Goal: Task Accomplishment & Management: Use online tool/utility

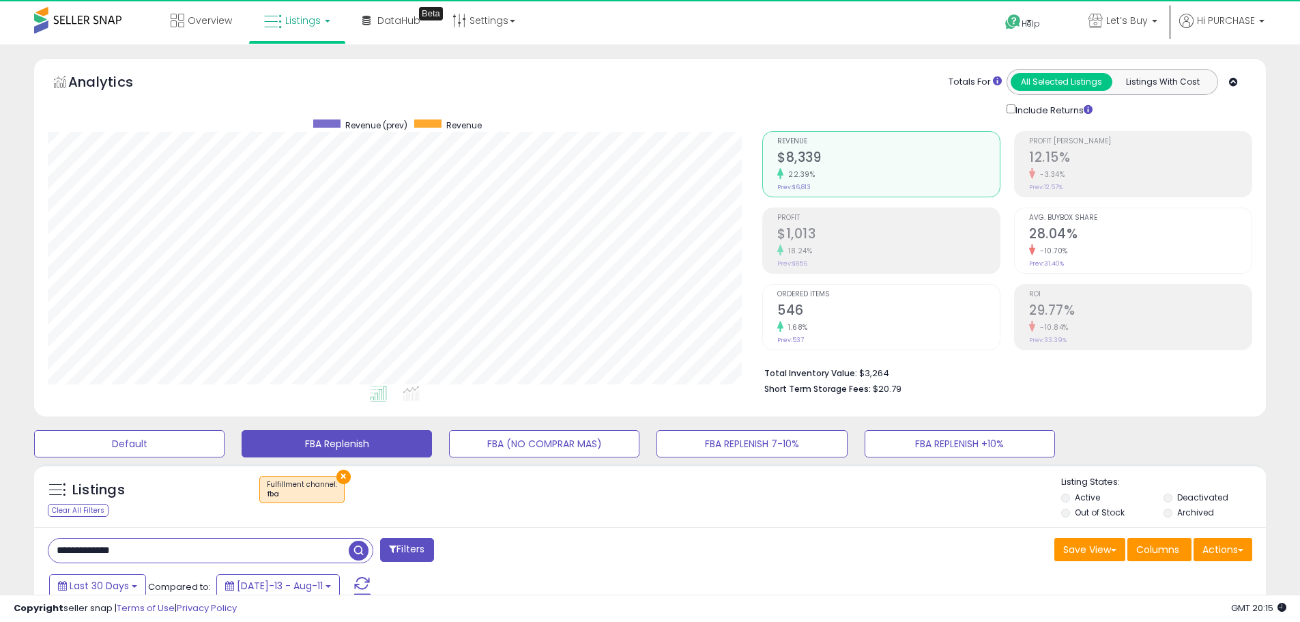
select select "**"
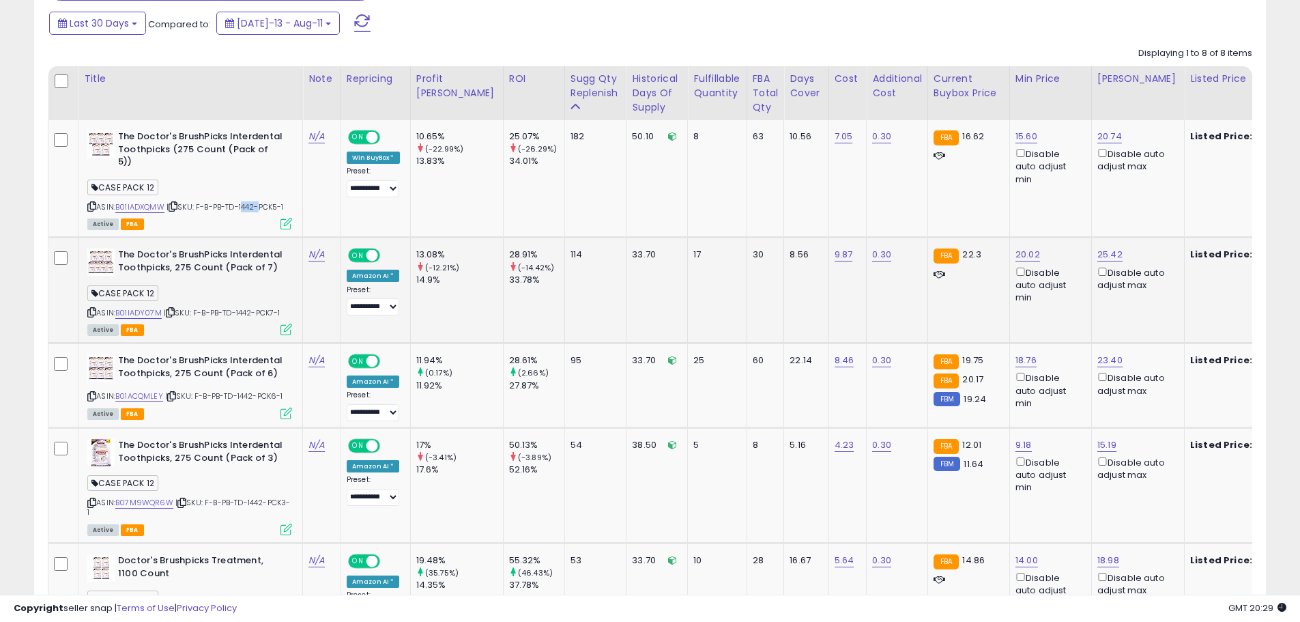
scroll to position [586, 0]
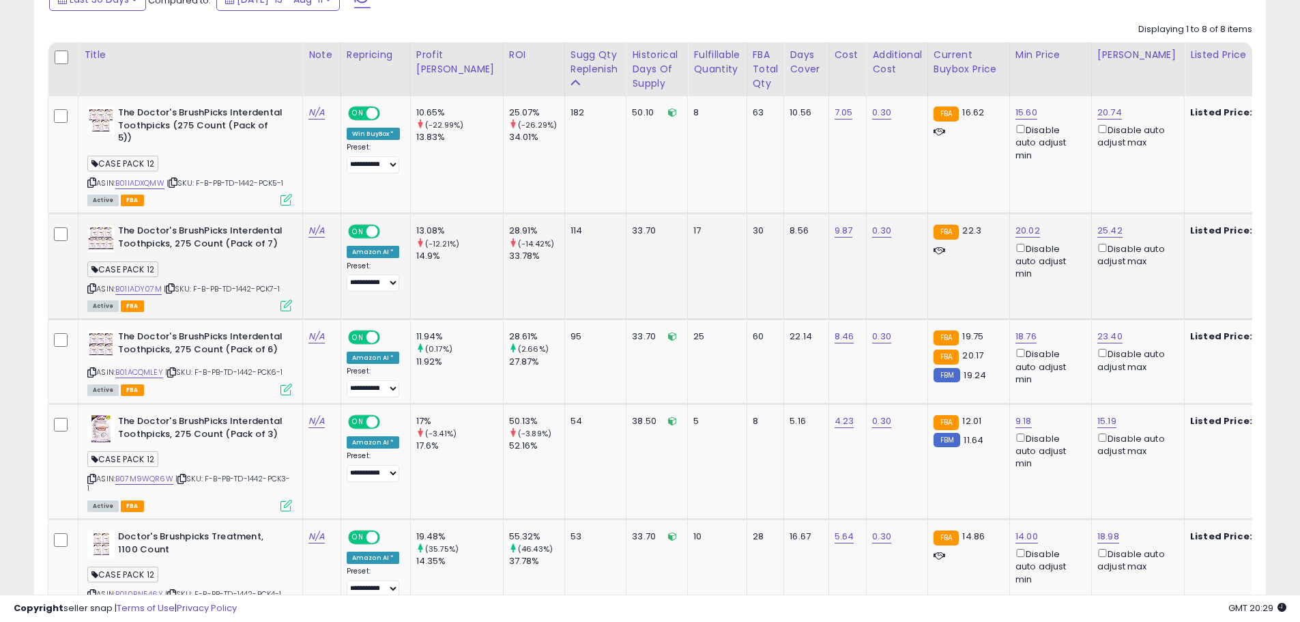
click at [173, 285] on icon at bounding box center [170, 289] width 9 height 8
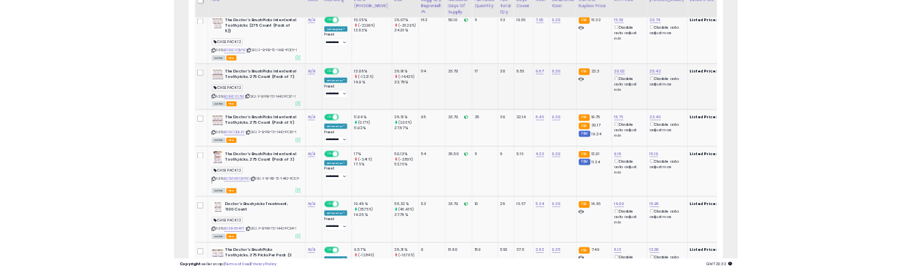
scroll to position [654, 0]
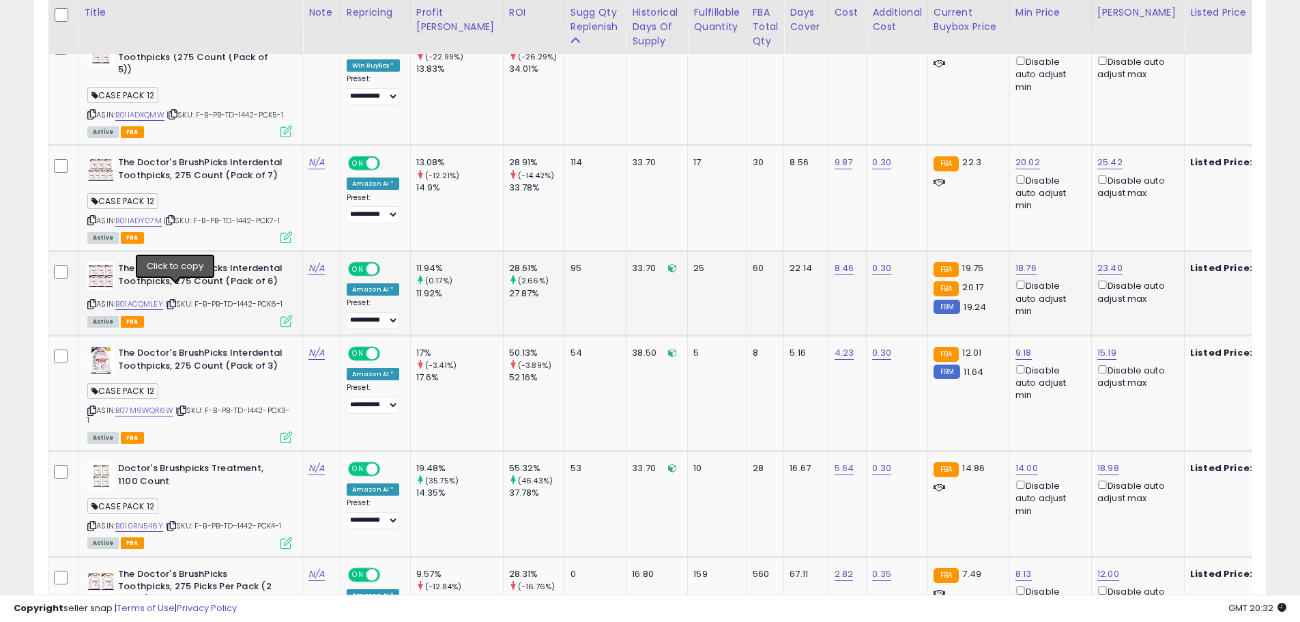
click at [176, 300] on icon at bounding box center [171, 304] width 9 height 8
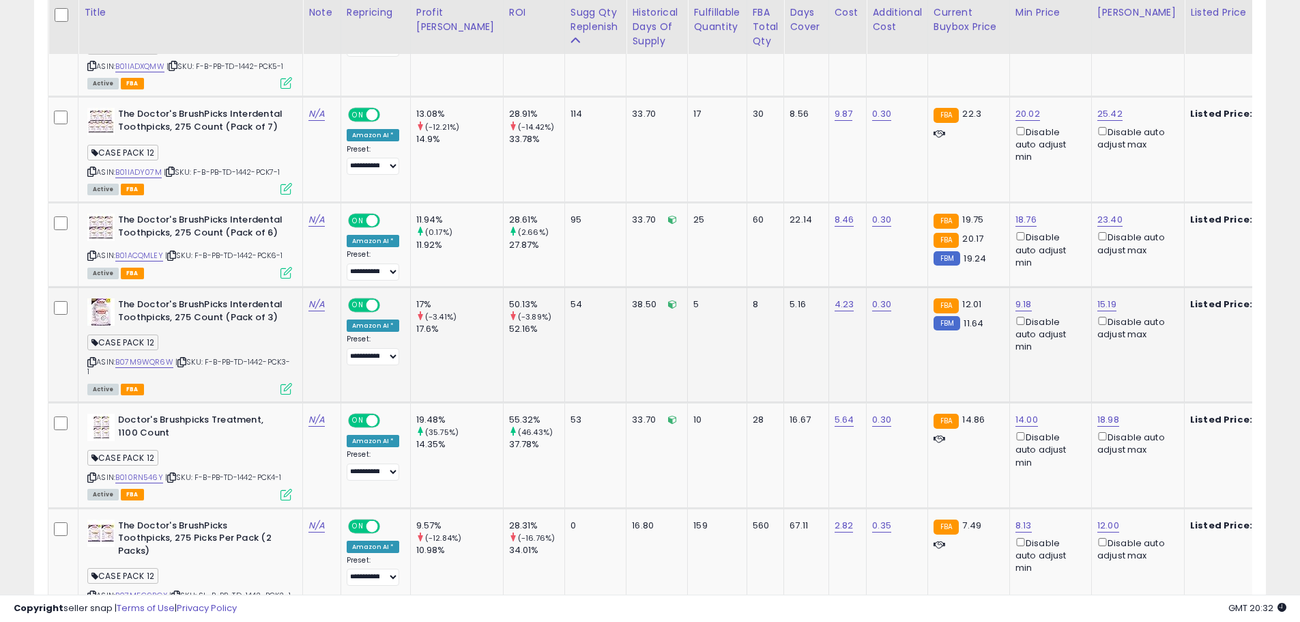
scroll to position [723, 0]
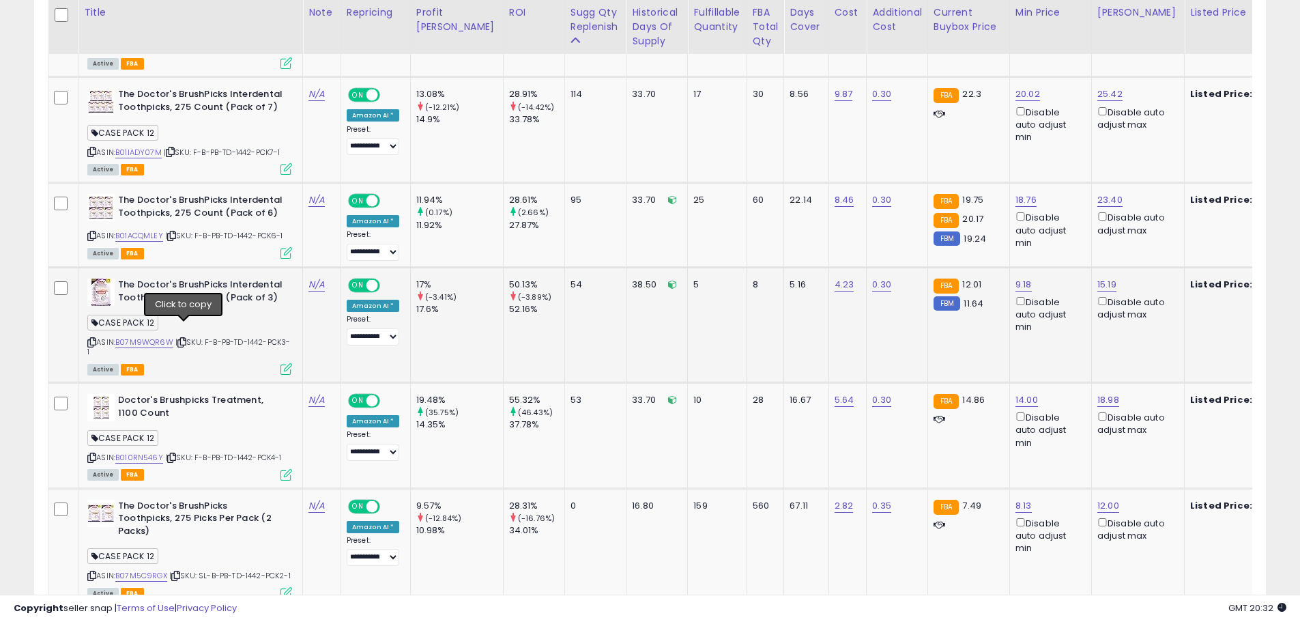
click at [185, 338] on icon at bounding box center [181, 342] width 9 height 8
click at [182, 338] on icon at bounding box center [181, 342] width 9 height 8
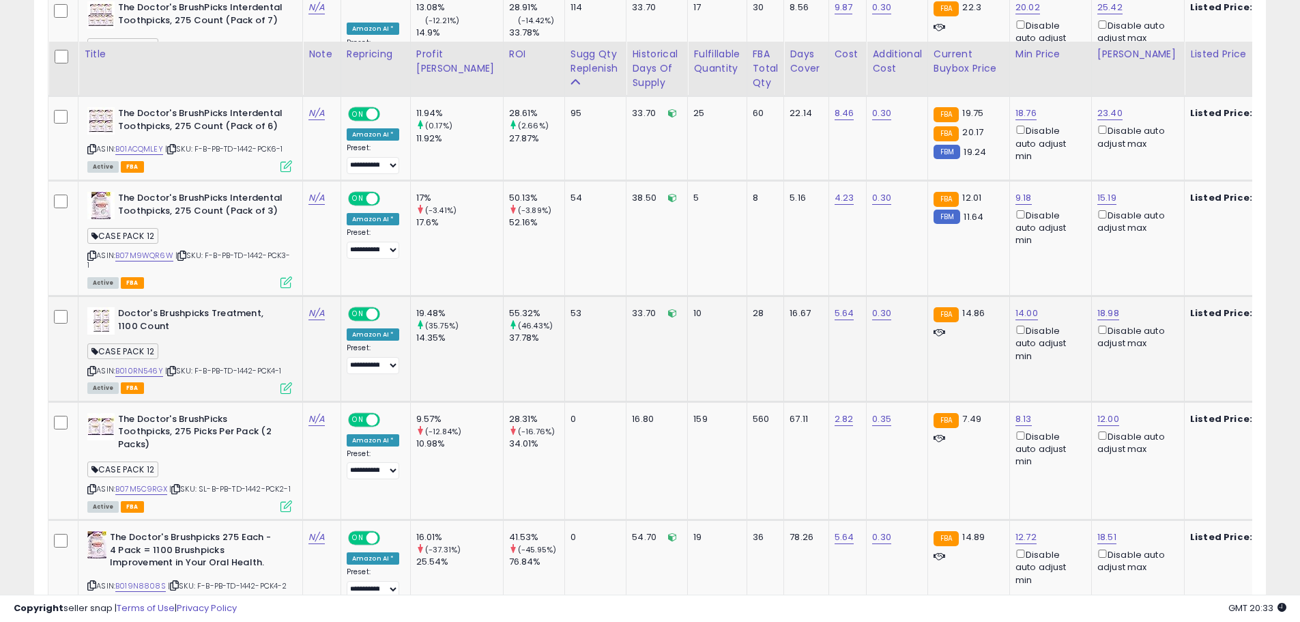
scroll to position [859, 0]
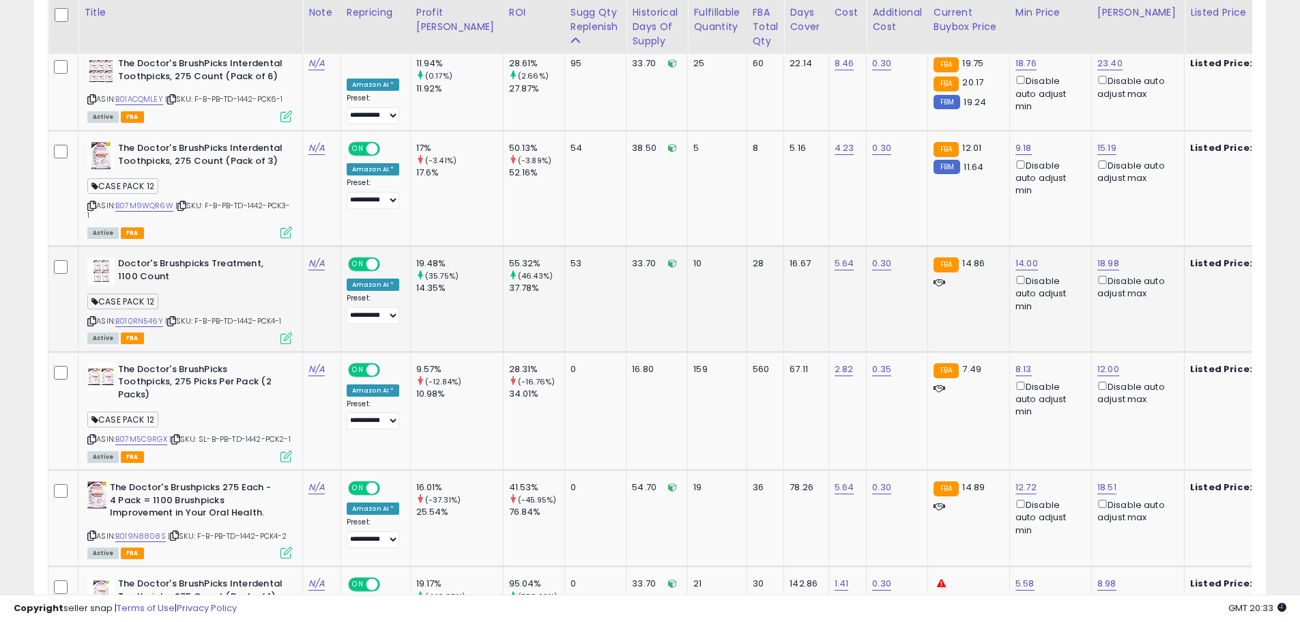
click at [173, 317] on icon at bounding box center [171, 321] width 9 height 8
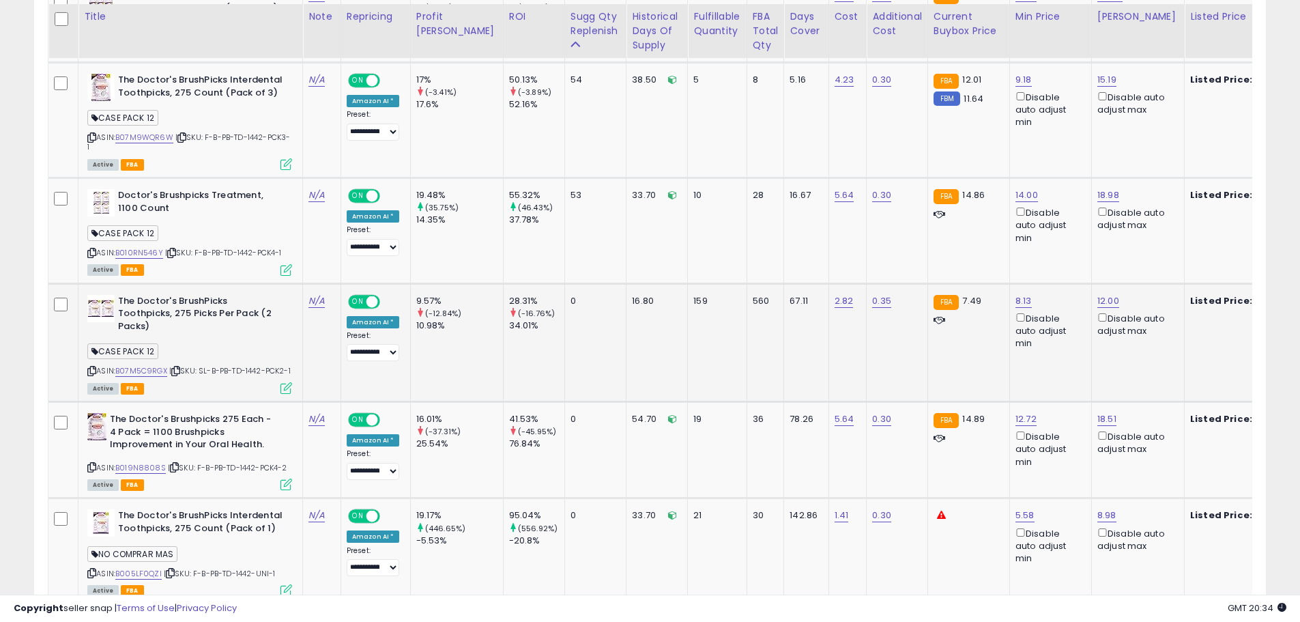
scroll to position [996, 0]
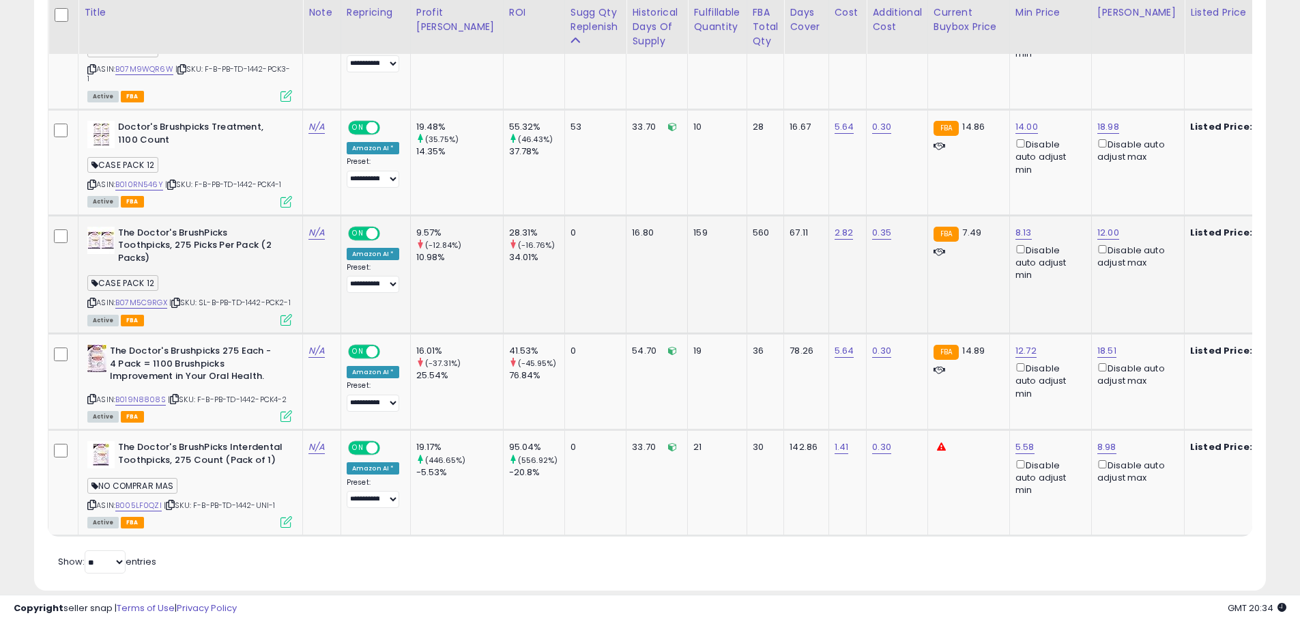
click at [253, 297] on span "| SKU: SL-B-PB-TD-1442-PCK2-1" at bounding box center [229, 302] width 121 height 11
copy span "1442"
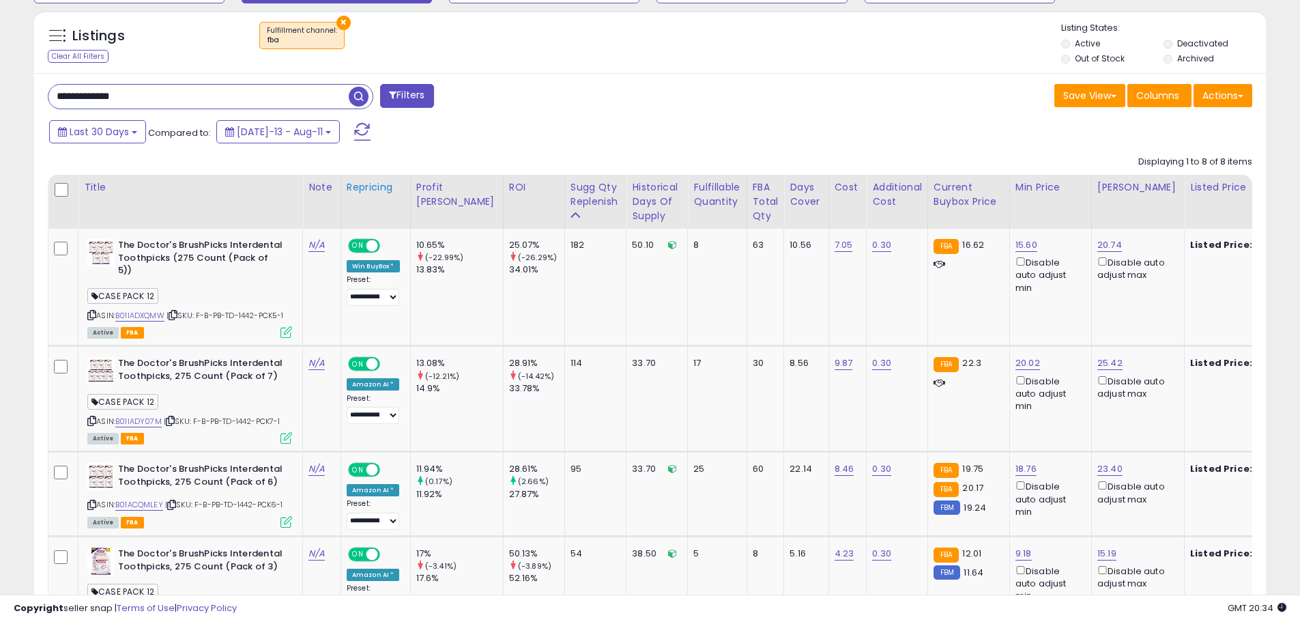
scroll to position [450, 0]
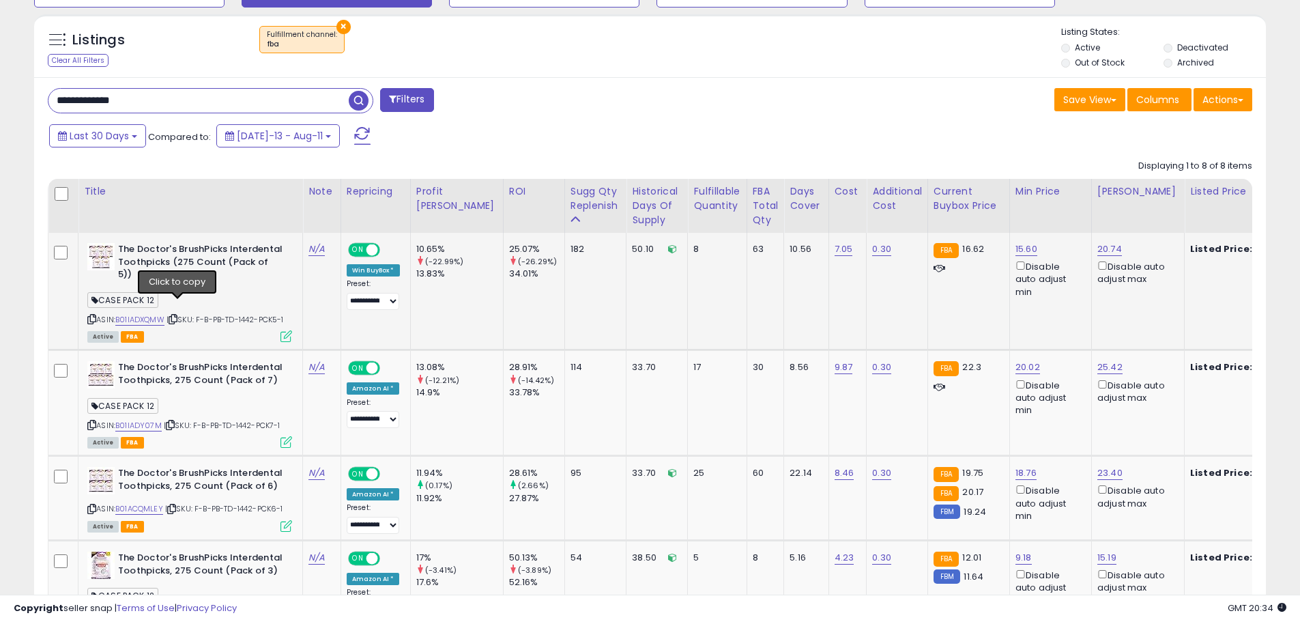
click at [177, 315] on icon at bounding box center [173, 319] width 9 height 8
click at [171, 421] on icon at bounding box center [170, 425] width 9 height 8
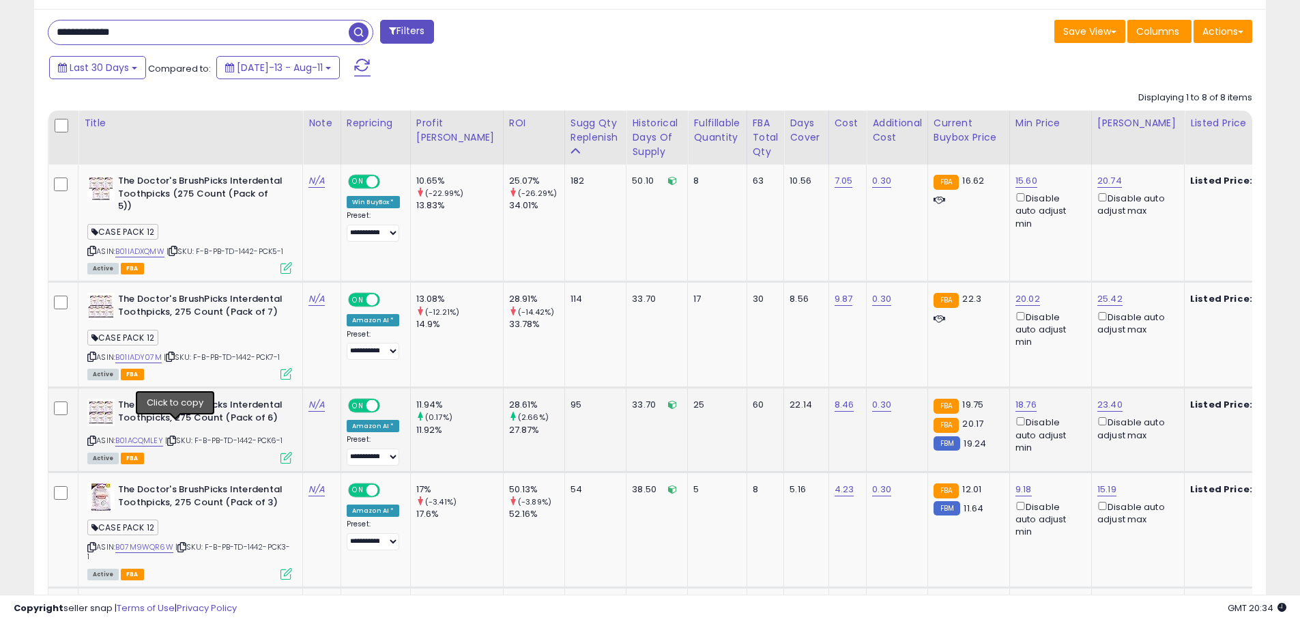
click at [176, 437] on icon at bounding box center [171, 441] width 9 height 8
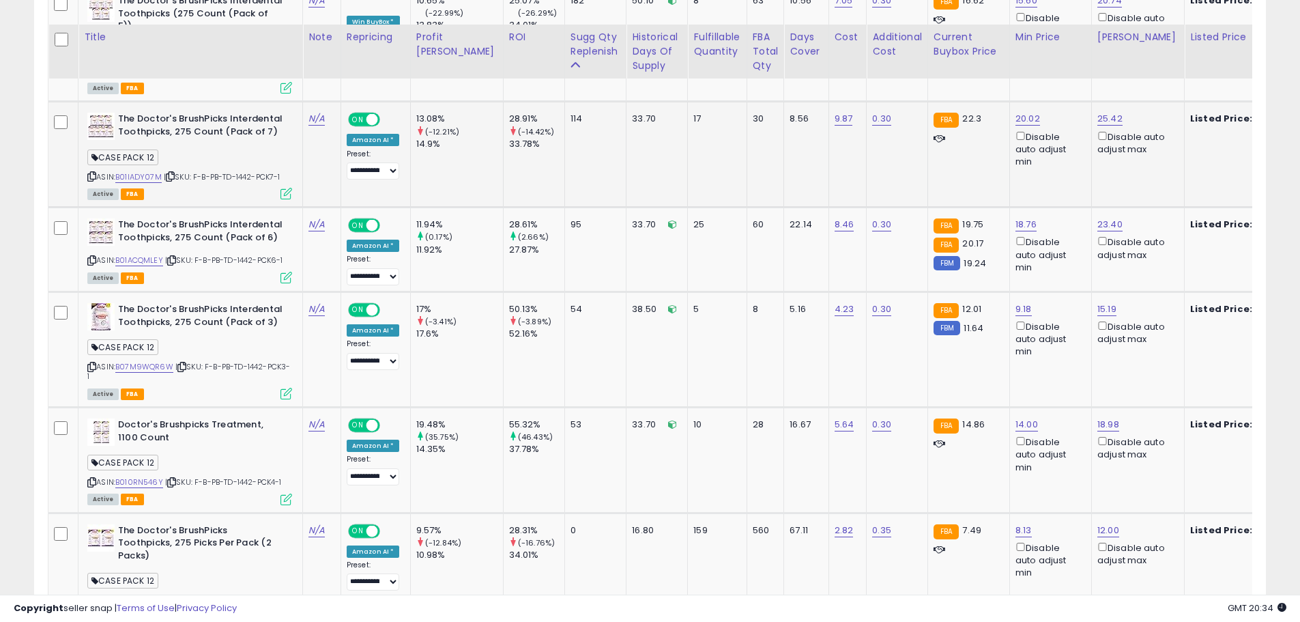
scroll to position [723, 0]
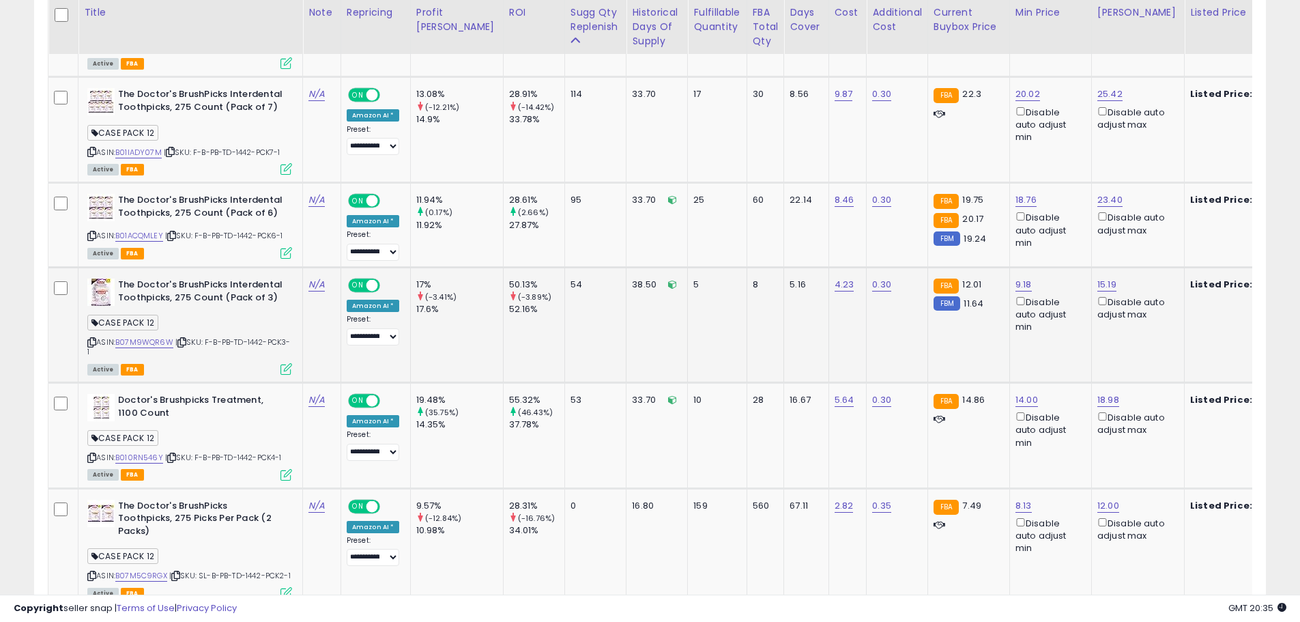
click at [186, 338] on icon at bounding box center [181, 342] width 9 height 8
click at [176, 454] on icon at bounding box center [171, 458] width 9 height 8
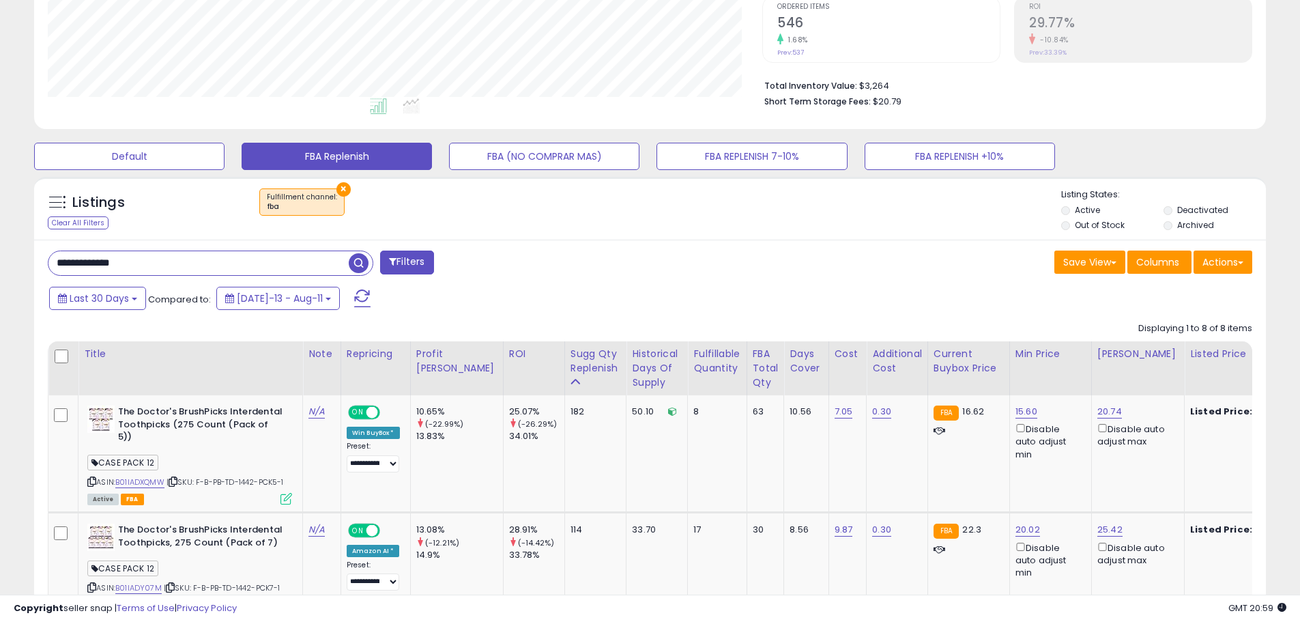
scroll to position [245, 0]
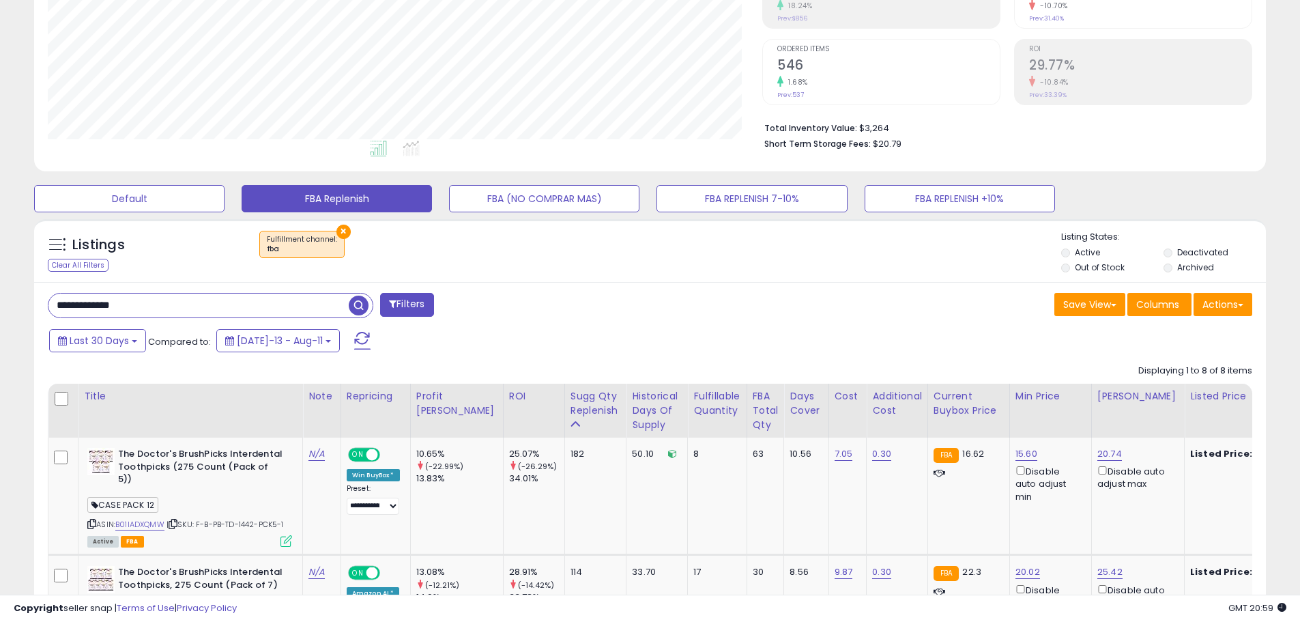
drag, startPoint x: 143, startPoint y: 303, endPoint x: -17, endPoint y: 308, distance: 159.8
click at [0, 308] on html "Unable to login Retrieving listings data.. has not yet accepted the Terms of Us…" at bounding box center [650, 66] width 1300 height 622
paste input "text"
click at [358, 310] on span "button" at bounding box center [359, 305] width 20 height 20
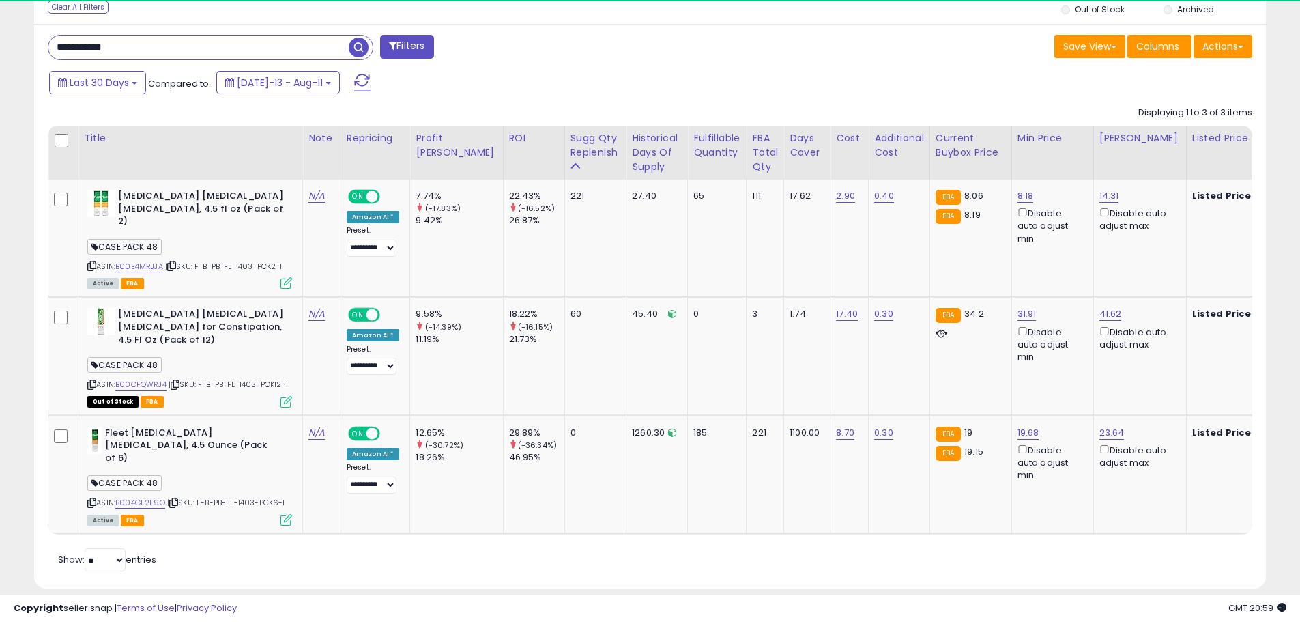
scroll to position [280, 714]
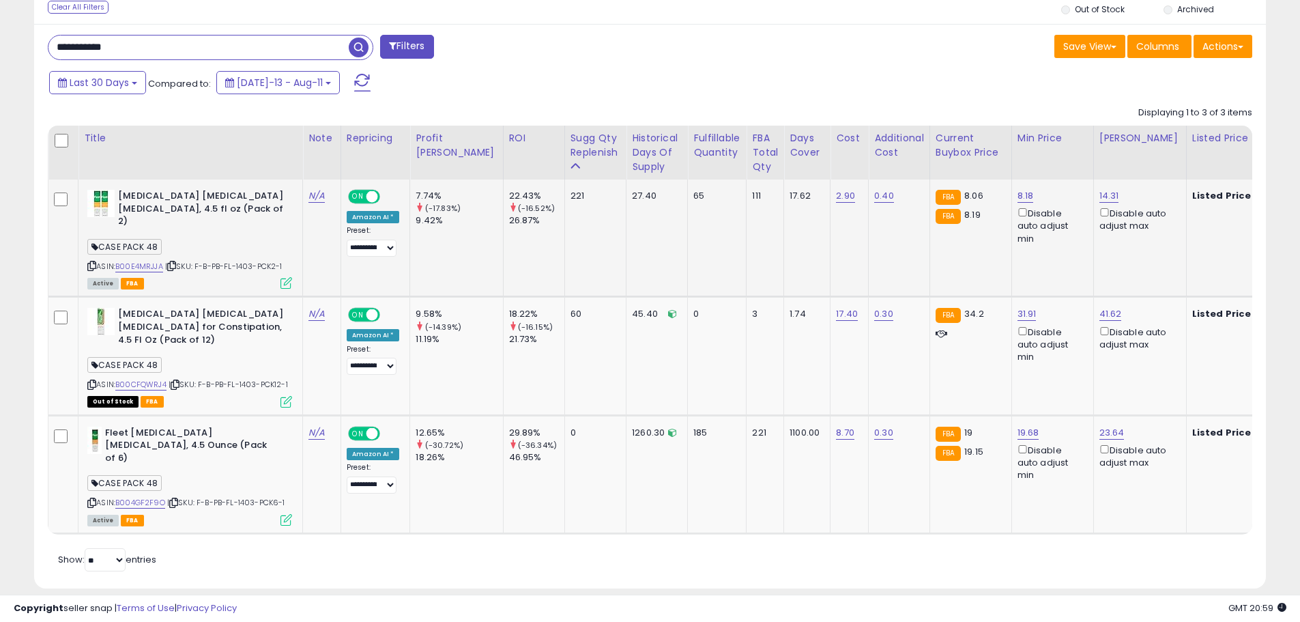
click at [248, 261] on span "| SKU: F-B-PB-FL-1403-PCK2-1" at bounding box center [223, 266] width 117 height 11
copy span "1403"
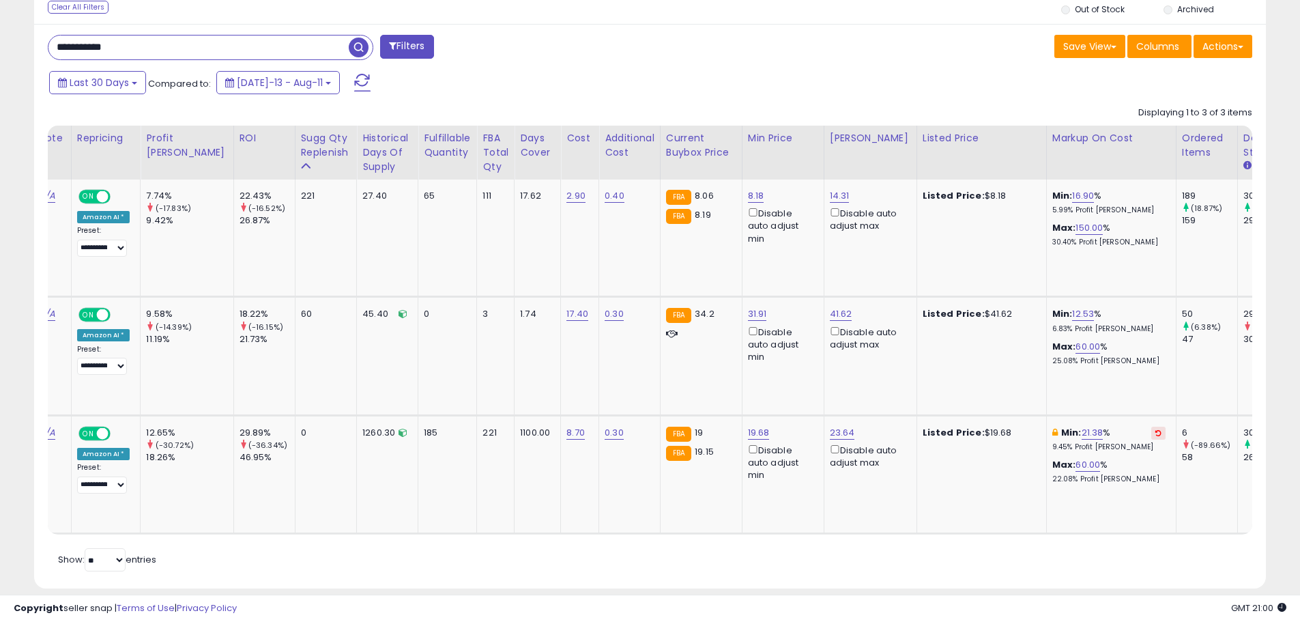
scroll to position [0, 0]
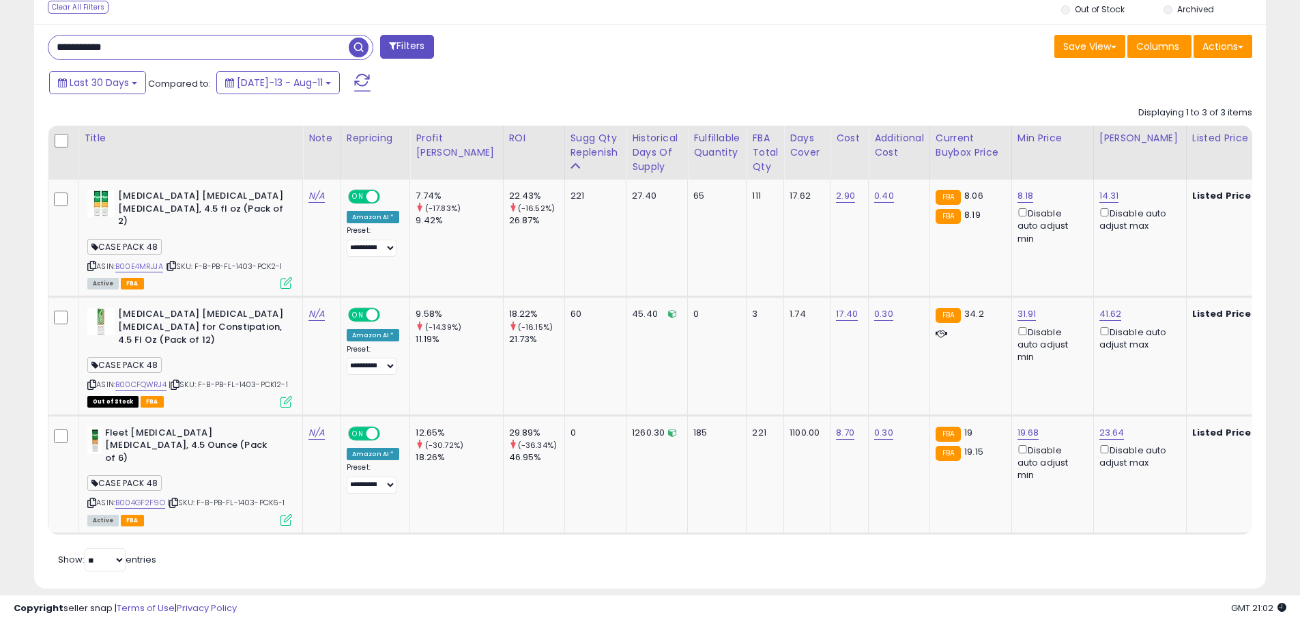
drag, startPoint x: 143, startPoint y: 44, endPoint x: -7, endPoint y: 35, distance: 149.7
paste input "**"
click at [361, 40] on span "button" at bounding box center [359, 48] width 20 height 20
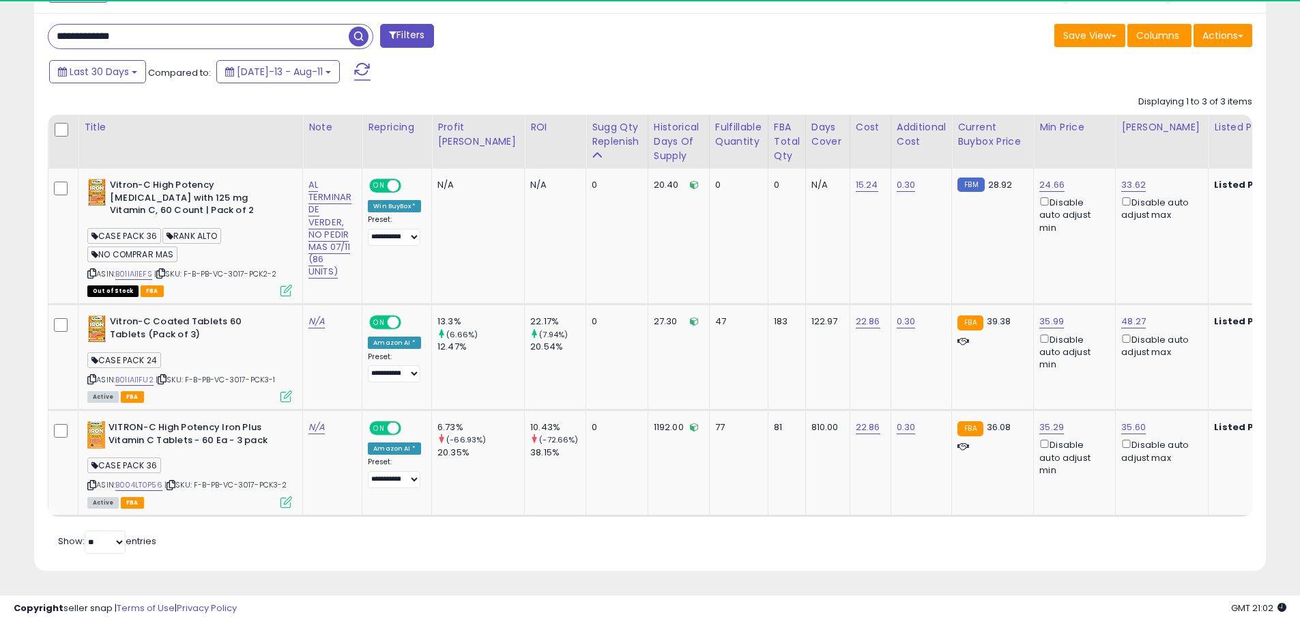
scroll to position [280, 714]
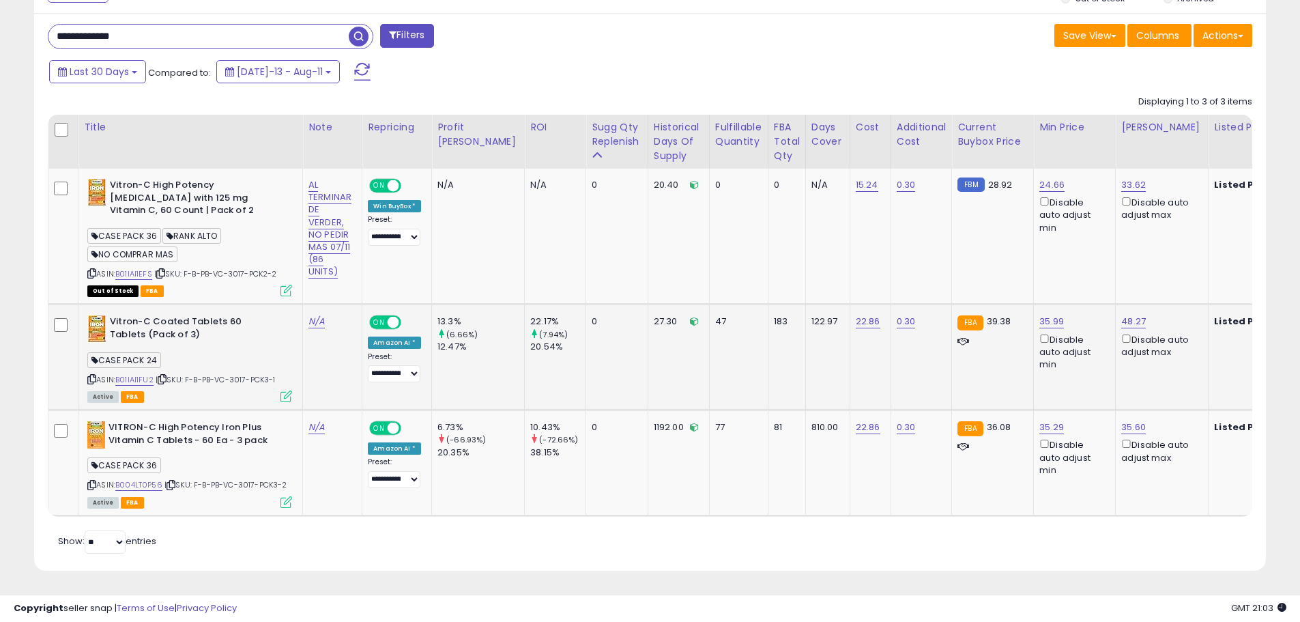
click at [243, 374] on span "| SKU: F-B-PB-VC-3017-PCK3-1" at bounding box center [216, 379] width 120 height 11
click at [242, 374] on span "| SKU: F-B-PB-VC-3017-PCK3-1" at bounding box center [216, 379] width 120 height 11
copy span "3017"
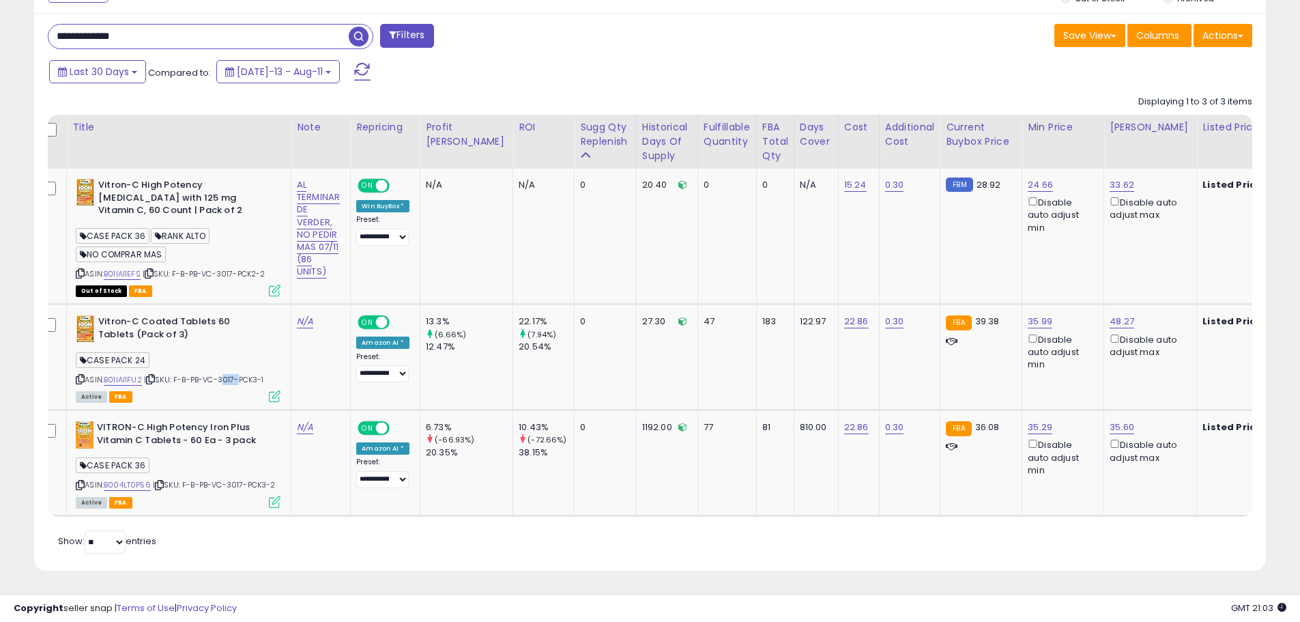
scroll to position [0, 0]
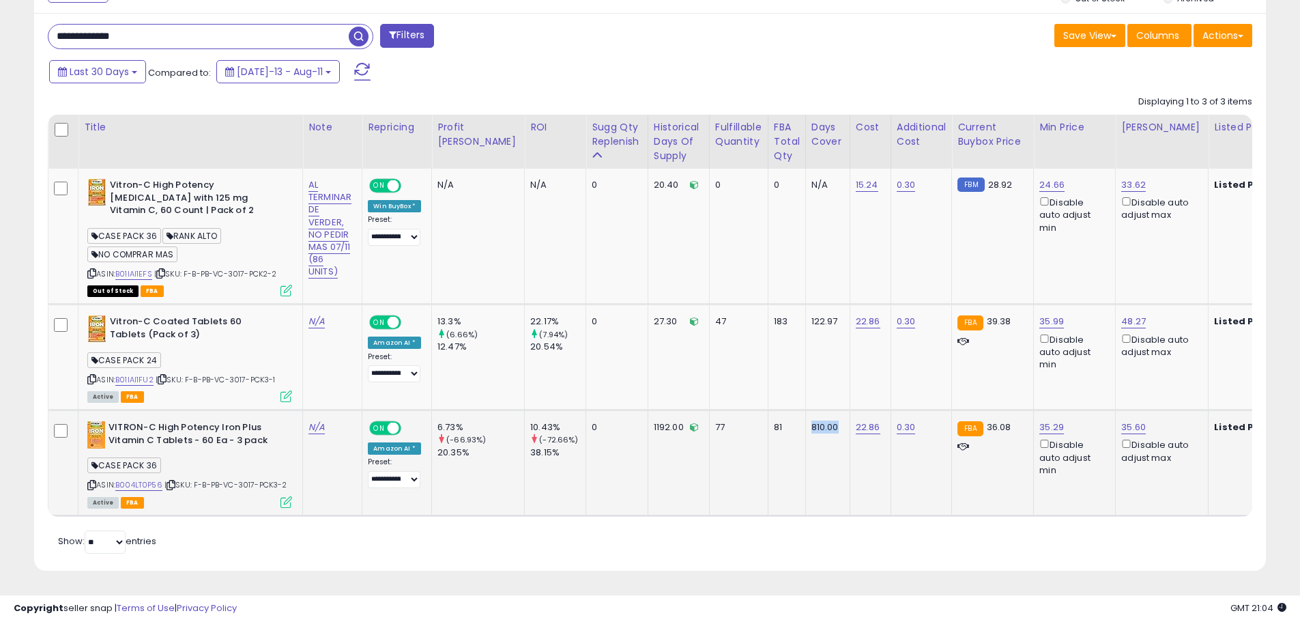
drag, startPoint x: 807, startPoint y: 421, endPoint x: 758, endPoint y: 427, distance: 49.5
click at [758, 427] on tr "VITRON-C High Potency Iron Plus Vitamin C Tablets - 60 Ea - 3 pack CASE PACK 36…" at bounding box center [1301, 463] width 2506 height 106
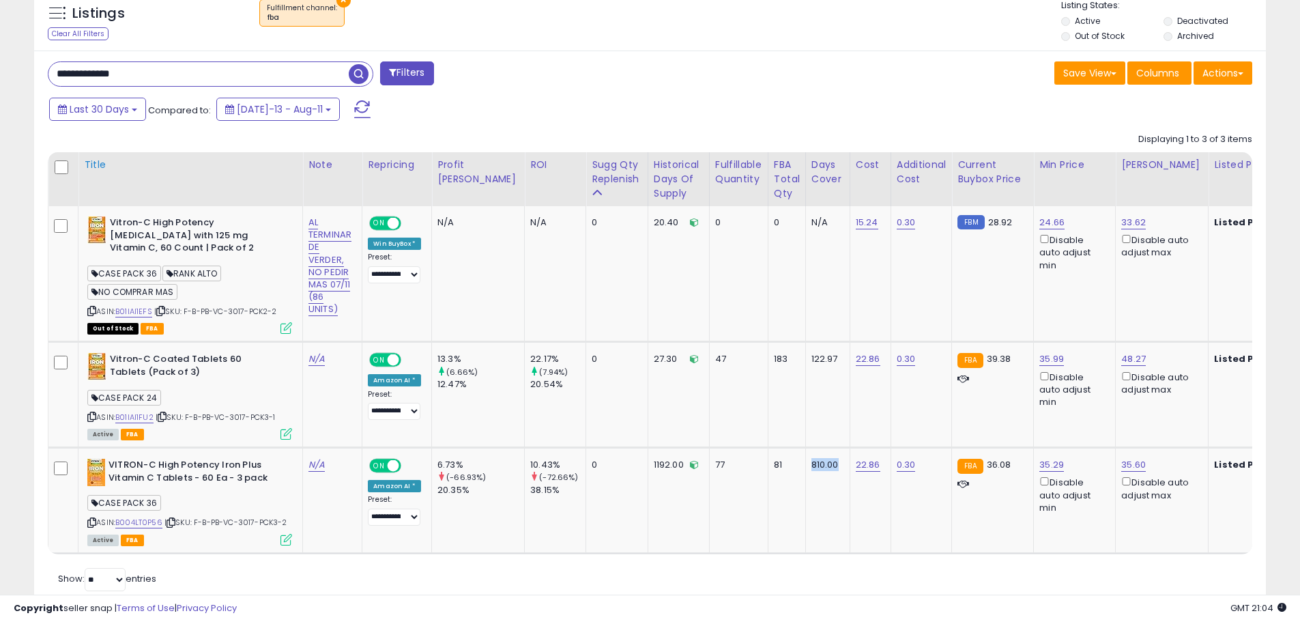
scroll to position [388, 0]
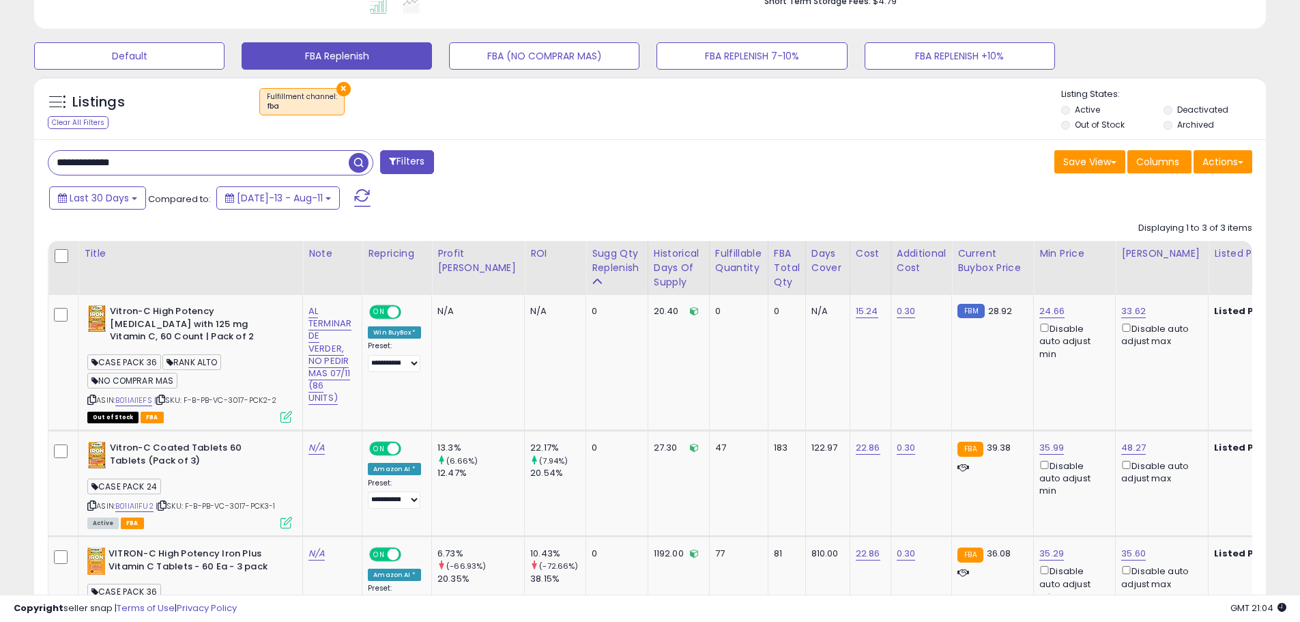
drag, startPoint x: 147, startPoint y: 164, endPoint x: -94, endPoint y: 143, distance: 242.4
paste input "text"
type input "**********"
click at [356, 166] on span "button" at bounding box center [359, 163] width 20 height 20
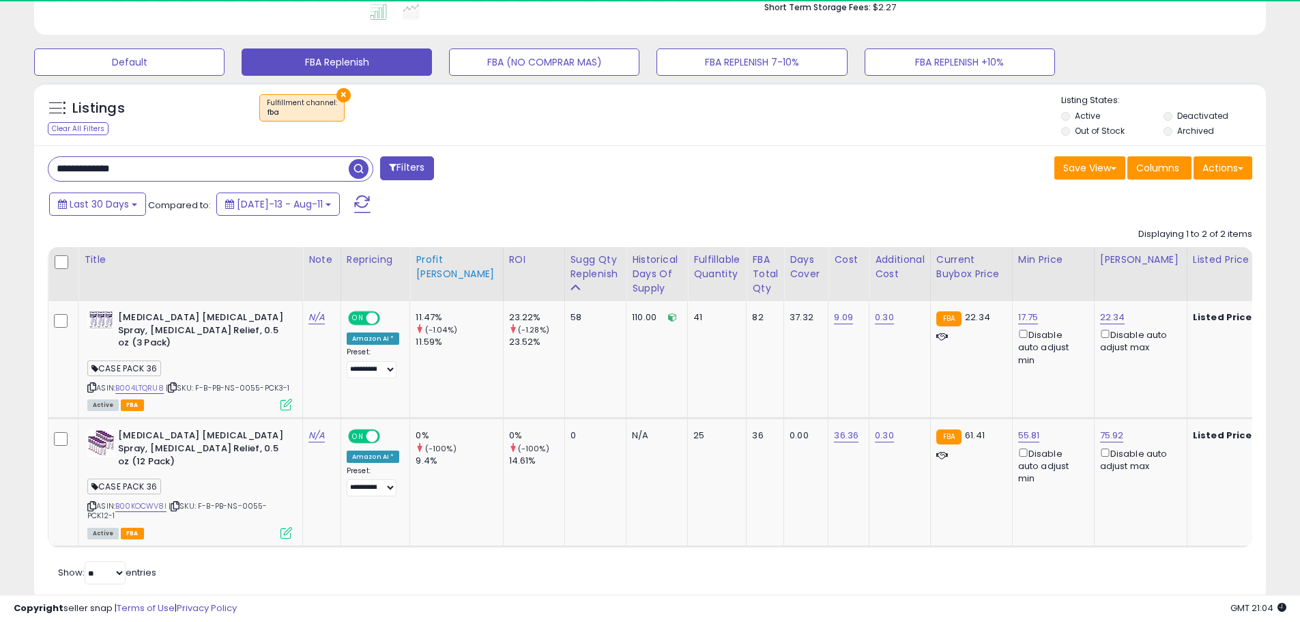
scroll to position [280, 714]
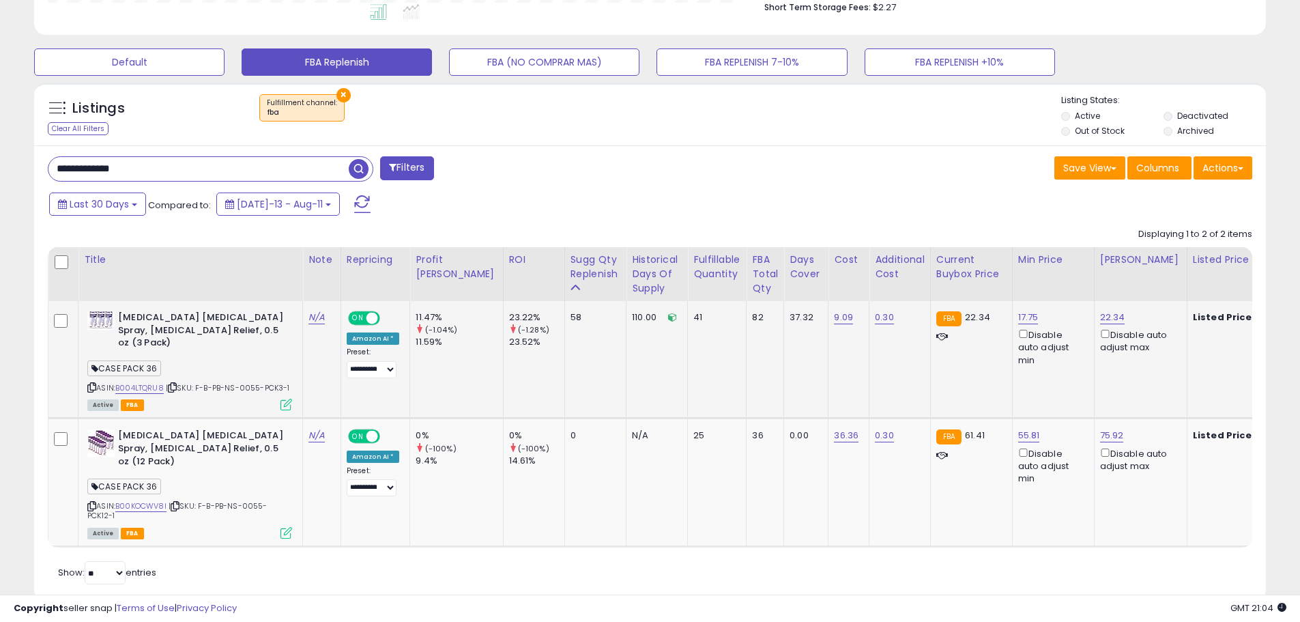
click at [250, 382] on span "| SKU: F-B-PB-NS-0055-PCK3-1" at bounding box center [228, 387] width 124 height 11
copy span "0055"
click at [250, 382] on span "| SKU: F-B-PB-NS-0055-PCK3-1" at bounding box center [228, 387] width 124 height 11
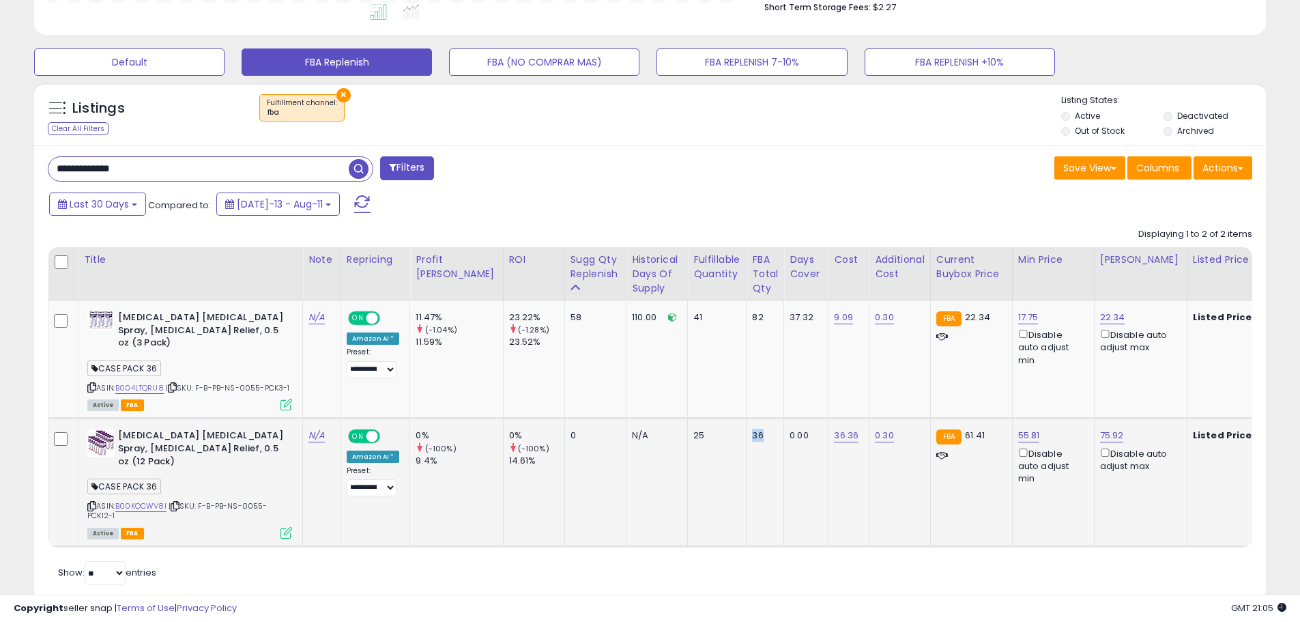
drag, startPoint x: 731, startPoint y: 419, endPoint x: 706, endPoint y: 422, distance: 24.8
click at [706, 422] on tr "Nostrilla Nasal Decongestant Spray, Stuffy Nose Relief, 0.5 oz (12 Pack) CASE P…" at bounding box center [1290, 482] width 2484 height 128
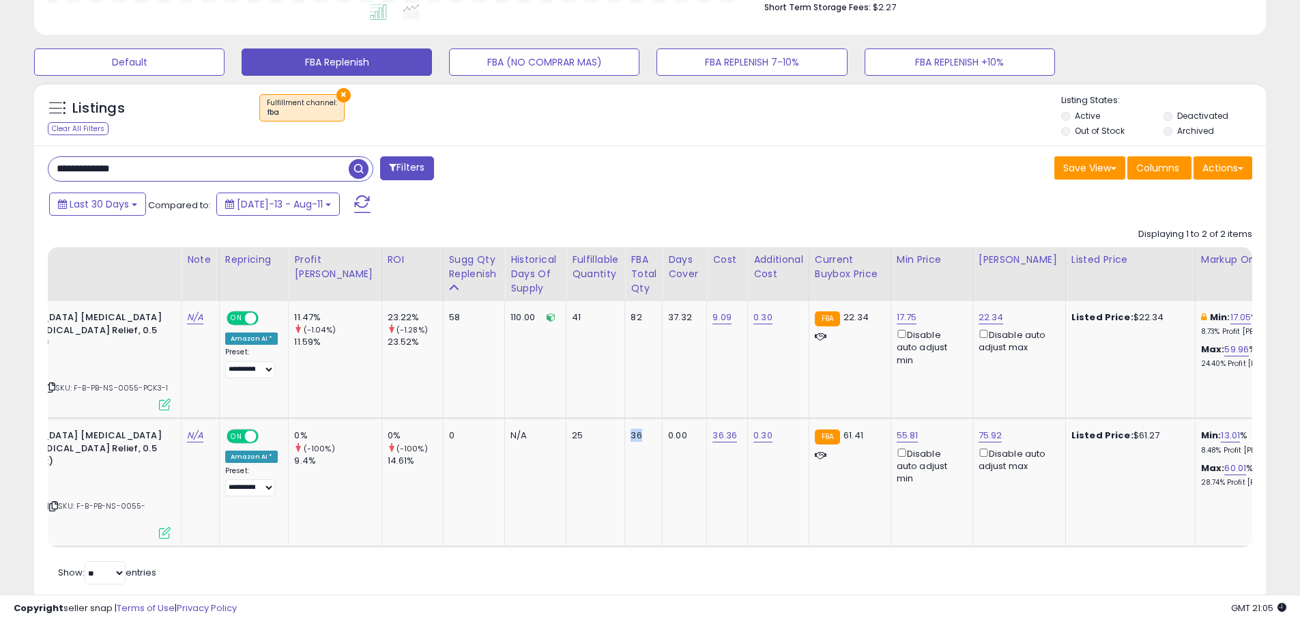
scroll to position [0, 0]
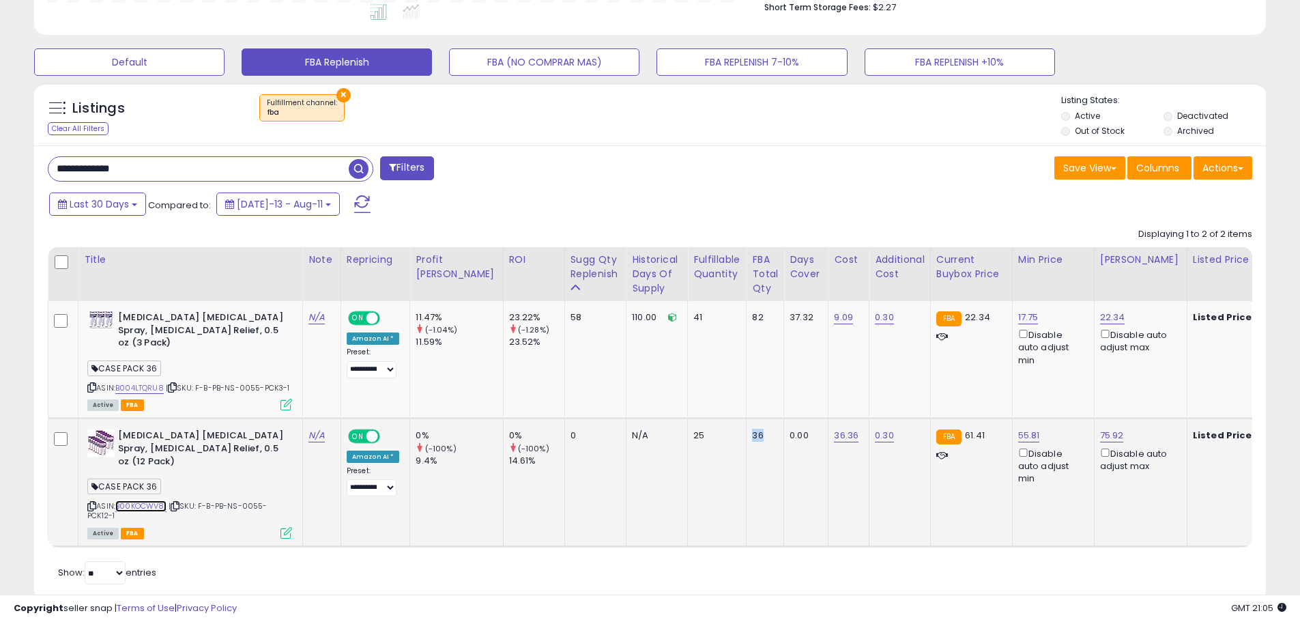
click at [153, 500] on link "B00KOCWV8I" at bounding box center [140, 506] width 51 height 12
click at [176, 502] on icon at bounding box center [175, 506] width 9 height 8
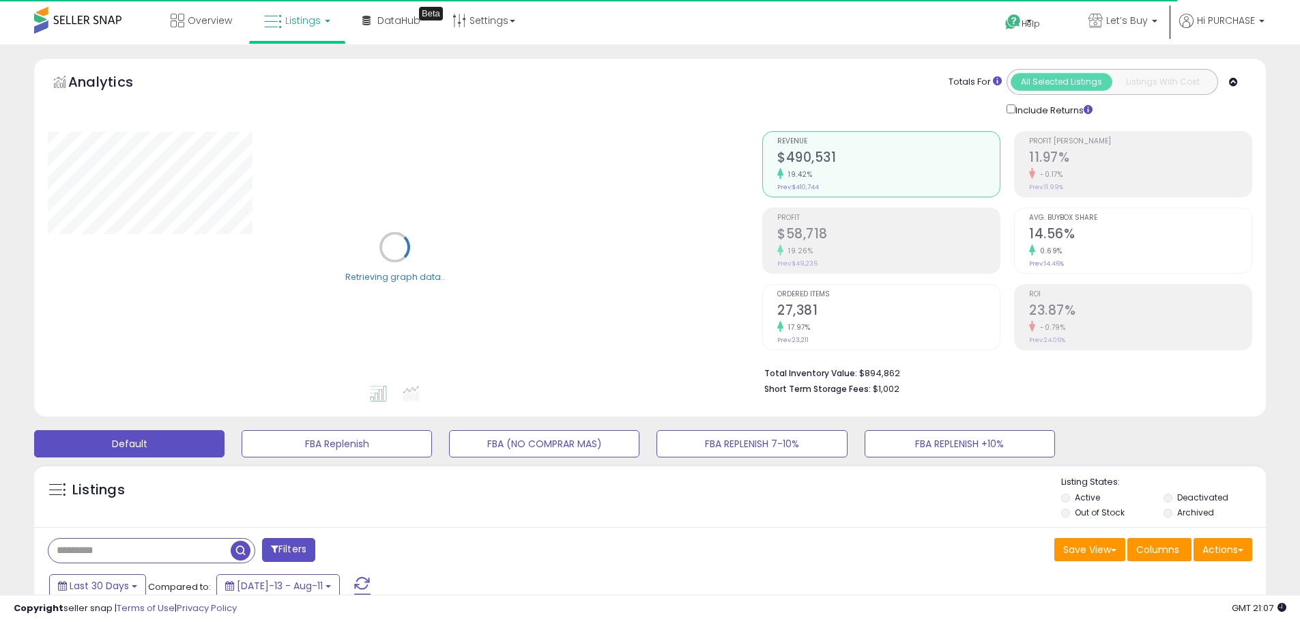
scroll to position [191, 0]
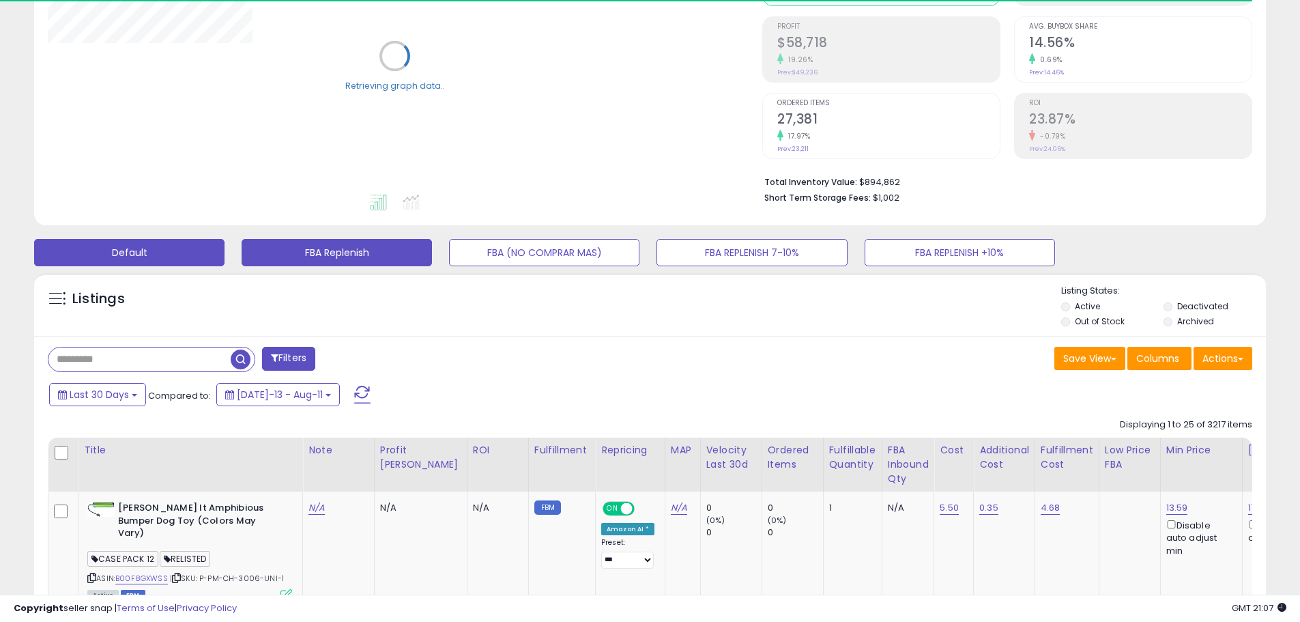
click at [358, 252] on button "FBA Replenish" at bounding box center [337, 252] width 190 height 27
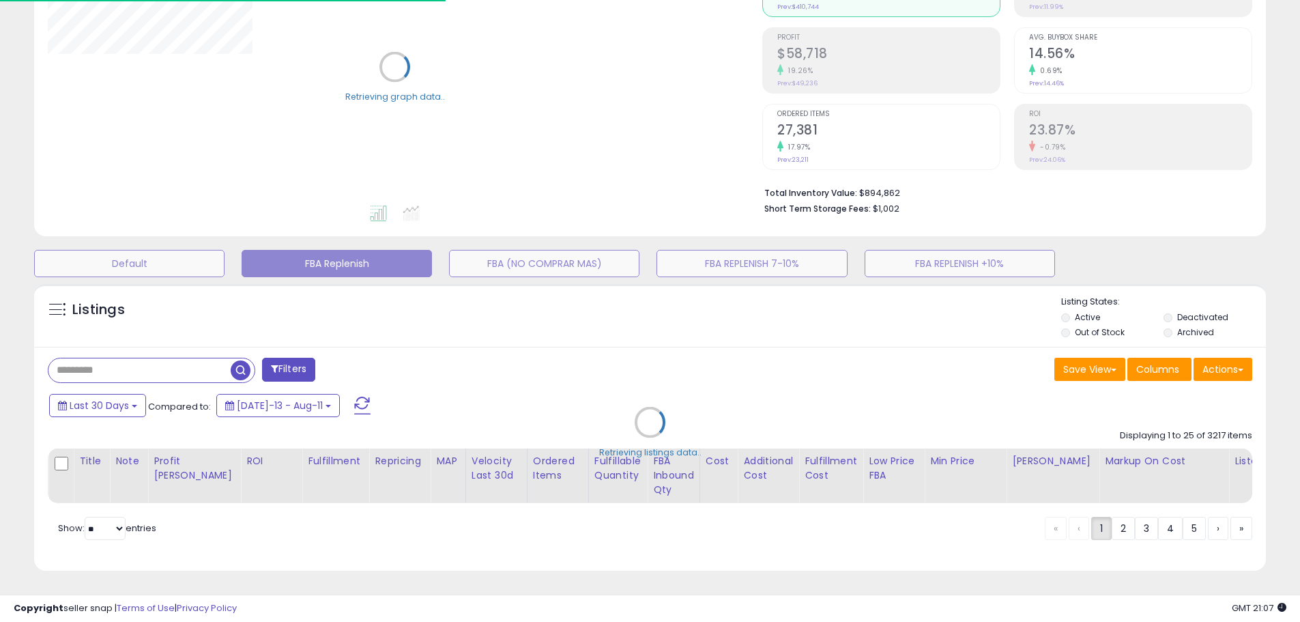
scroll to position [190, 0]
select select "**"
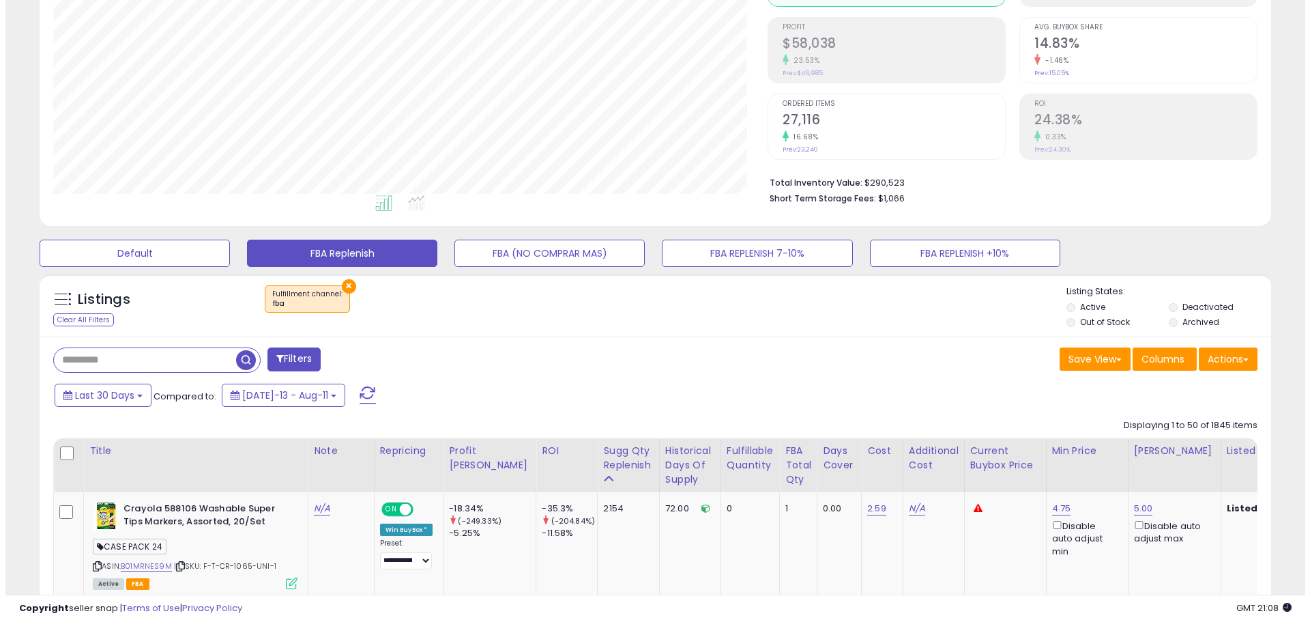
scroll to position [280, 714]
click at [141, 358] on input "text" at bounding box center [139, 360] width 182 height 24
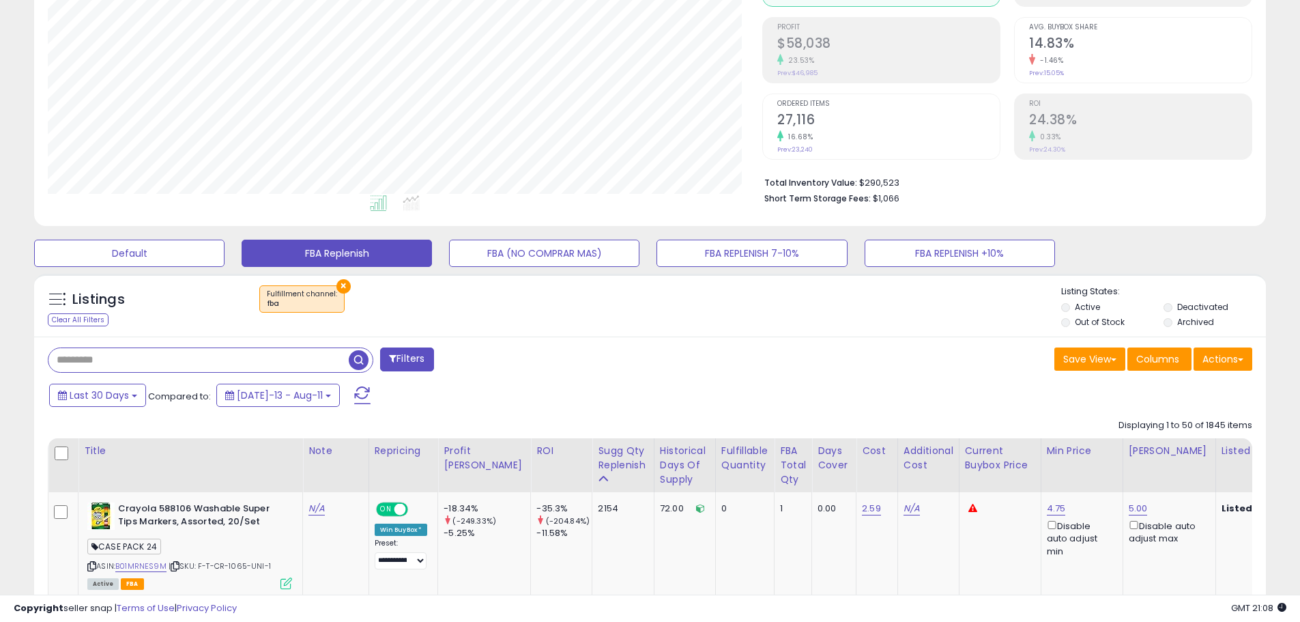
paste input "**********"
click at [361, 359] on span "button" at bounding box center [359, 360] width 20 height 20
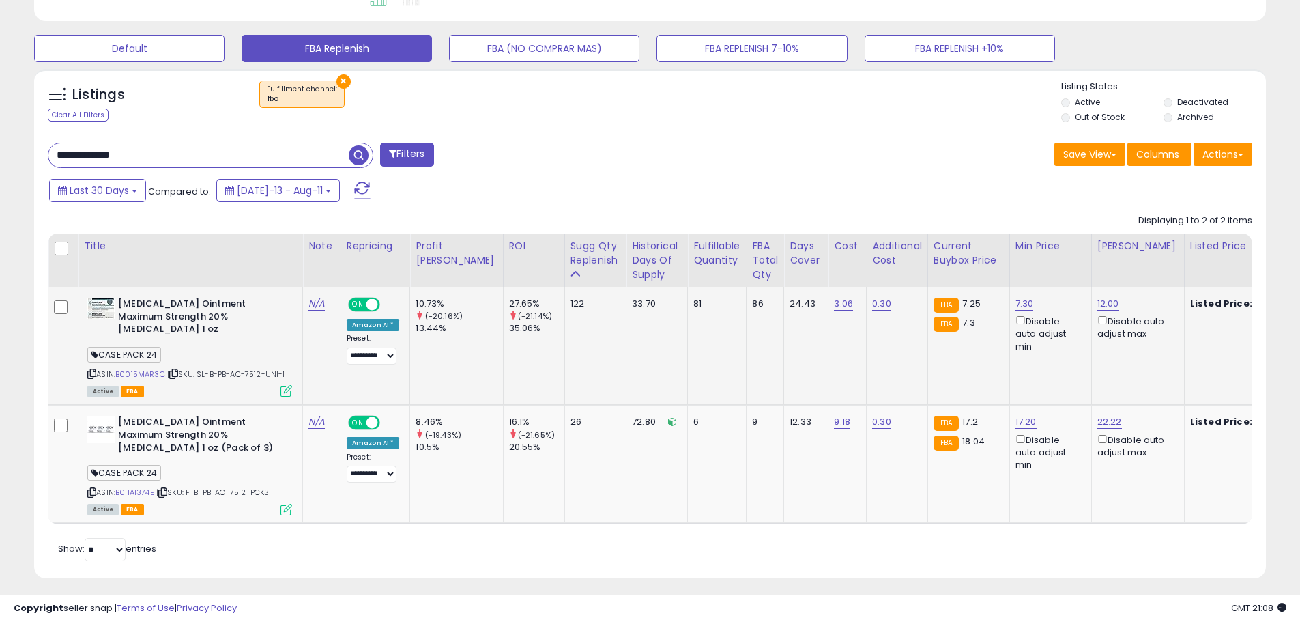
click at [256, 373] on span "| SKU: SL-B-PB-AC-7512-UNI-1" at bounding box center [226, 373] width 118 height 11
copy span "7512"
drag, startPoint x: 169, startPoint y: 157, endPoint x: -38, endPoint y: 140, distance: 207.5
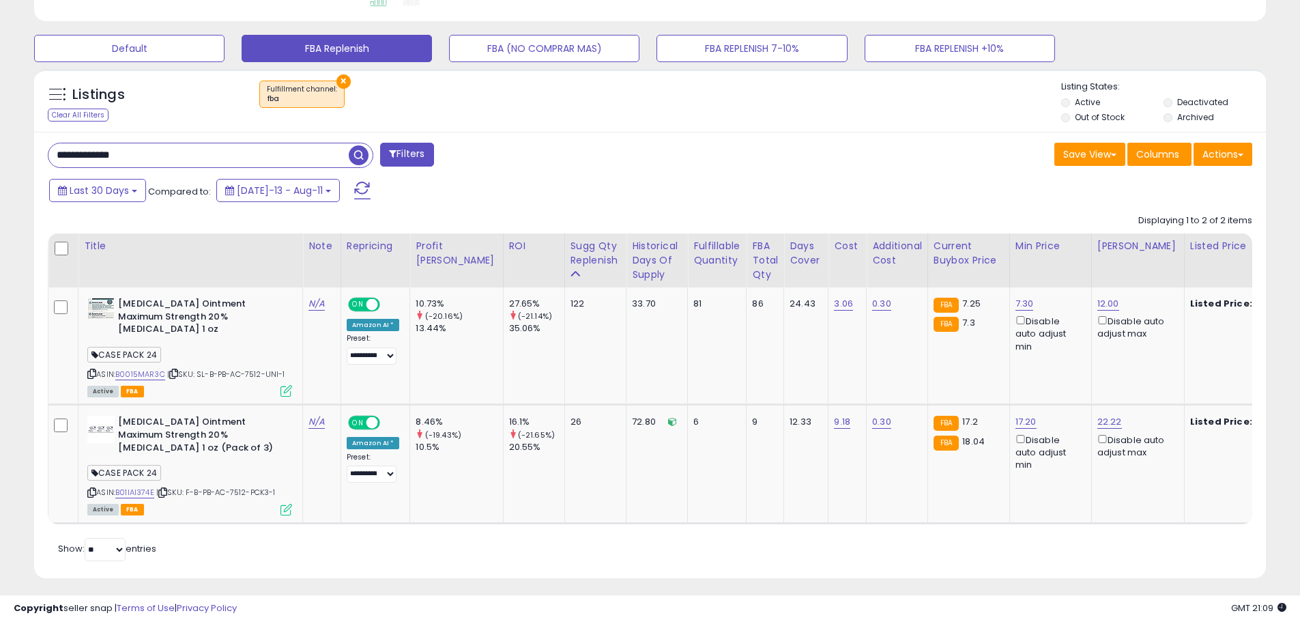
paste input "text"
click at [359, 152] on span "button" at bounding box center [359, 155] width 20 height 20
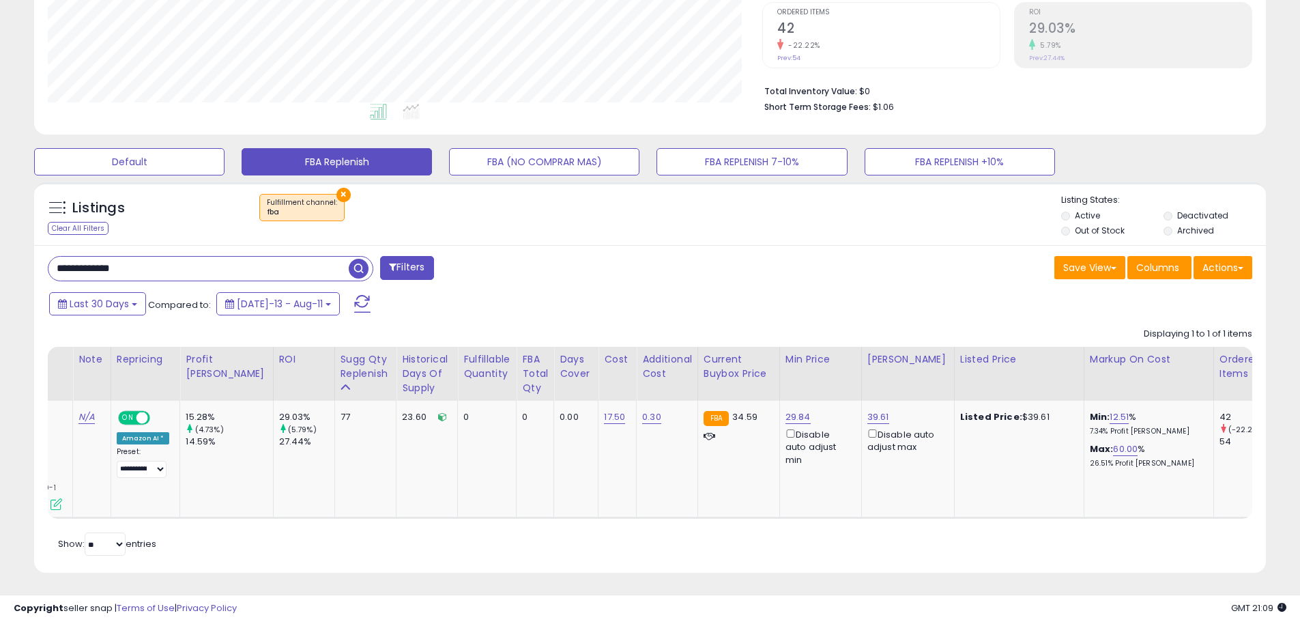
scroll to position [0, 0]
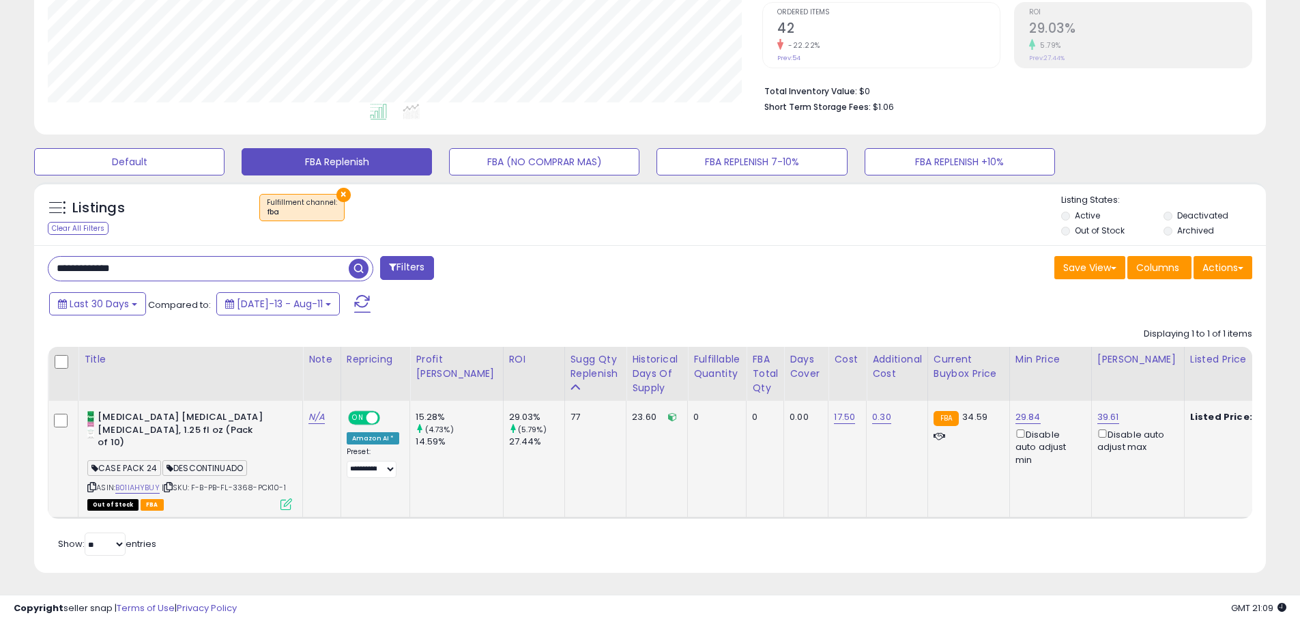
click at [246, 482] on span "| SKU: F-B-PB-FL-3368-PCK10-1" at bounding box center [224, 487] width 124 height 11
copy span "3368"
drag, startPoint x: -10, startPoint y: 231, endPoint x: -27, endPoint y: 231, distance: 17.1
click at [0, 231] on html "Unable to login Retrieving listings data.. has not yet accepted the Terms of Us…" at bounding box center [650, 29] width 1300 height 622
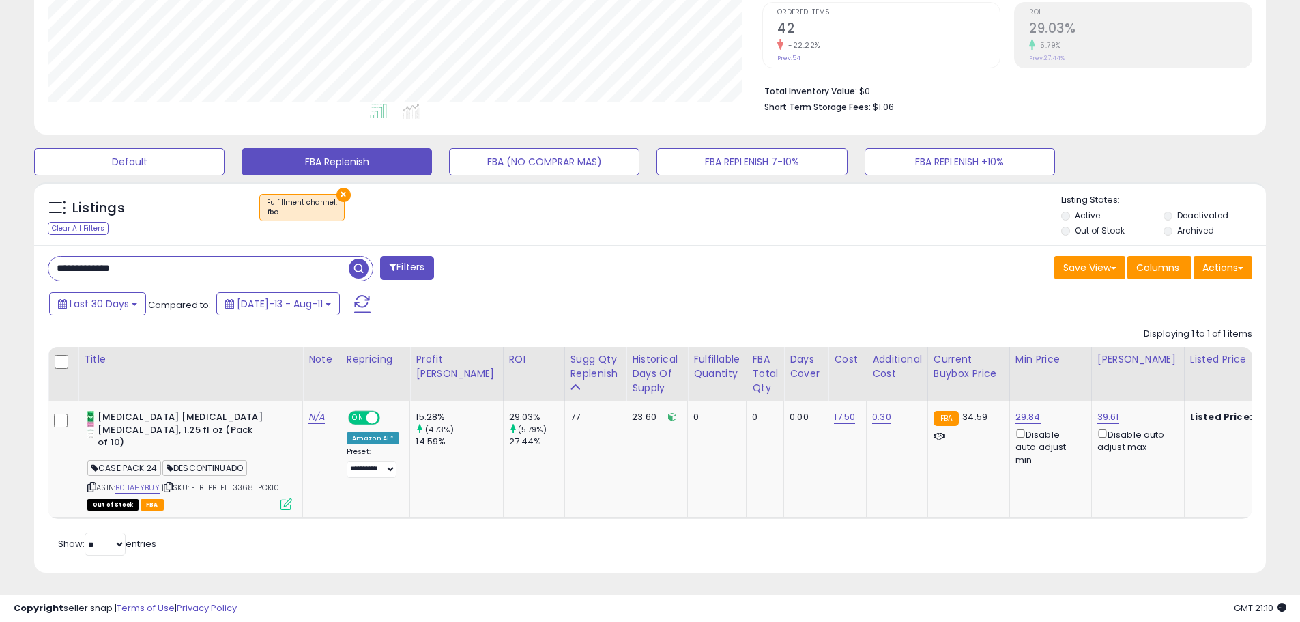
paste input "text"
click at [362, 269] on span "button" at bounding box center [359, 269] width 20 height 20
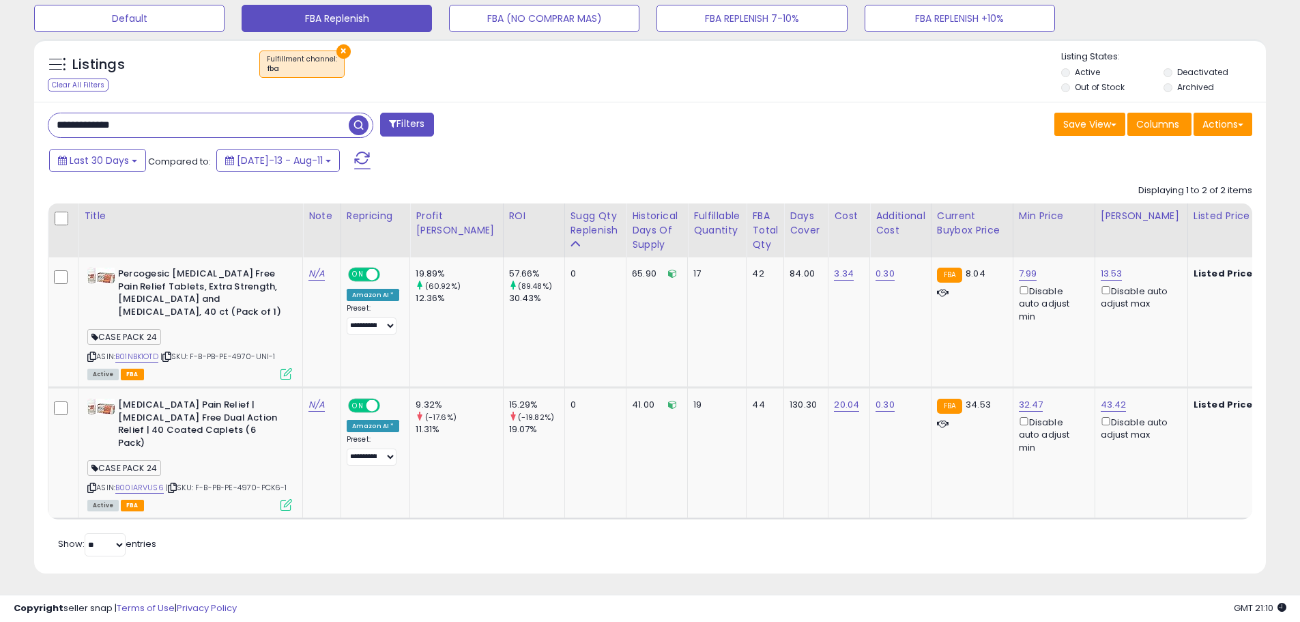
scroll to position [280, 714]
click at [247, 351] on span "| SKU: F-B-PB-PE-4970-UNI-1" at bounding box center [217, 356] width 115 height 11
copy span "4970"
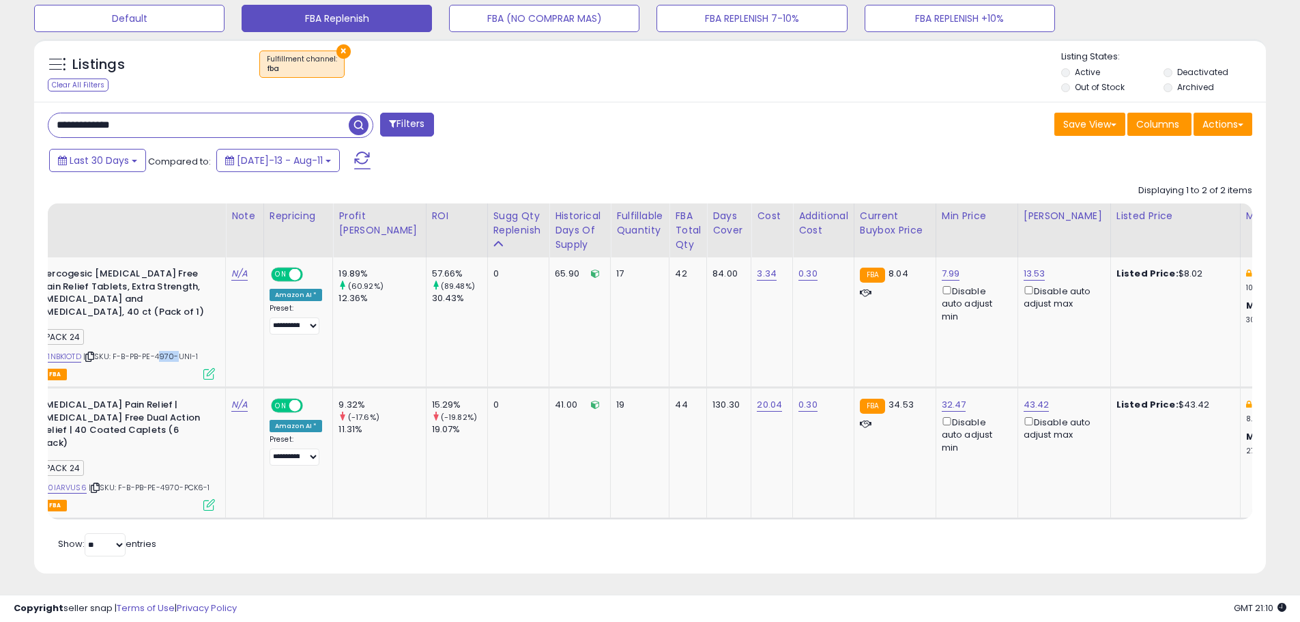
scroll to position [0, 0]
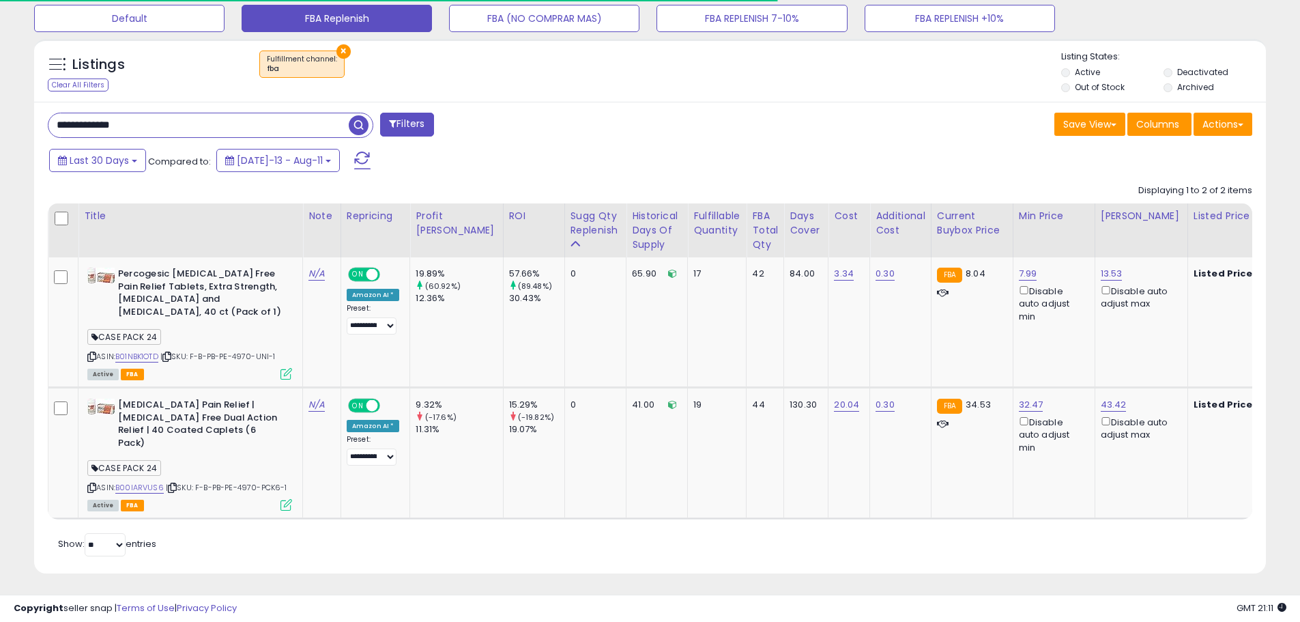
drag, startPoint x: 139, startPoint y: 121, endPoint x: -46, endPoint y: 113, distance: 184.4
paste input "text"
type input "**********"
click at [359, 124] on span "button" at bounding box center [359, 125] width 20 height 20
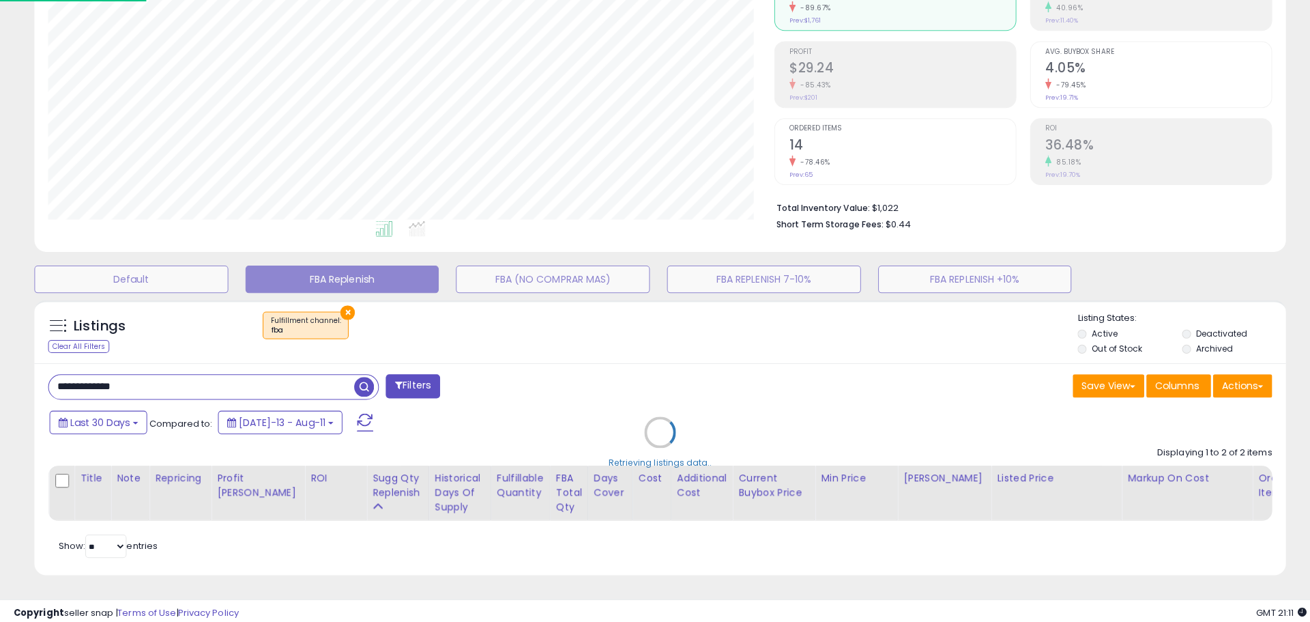
scroll to position [280, 721]
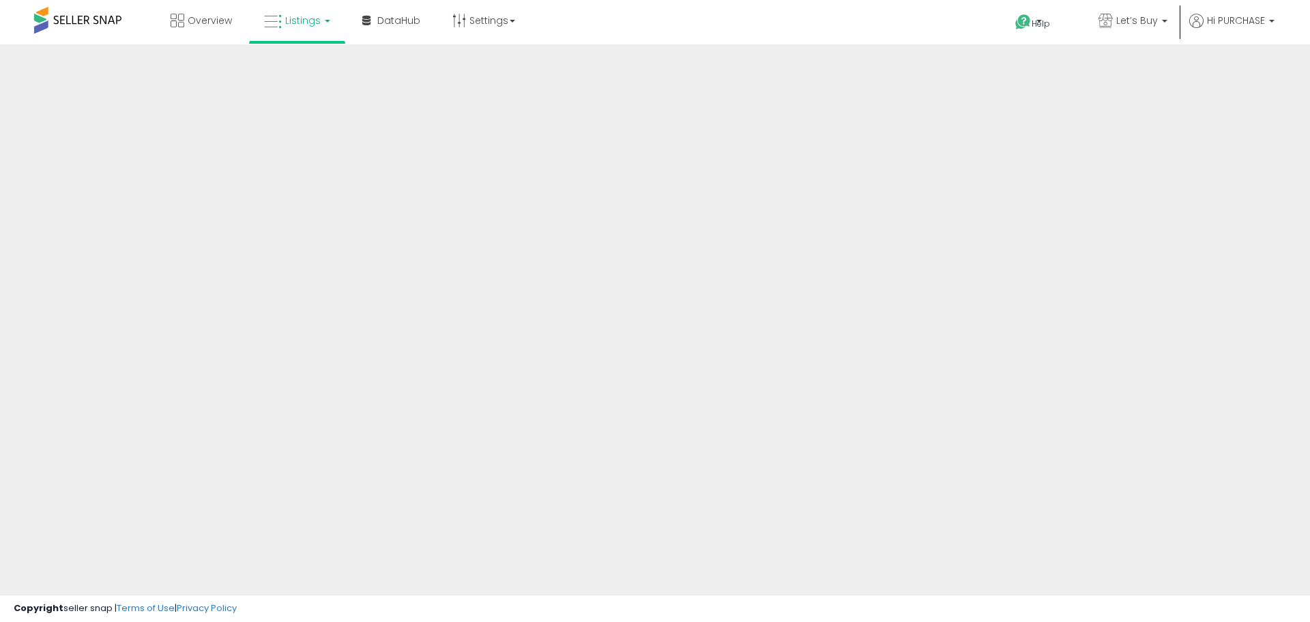
click at [311, 21] on span "Listings" at bounding box center [302, 21] width 35 height 14
click at [306, 21] on span "Listings" at bounding box center [302, 21] width 35 height 14
click at [307, 12] on link "Listings" at bounding box center [297, 20] width 87 height 41
click at [308, 22] on span "Listings" at bounding box center [302, 21] width 35 height 14
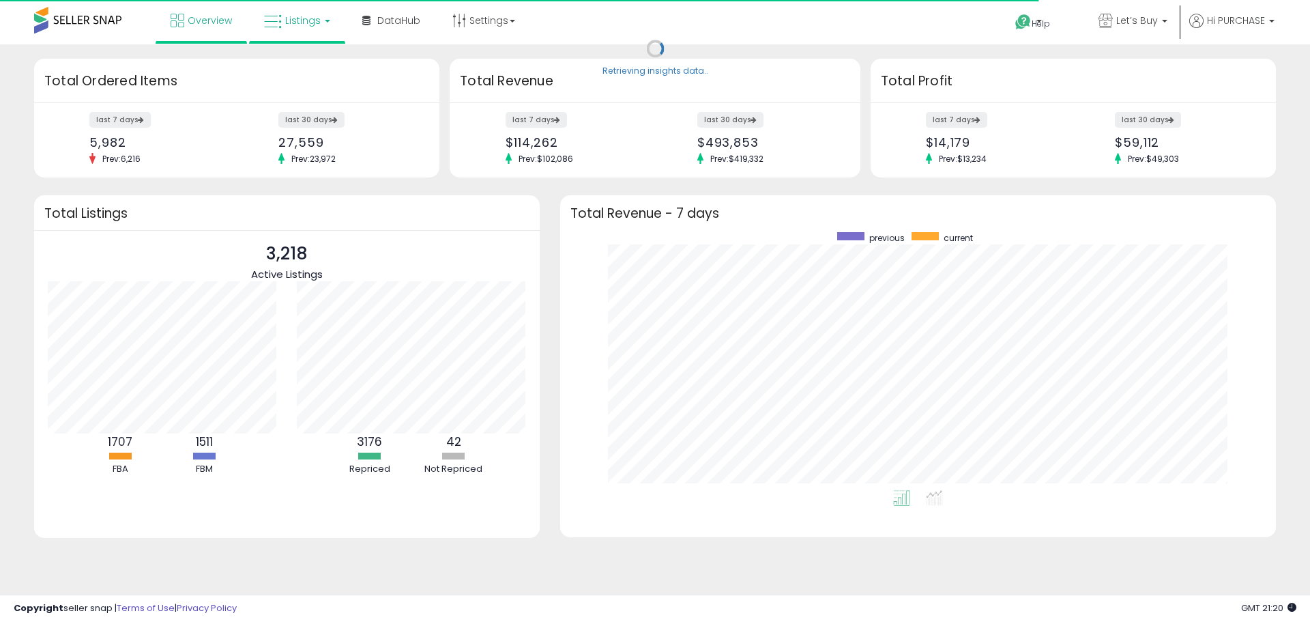
scroll to position [258, 688]
click at [302, 20] on span "Listings" at bounding box center [302, 21] width 35 height 14
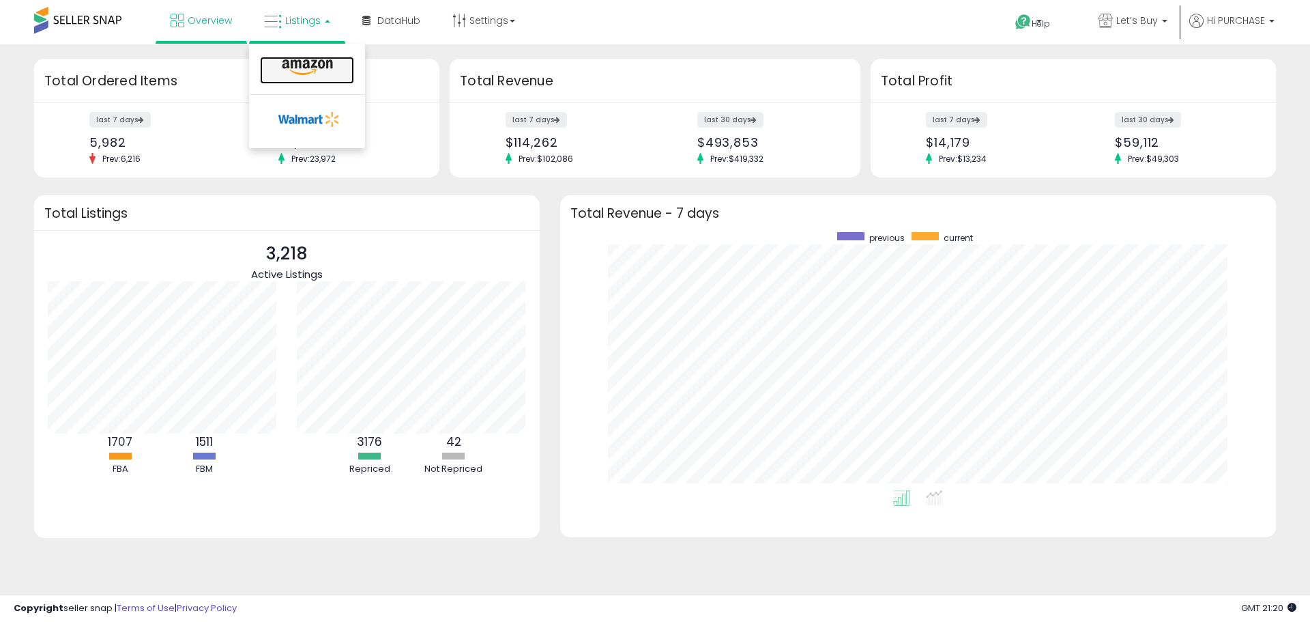
click at [300, 63] on icon at bounding box center [307, 68] width 59 height 18
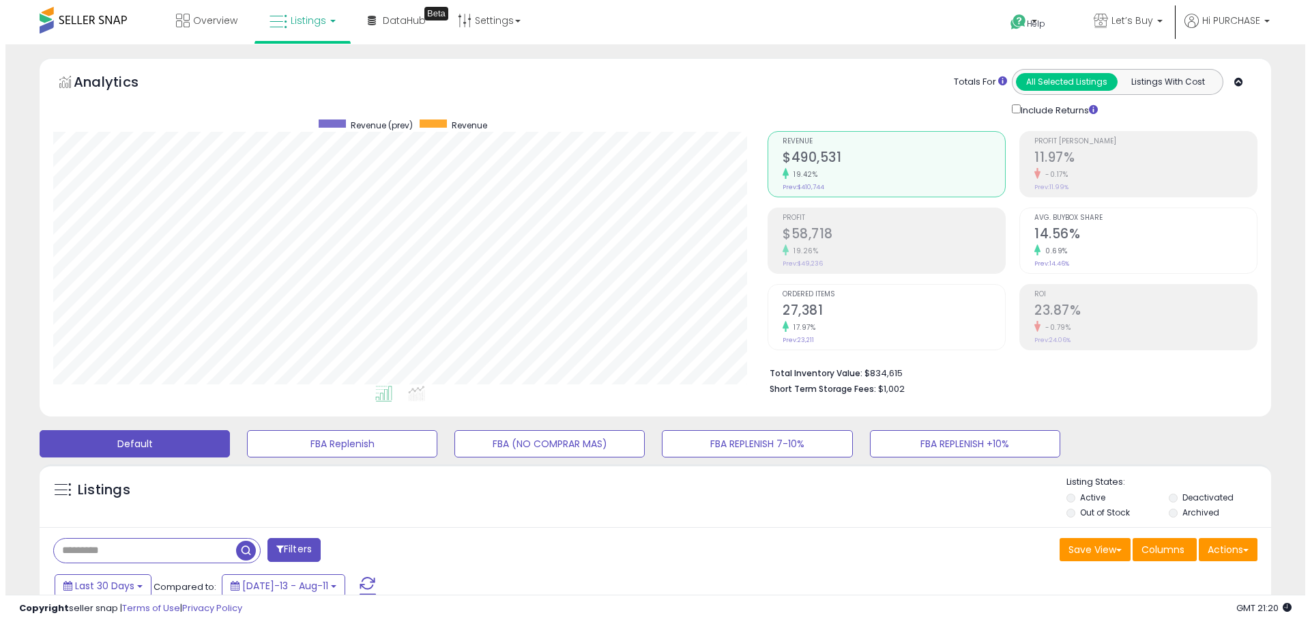
scroll to position [280, 714]
drag, startPoint x: 375, startPoint y: 450, endPoint x: 2, endPoint y: 33, distance: 559.1
click at [375, 450] on button "FBA Replenish" at bounding box center [337, 443] width 190 height 27
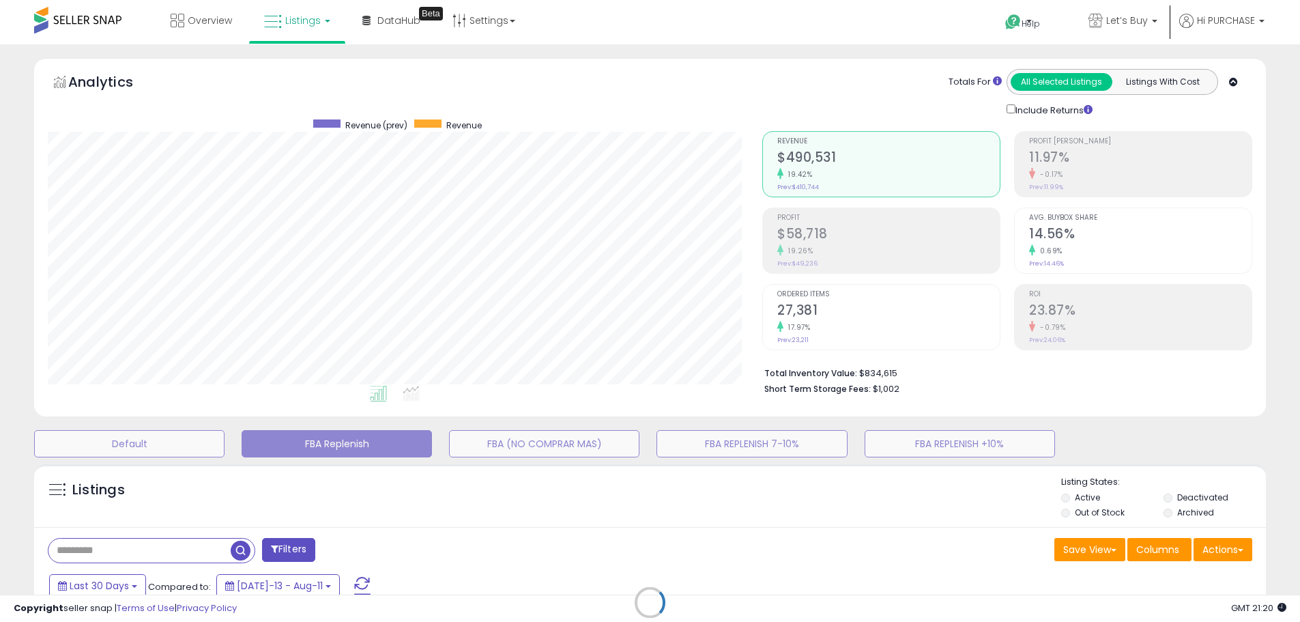
scroll to position [280, 721]
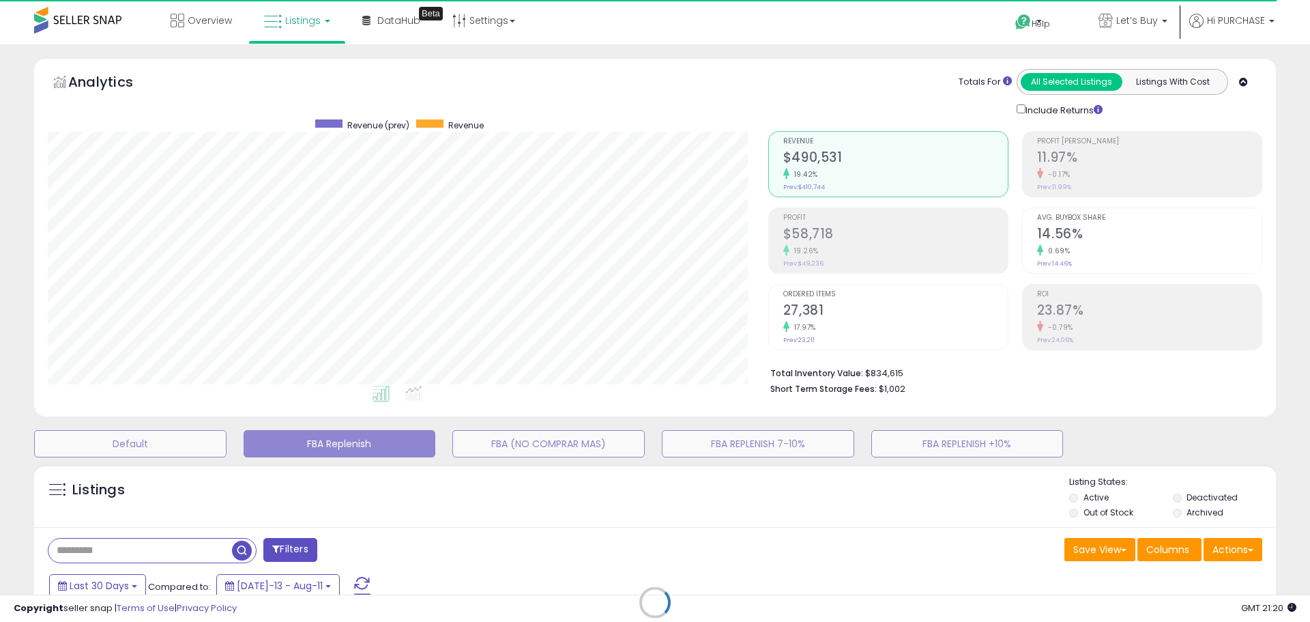
click at [201, 555] on div "Retrieving listings data.." at bounding box center [655, 612] width 1262 height 310
click at [172, 553] on div "Retrieving listings data.." at bounding box center [655, 612] width 1262 height 310
select select "**"
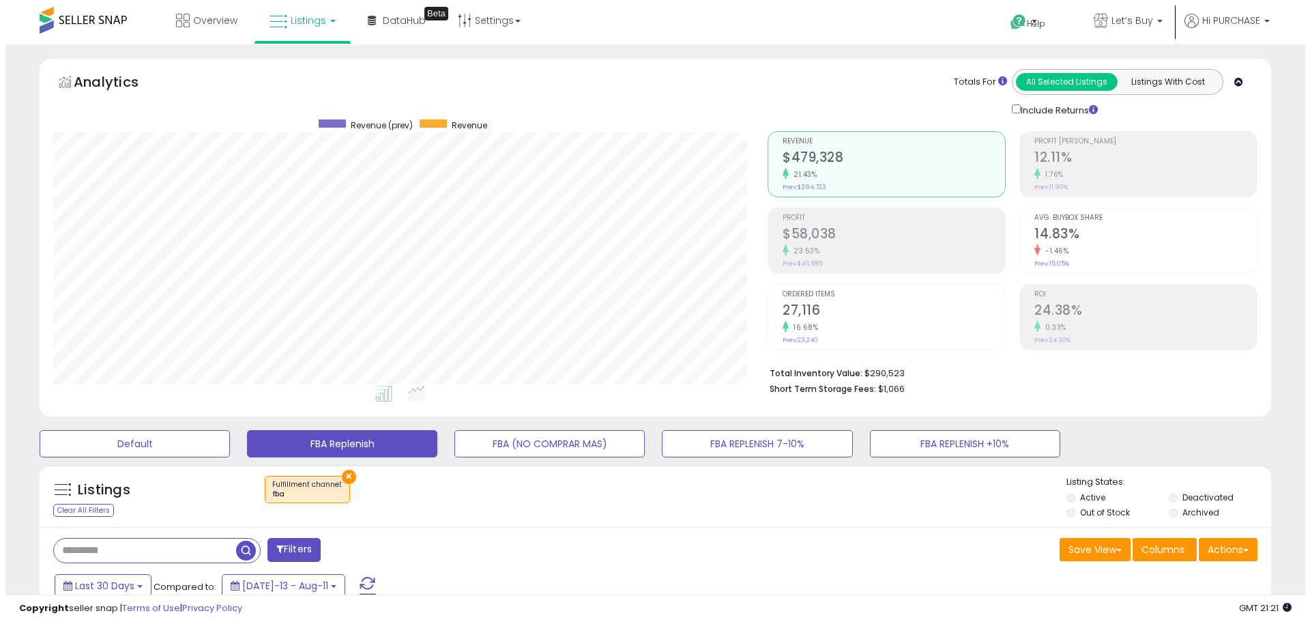
scroll to position [280, 714]
click at [93, 553] on input "text" at bounding box center [139, 550] width 182 height 24
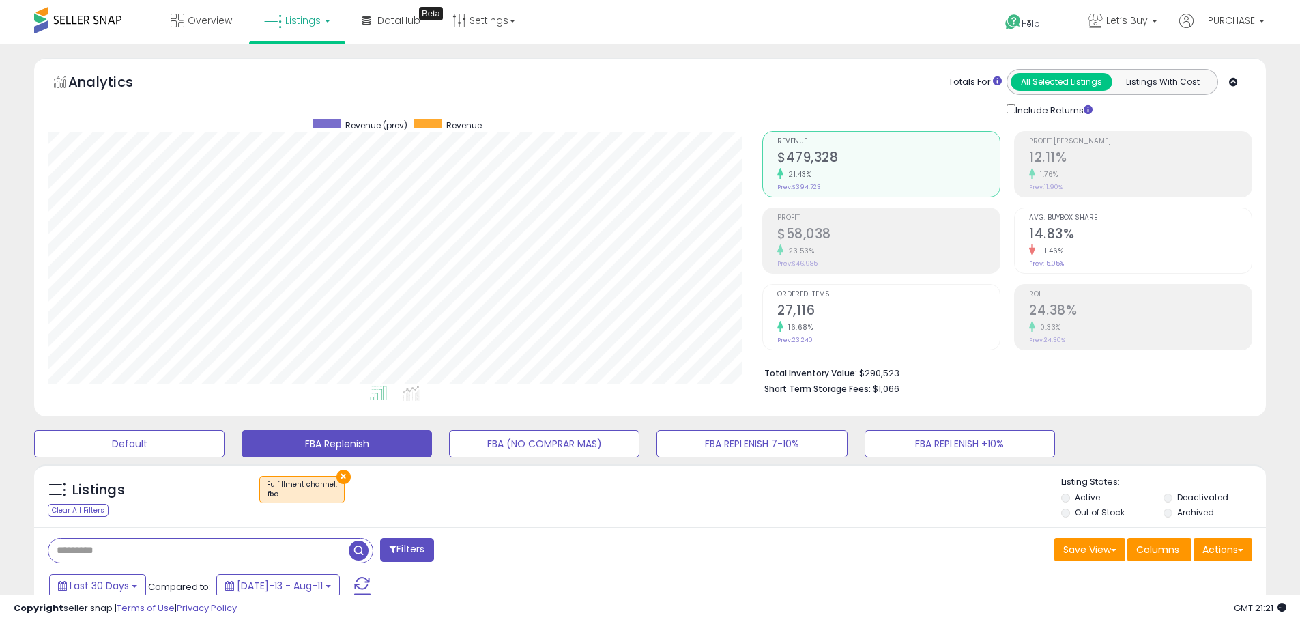
paste input "**********"
click at [358, 550] on span "button" at bounding box center [359, 550] width 20 height 20
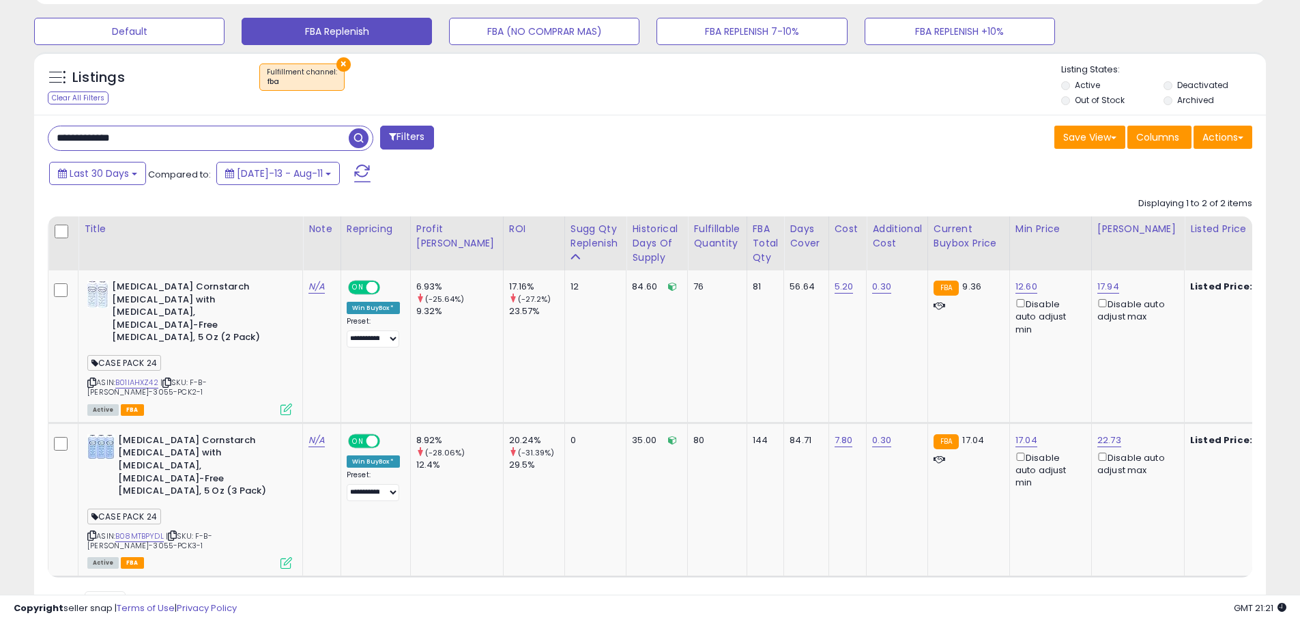
scroll to position [413, 0]
click at [207, 376] on span "| SKU: F-B-[PERSON_NAME]-3055-PCK2-1" at bounding box center [146, 386] width 119 height 20
copy span "3055"
drag, startPoint x: 161, startPoint y: 138, endPoint x: -13, endPoint y: 142, distance: 174.0
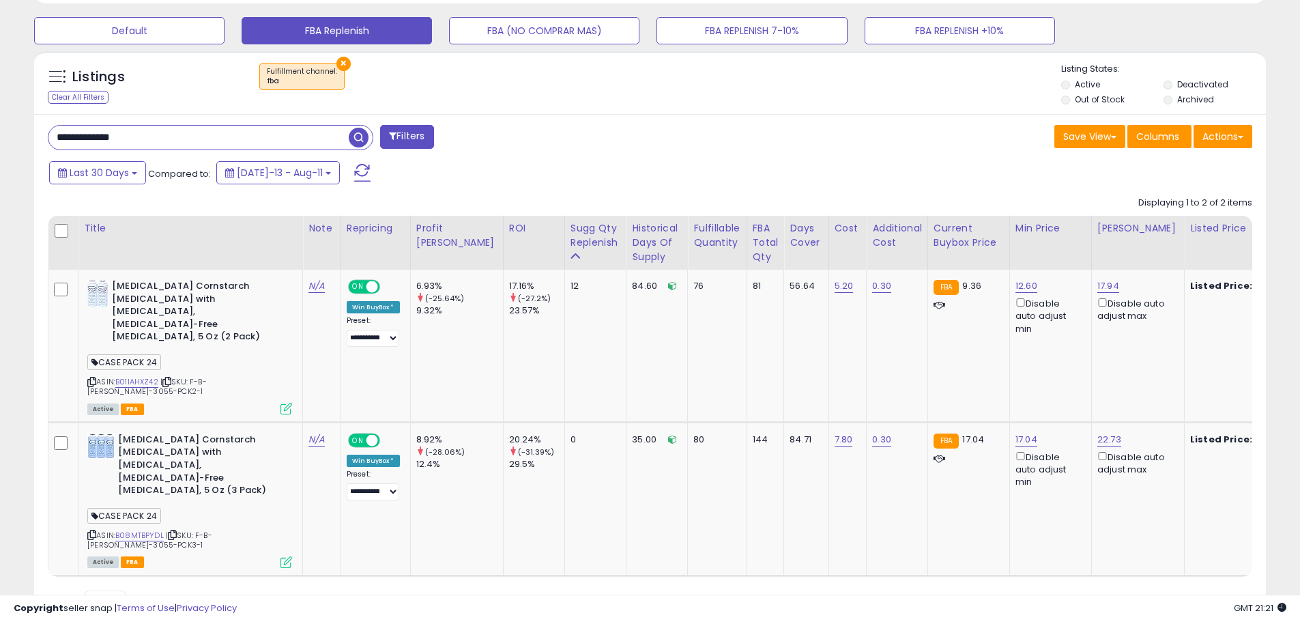
paste input "text"
click at [359, 136] on span "button" at bounding box center [359, 138] width 20 height 20
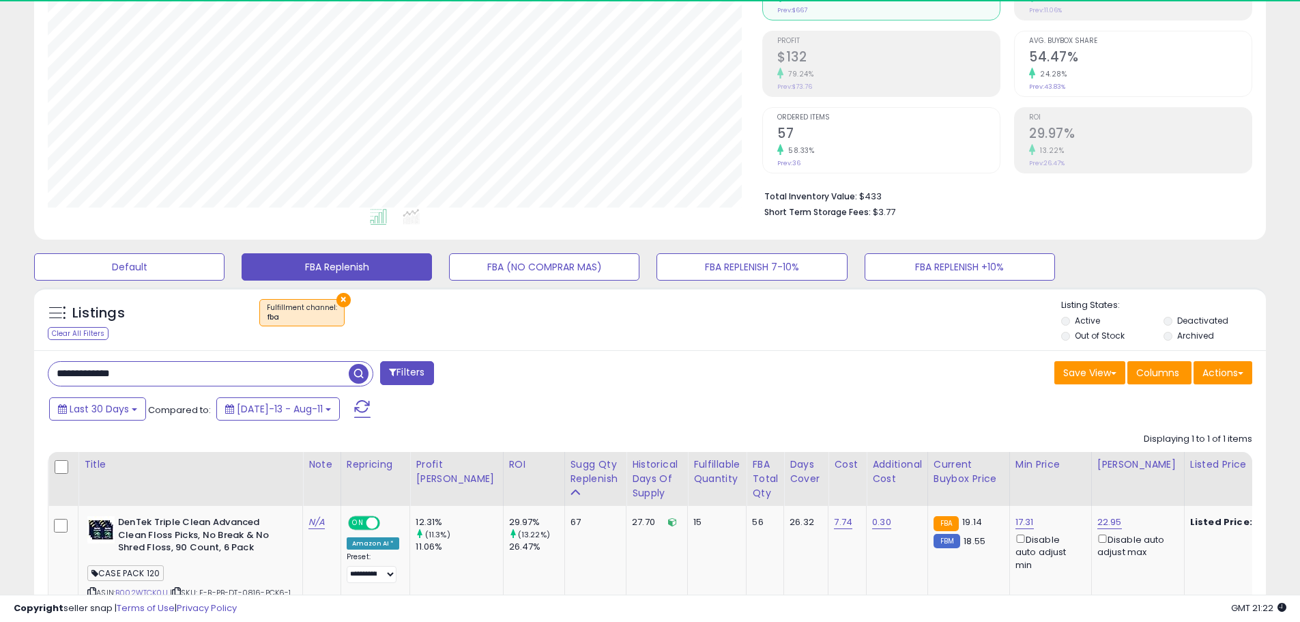
scroll to position [280, 714]
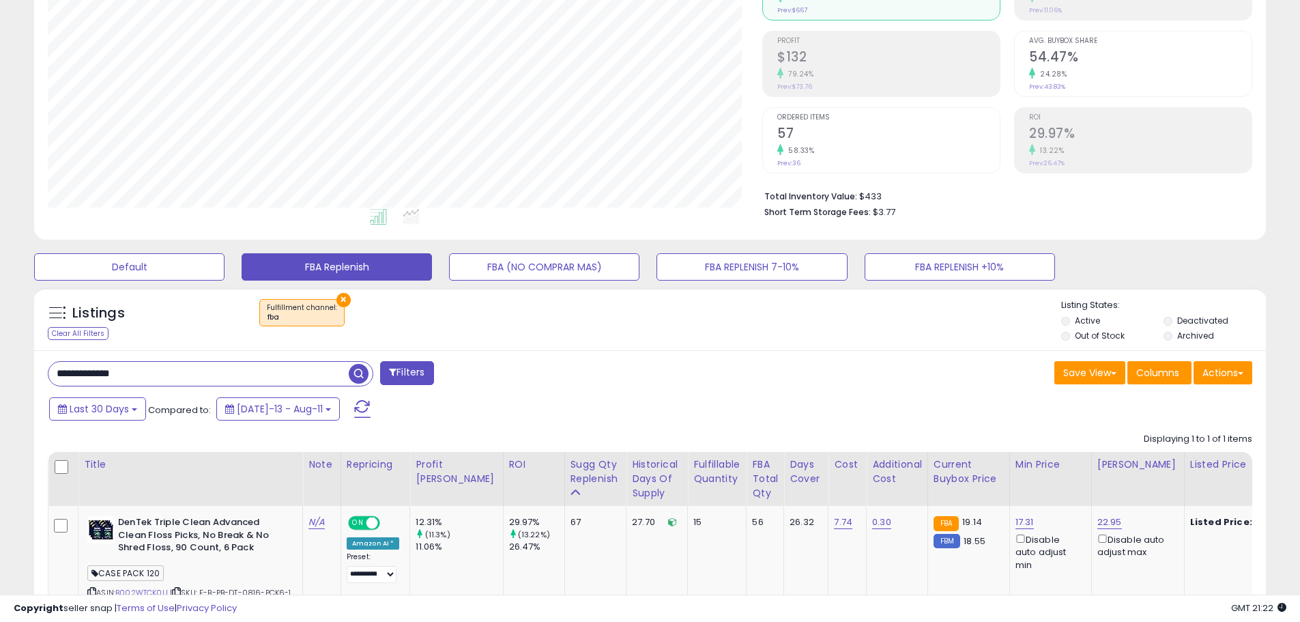
drag, startPoint x: 132, startPoint y: 375, endPoint x: -55, endPoint y: 353, distance: 189.0
click at [0, 353] on html "Unable to login Retrieving listings data.. has not yet accepted the Terms of Us…" at bounding box center [650, 134] width 1300 height 622
click at [355, 370] on span "button" at bounding box center [359, 374] width 20 height 20
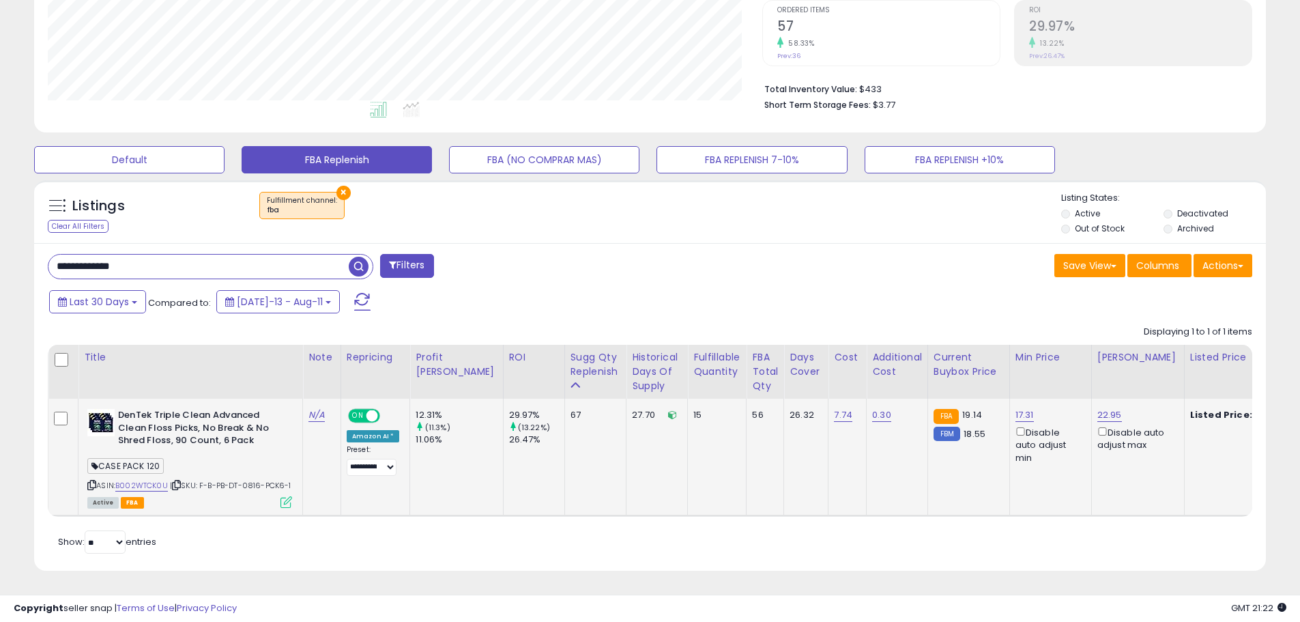
click at [248, 480] on span "| SKU: F-B-PB-DT-0816-PCK6-1" at bounding box center [230, 485] width 121 height 11
copy span "0816"
drag, startPoint x: 47, startPoint y: 248, endPoint x: -26, endPoint y: 247, distance: 73.0
click at [0, 247] on html "Unable to login Retrieving listings data.. has not yet accepted the Terms of Us…" at bounding box center [650, 27] width 1300 height 622
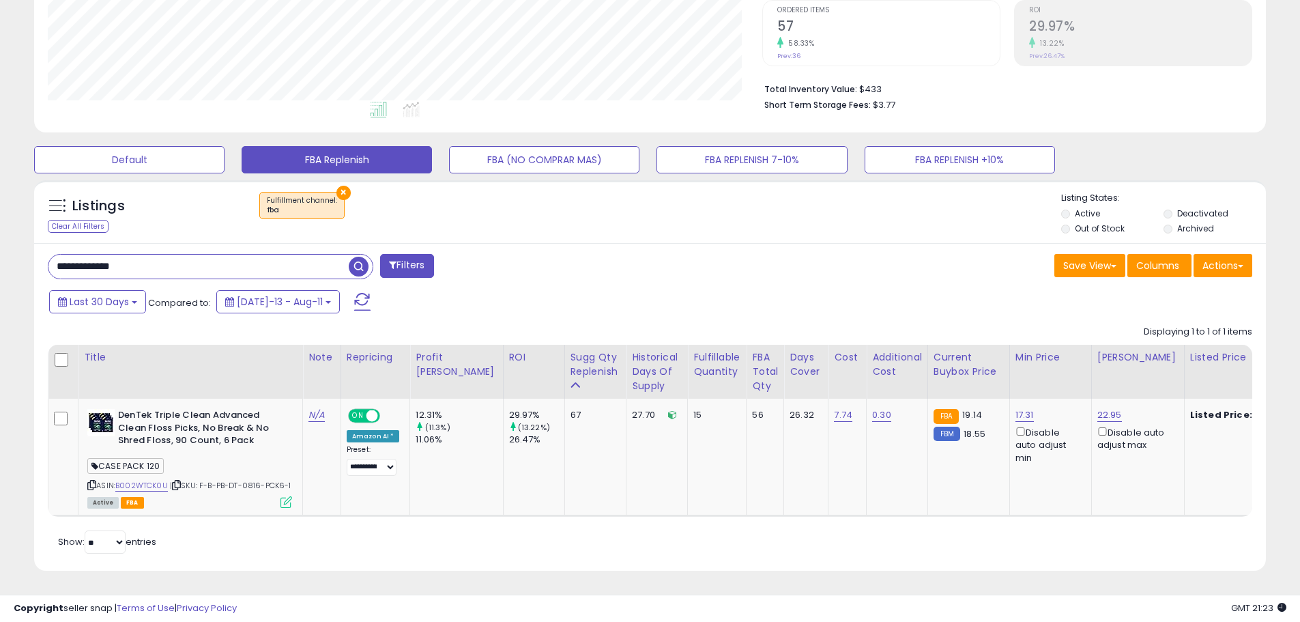
paste input "text"
click at [353, 257] on span "button" at bounding box center [359, 267] width 20 height 20
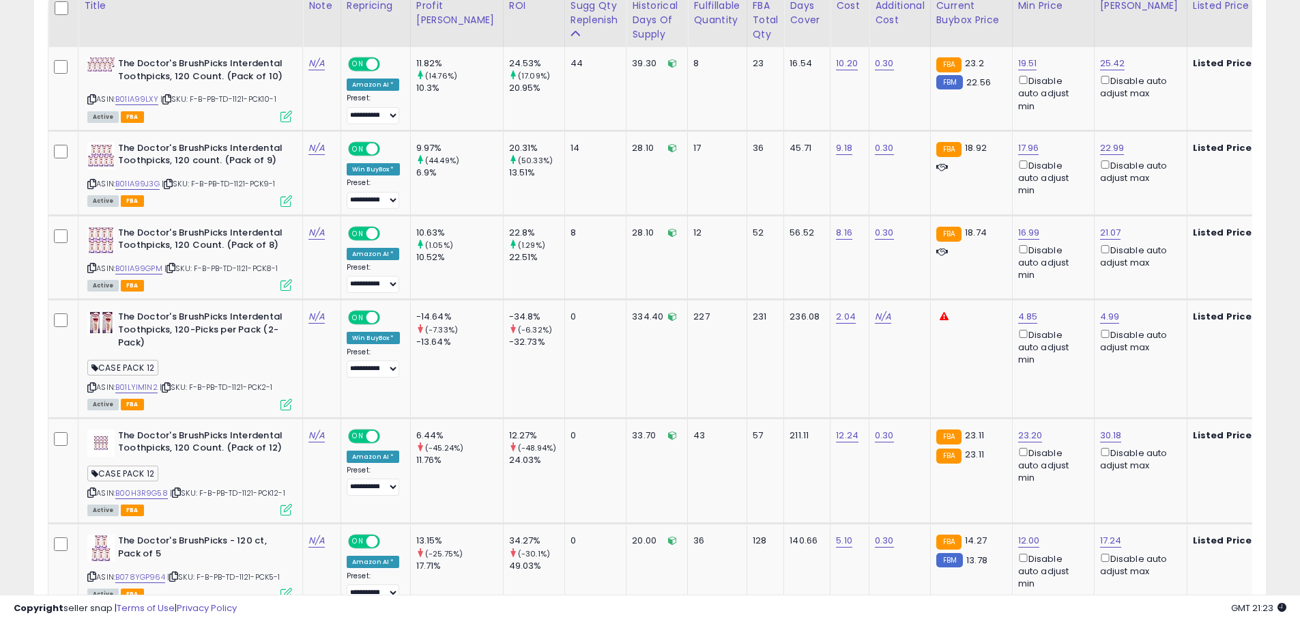
scroll to position [518, 0]
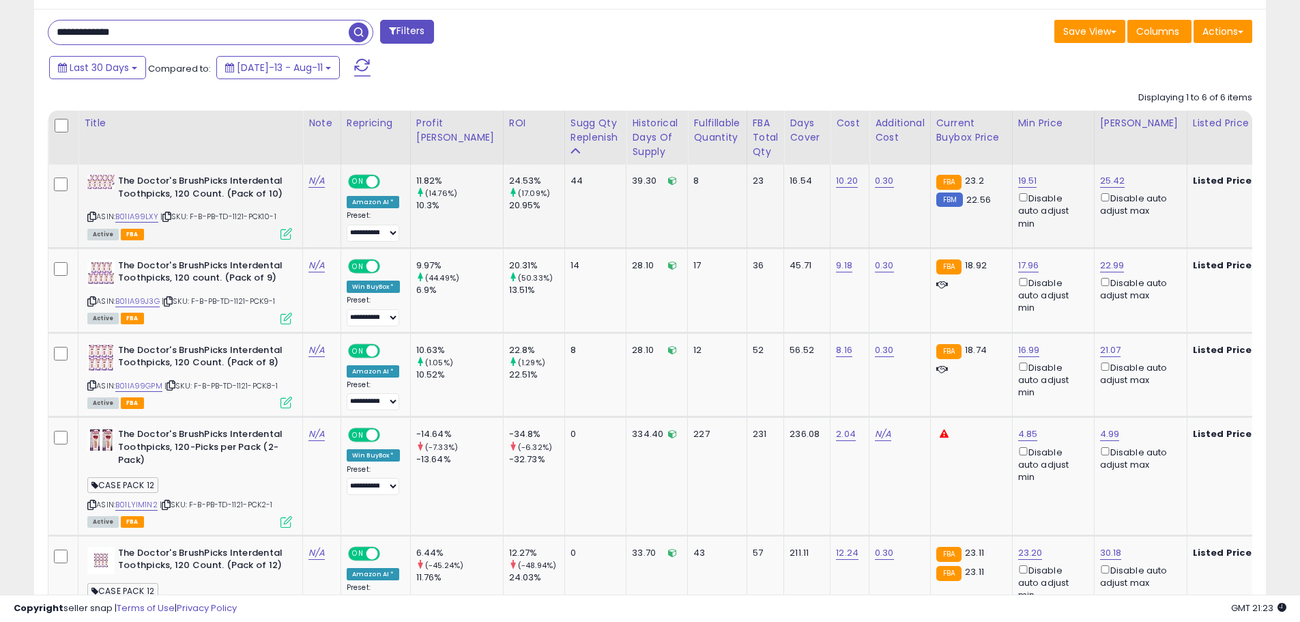
click at [242, 215] on span "| SKU: F-B-PB-TD-1121-PCK10-1" at bounding box center [218, 216] width 116 height 11
copy span "1121"
click at [166, 216] on icon at bounding box center [166, 217] width 9 height 8
click at [171, 300] on icon at bounding box center [168, 301] width 9 height 8
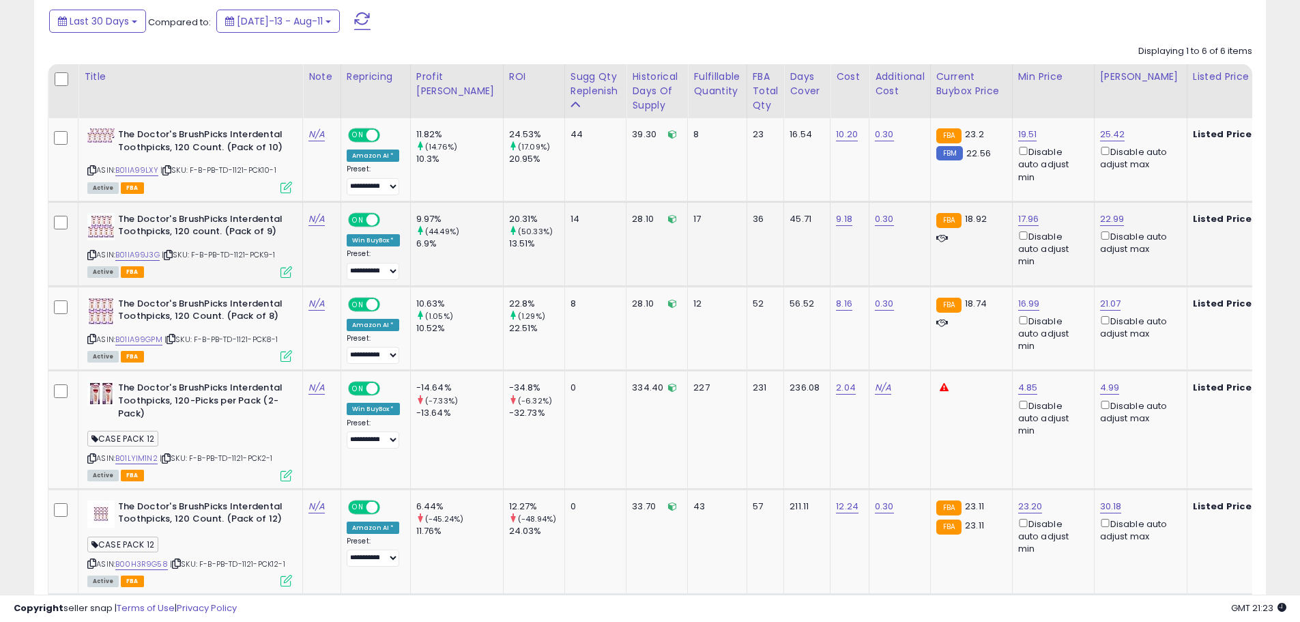
scroll to position [654, 0]
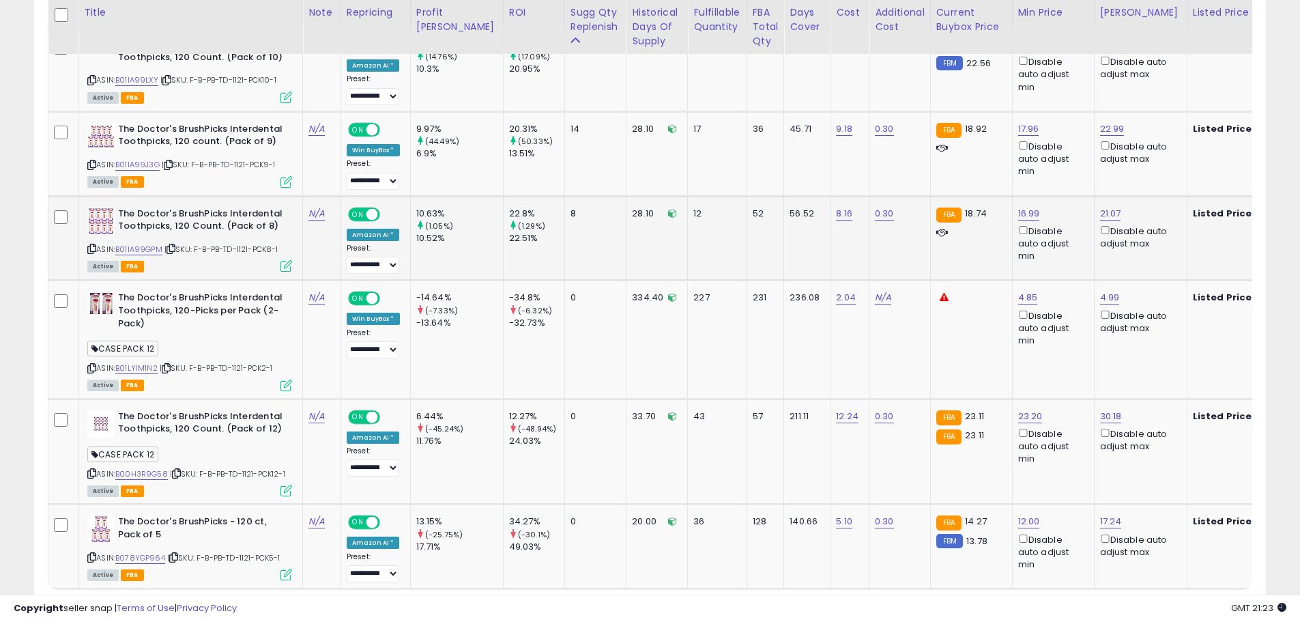
click at [174, 248] on icon at bounding box center [170, 249] width 9 height 8
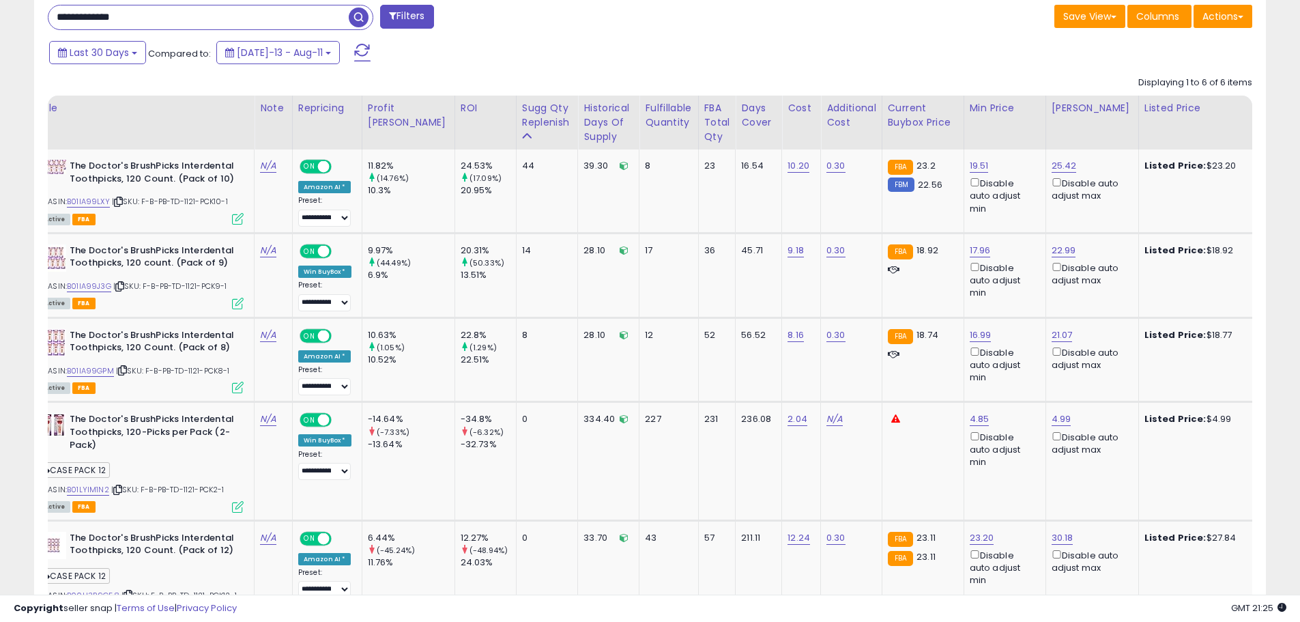
scroll to position [0, 0]
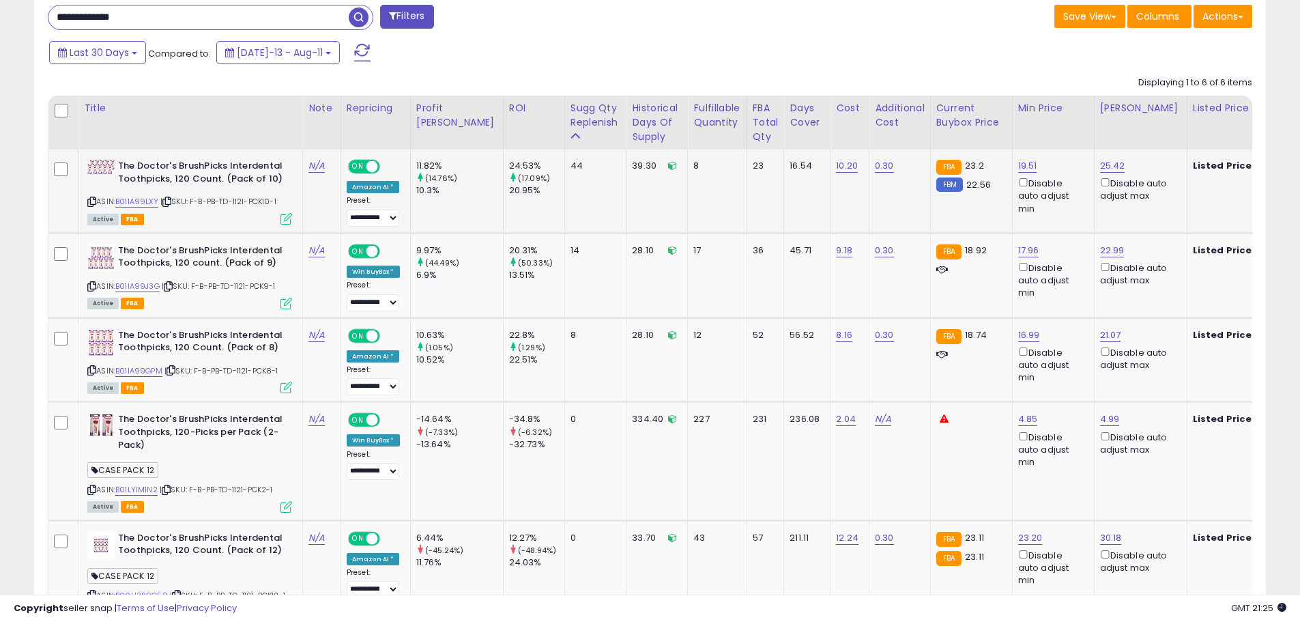
click at [170, 201] on icon at bounding box center [166, 202] width 9 height 8
click at [170, 284] on icon at bounding box center [168, 286] width 9 height 8
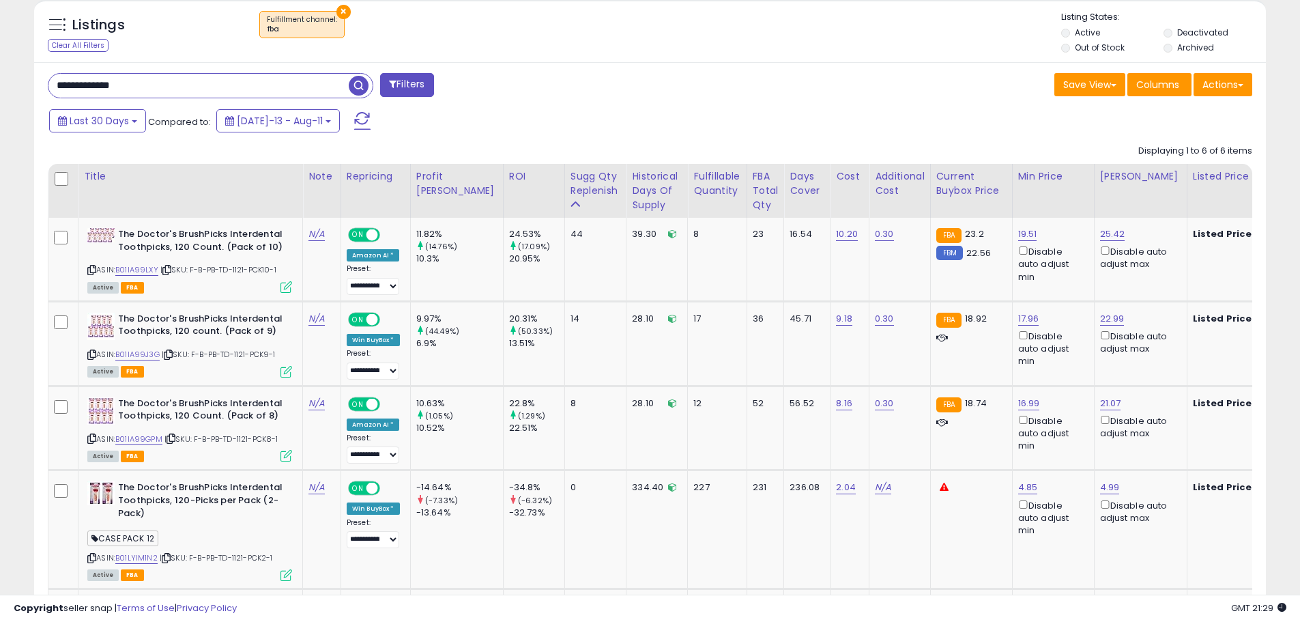
drag, startPoint x: 148, startPoint y: 89, endPoint x: 18, endPoint y: 72, distance: 130.8
click at [18, 72] on div "**********" at bounding box center [650, 221] width 1286 height 1257
paste input "text"
click at [361, 85] on span "button" at bounding box center [359, 86] width 20 height 20
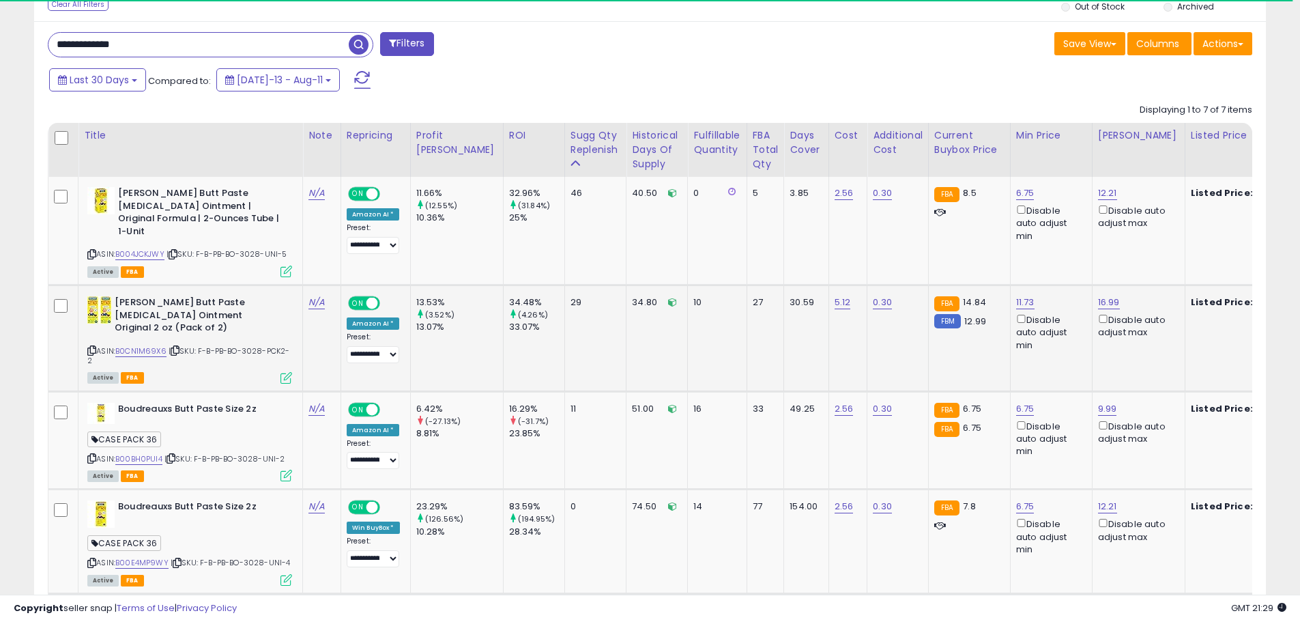
scroll to position [518, 0]
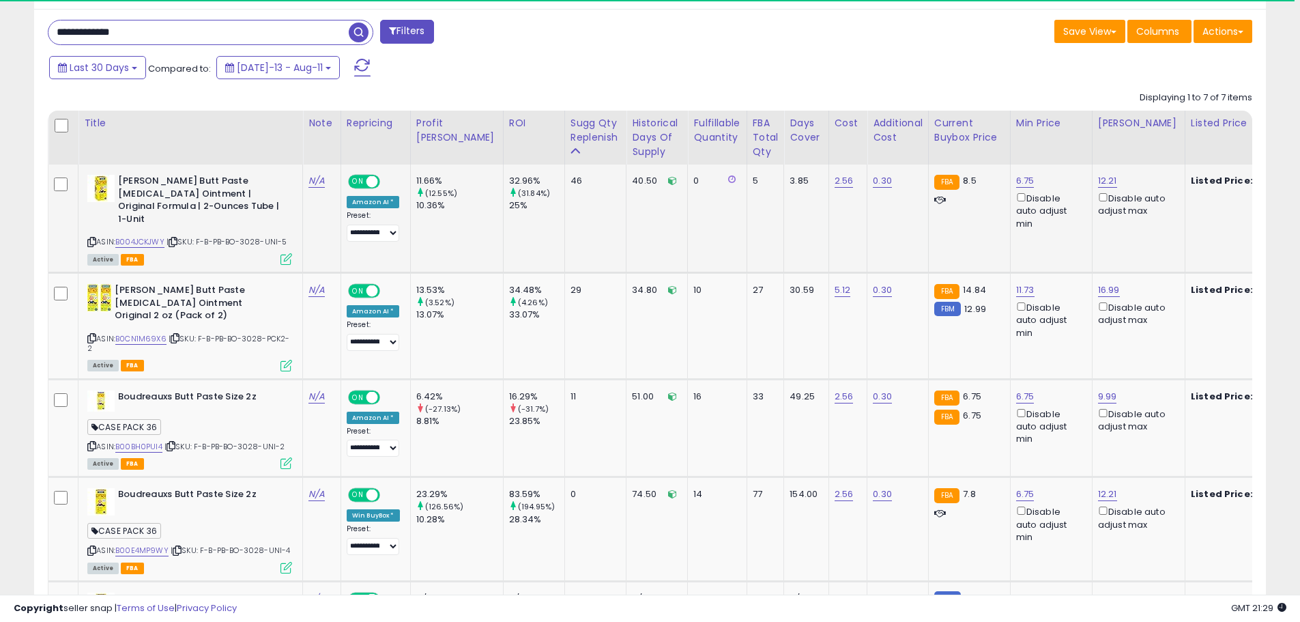
click at [257, 236] on span "| SKU: F-B-PB-BO-3028-UNI-5" at bounding box center [226, 241] width 121 height 11
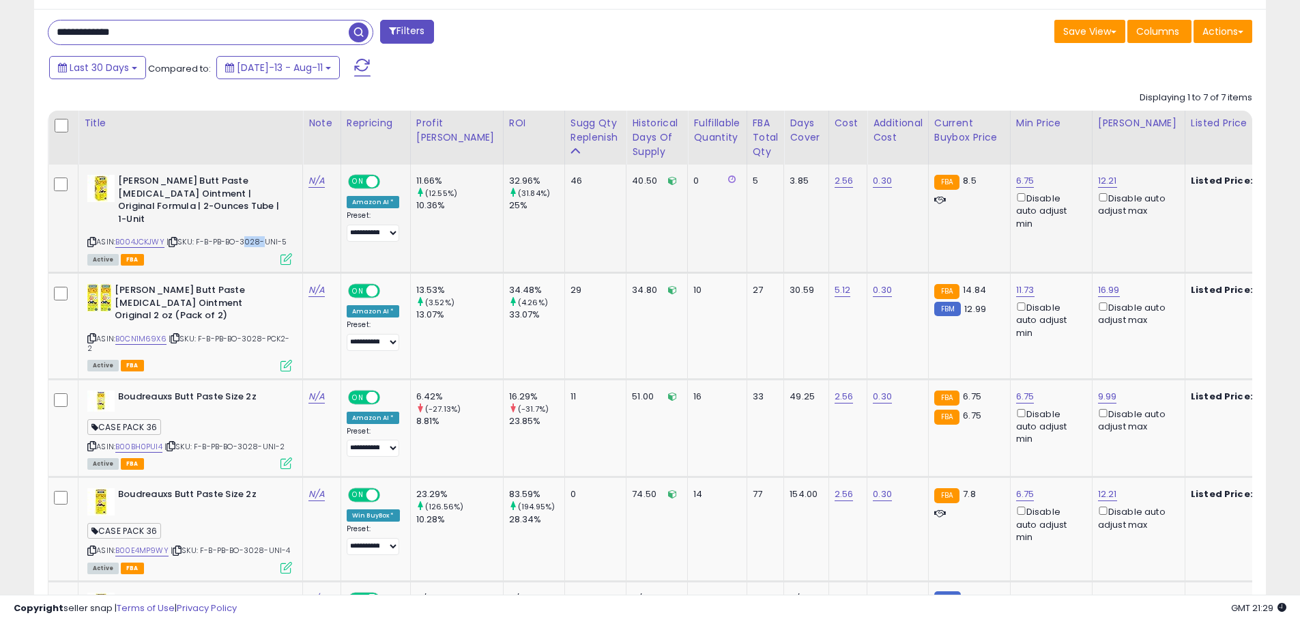
scroll to position [280, 714]
copy span "3028"
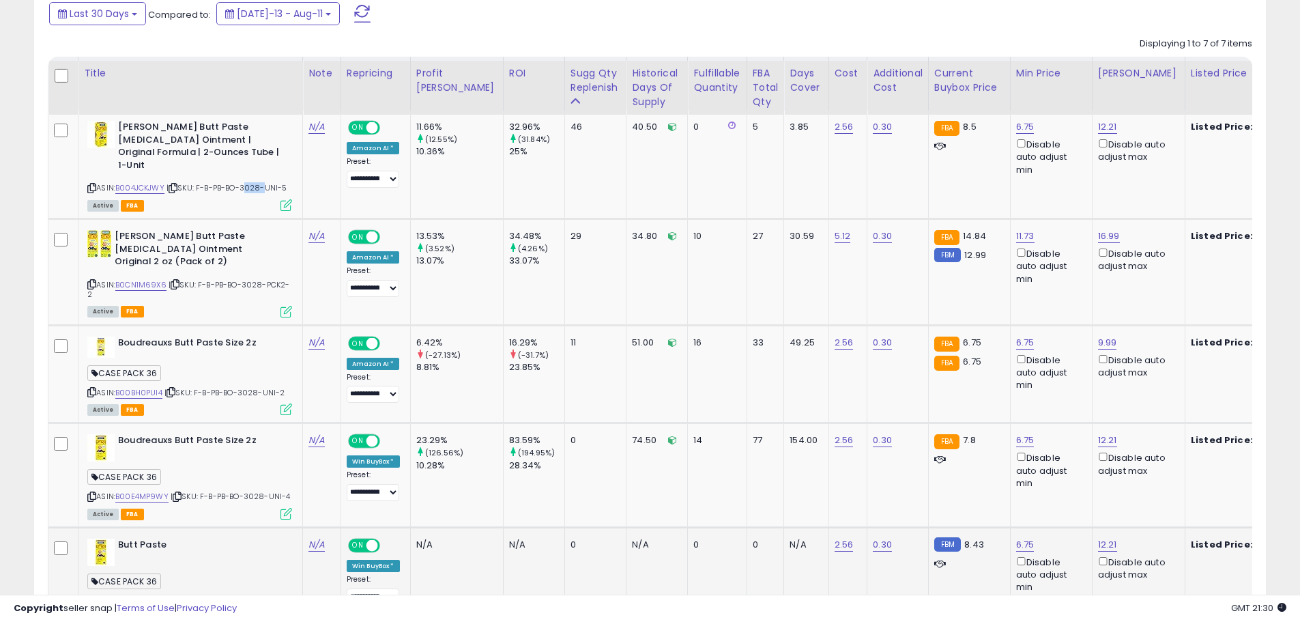
scroll to position [496, 0]
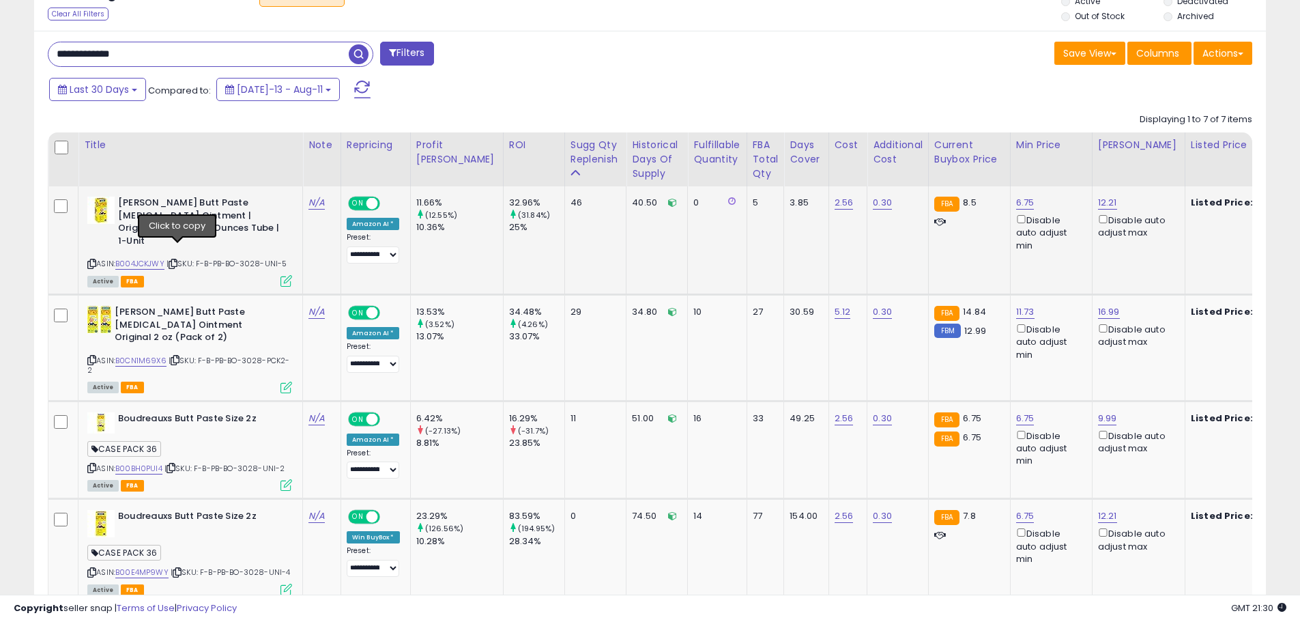
click at [177, 260] on icon at bounding box center [173, 264] width 9 height 8
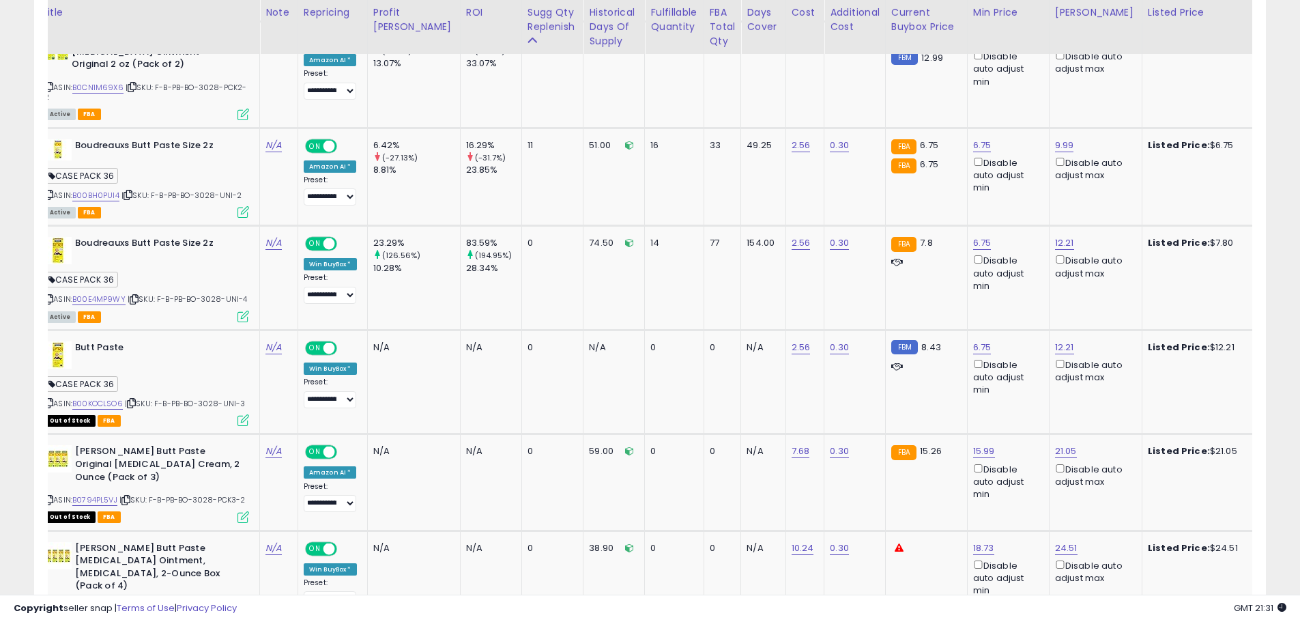
scroll to position [0, 0]
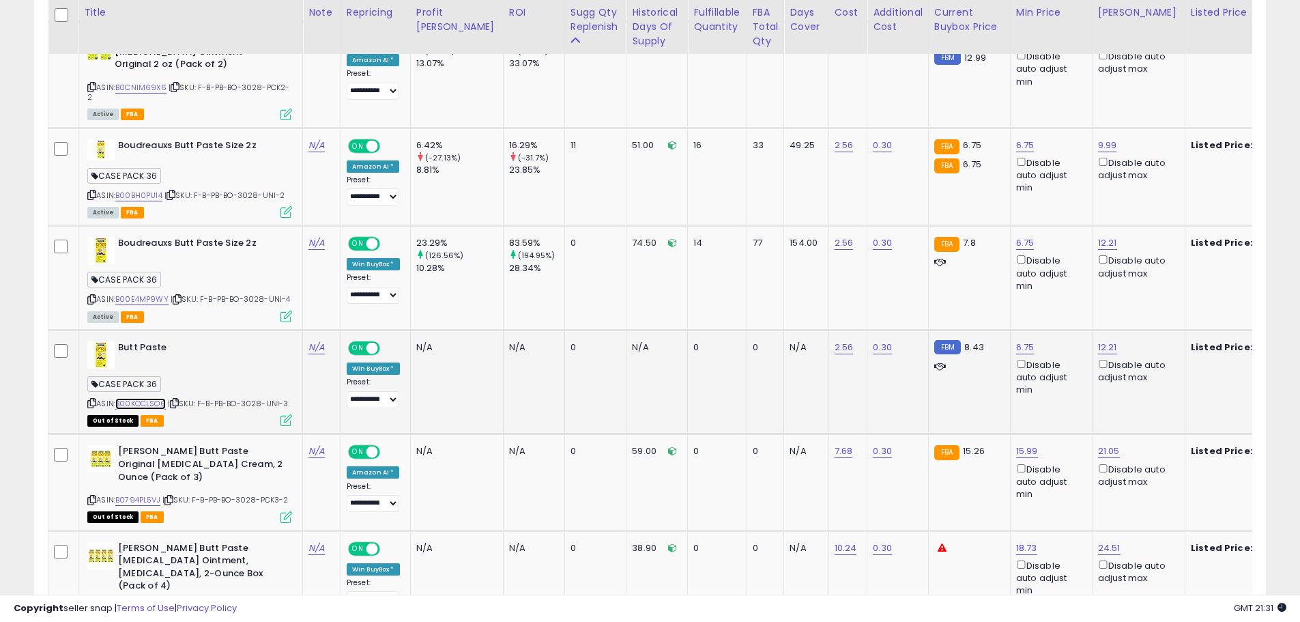
click at [148, 398] on link "B00KOCLSO6" at bounding box center [140, 404] width 50 height 12
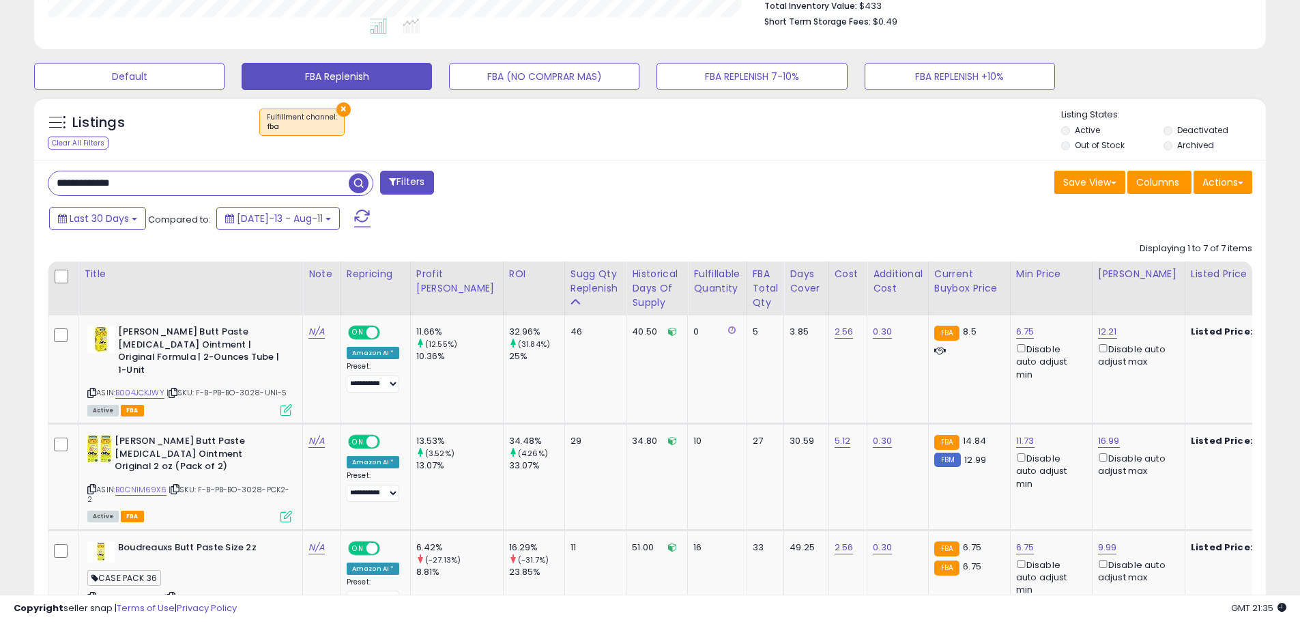
scroll to position [360, 0]
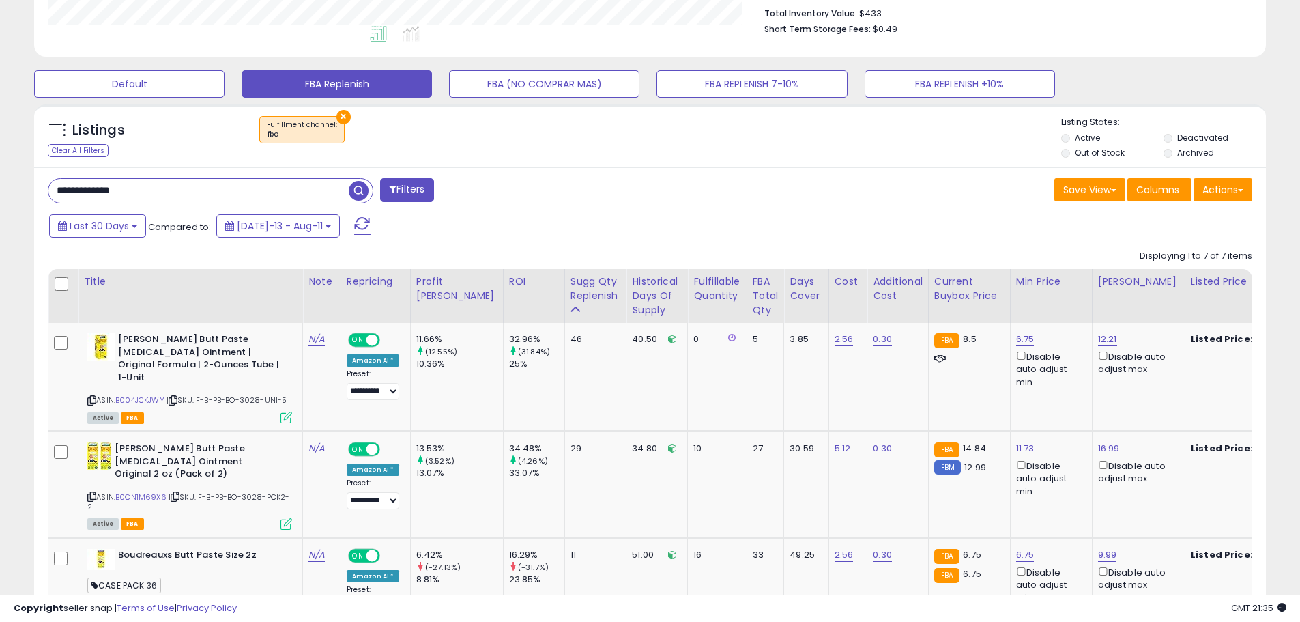
drag, startPoint x: 160, startPoint y: 189, endPoint x: 3, endPoint y: 171, distance: 157.3
click at [3, 171] on div "**********" at bounding box center [650, 440] width 1300 height 1511
paste input "text"
click at [358, 183] on span "button" at bounding box center [359, 191] width 20 height 20
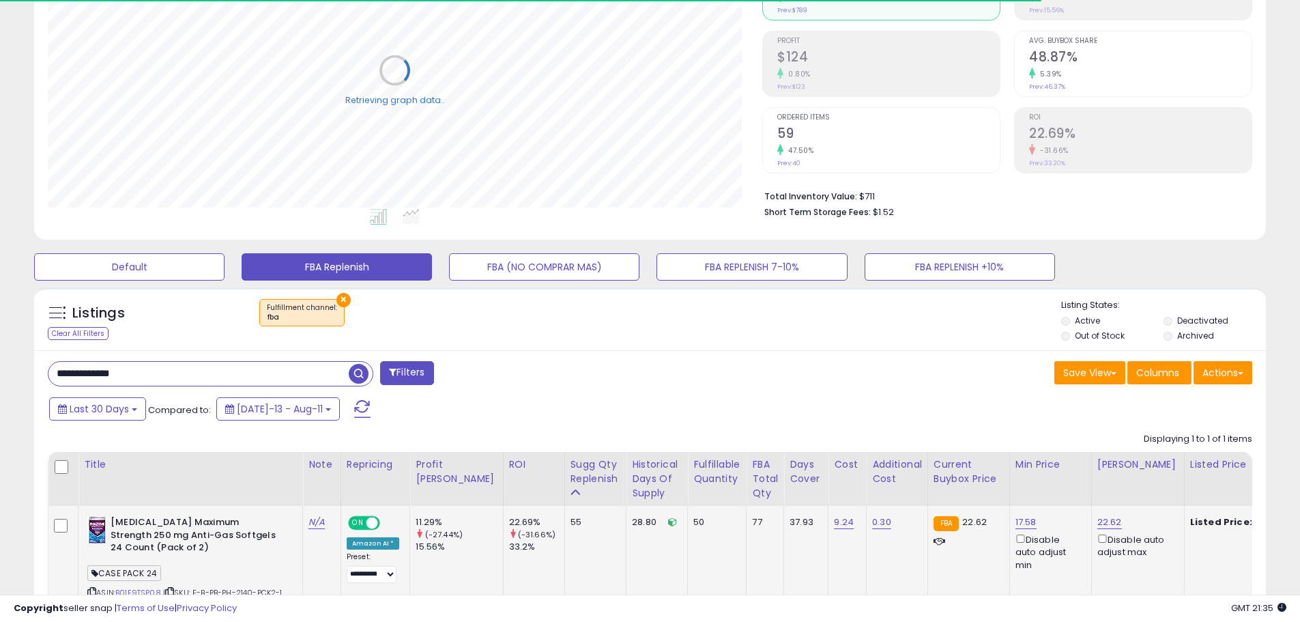
scroll to position [294, 0]
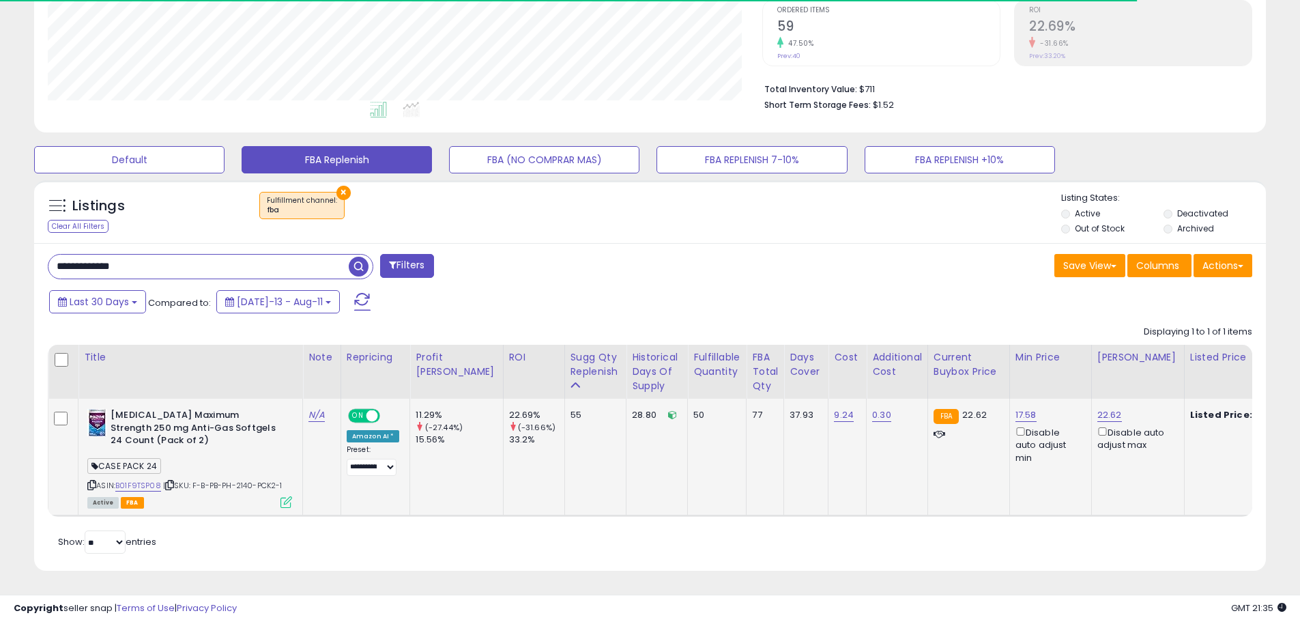
click at [245, 480] on span "| SKU: F-B-PB-PH-2140-PCK2-1" at bounding box center [222, 485] width 119 height 11
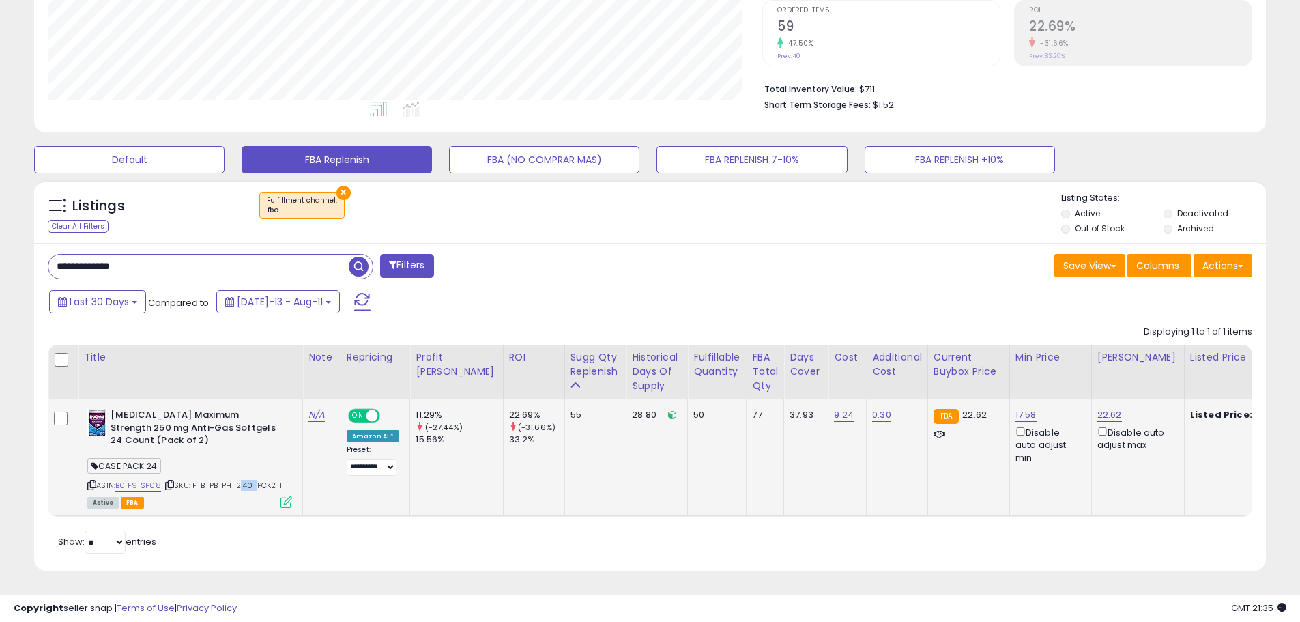
copy span "2140"
drag, startPoint x: 163, startPoint y: 258, endPoint x: -35, endPoint y: 235, distance: 199.9
click at [0, 235] on html "Unable to login Retrieving listings data.. has not yet accepted the Terms of Us…" at bounding box center [650, 27] width 1300 height 622
paste input "text"
click at [357, 257] on span "button" at bounding box center [359, 267] width 20 height 20
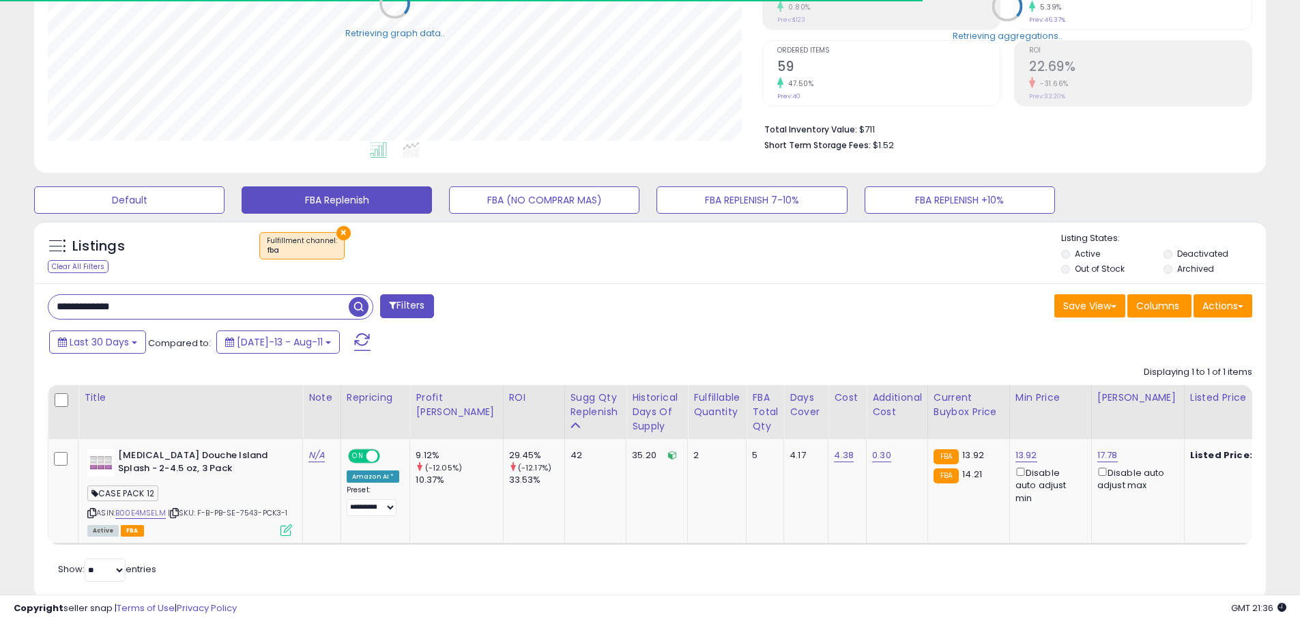
scroll to position [282, 0]
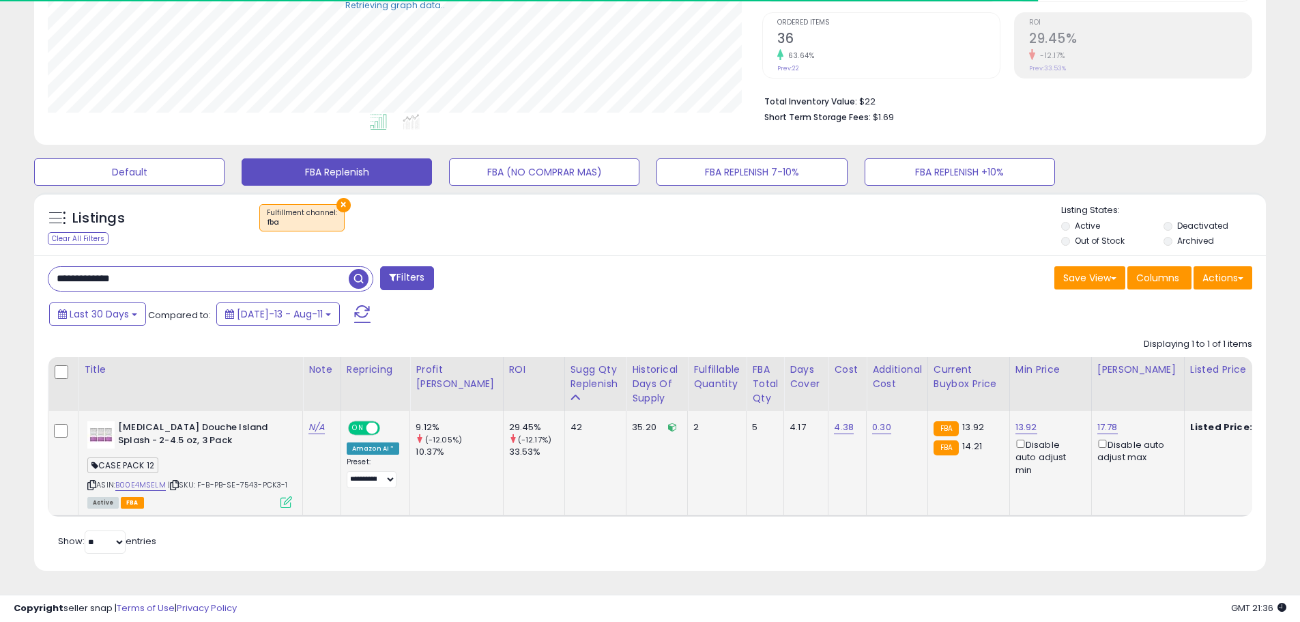
click at [250, 479] on span "| SKU: F-B-PB-SE-7543-PCK3-1" at bounding box center [228, 484] width 120 height 11
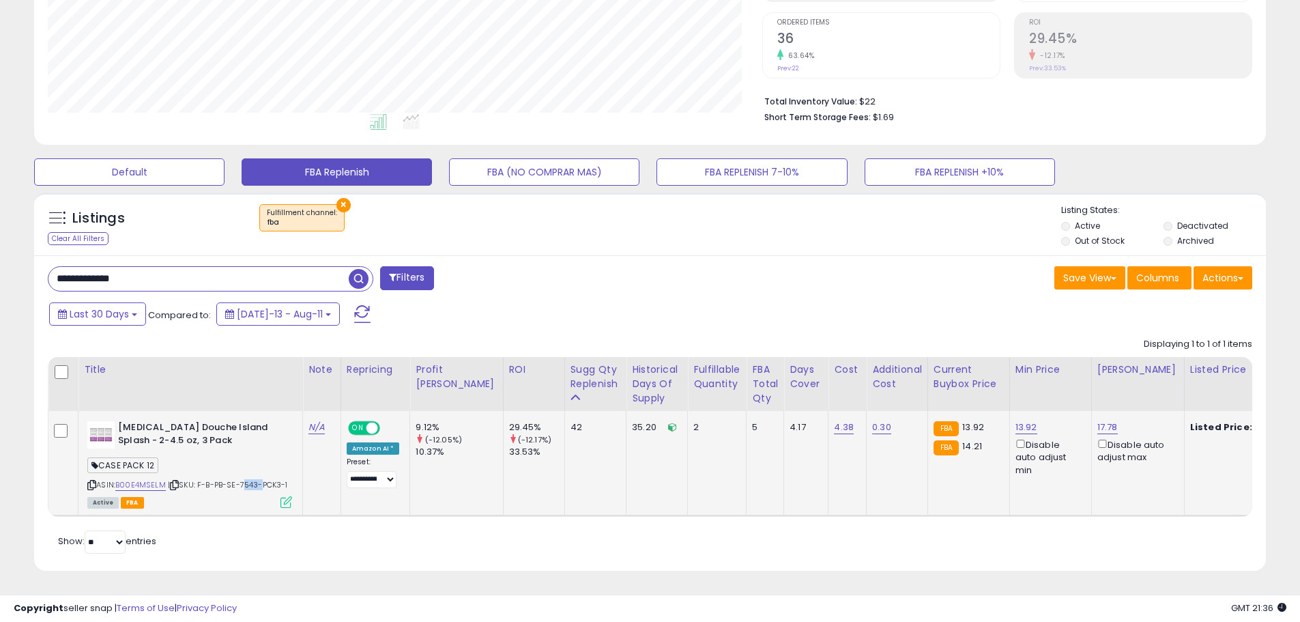
scroll to position [280, 714]
copy span "7543"
drag, startPoint x: 139, startPoint y: 274, endPoint x: 11, endPoint y: 267, distance: 128.5
click at [11, 267] on div "**********" at bounding box center [650, 186] width 1286 height 801
paste input "text"
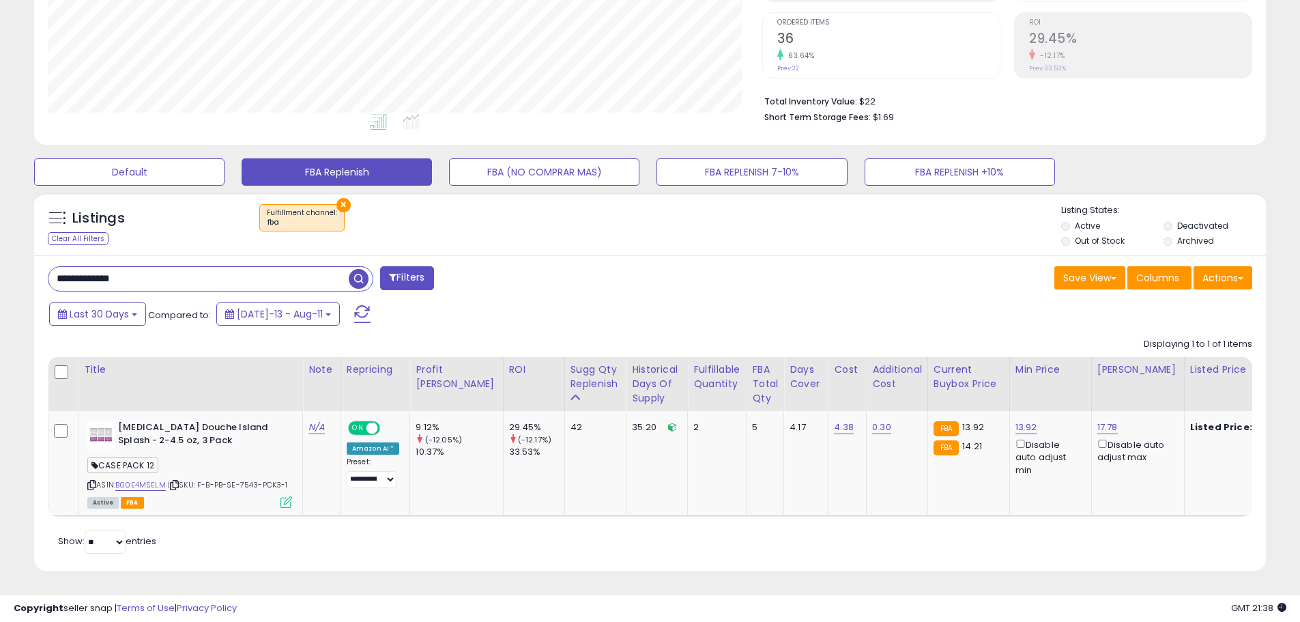
click at [358, 269] on span "button" at bounding box center [359, 279] width 20 height 20
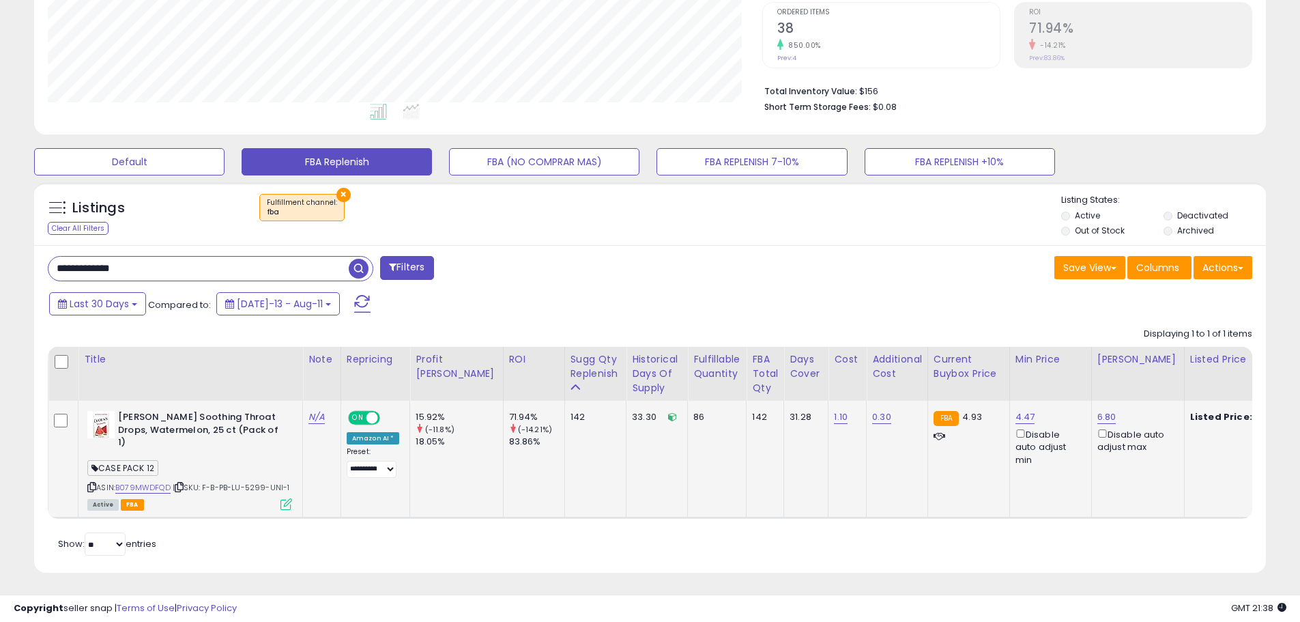
click at [255, 482] on span "| SKU: F-B-PB-LU-5299-UNI-1" at bounding box center [231, 487] width 117 height 11
copy span "5299"
drag, startPoint x: 139, startPoint y: 258, endPoint x: -15, endPoint y: 258, distance: 154.2
click at [0, 258] on html "Unable to login Retrieving listings data.. has not yet accepted the Terms of Us…" at bounding box center [650, 29] width 1300 height 622
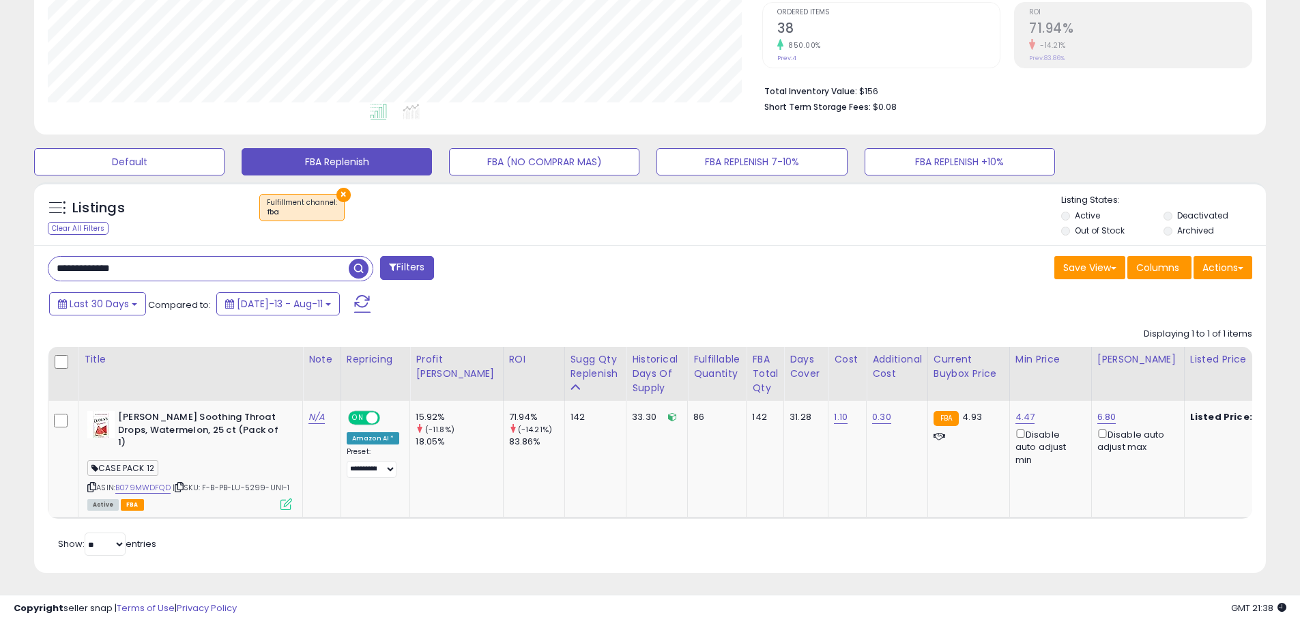
paste input "text"
click at [358, 264] on span "button" at bounding box center [359, 269] width 20 height 20
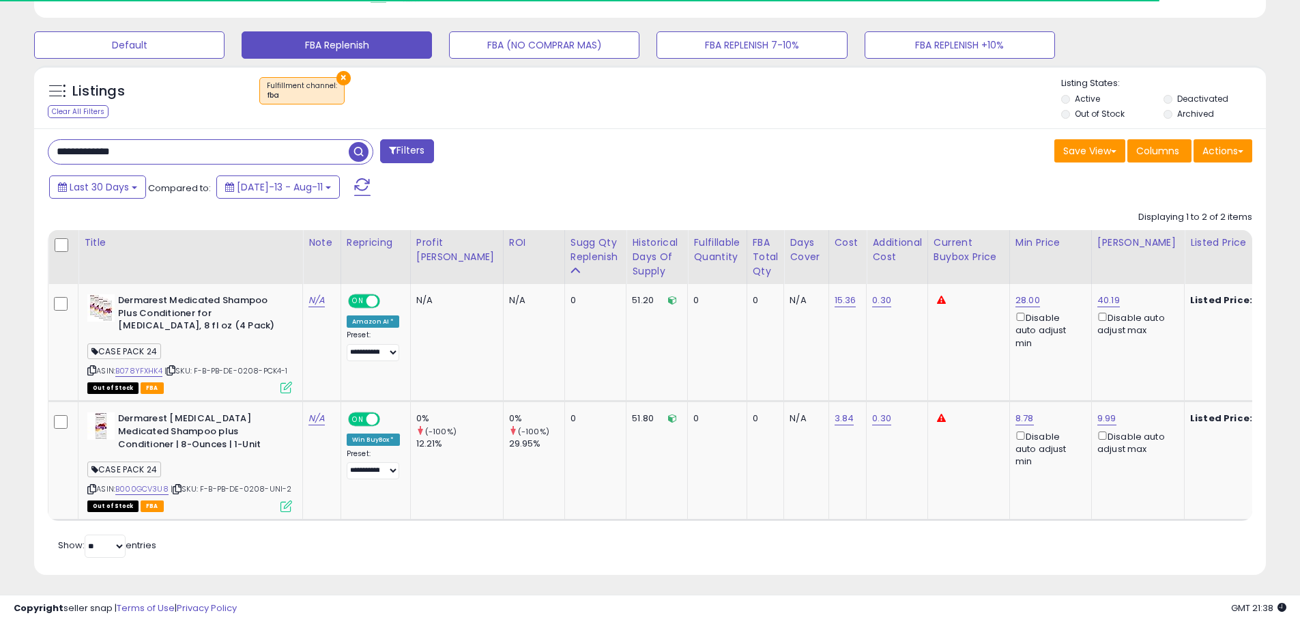
scroll to position [413, 0]
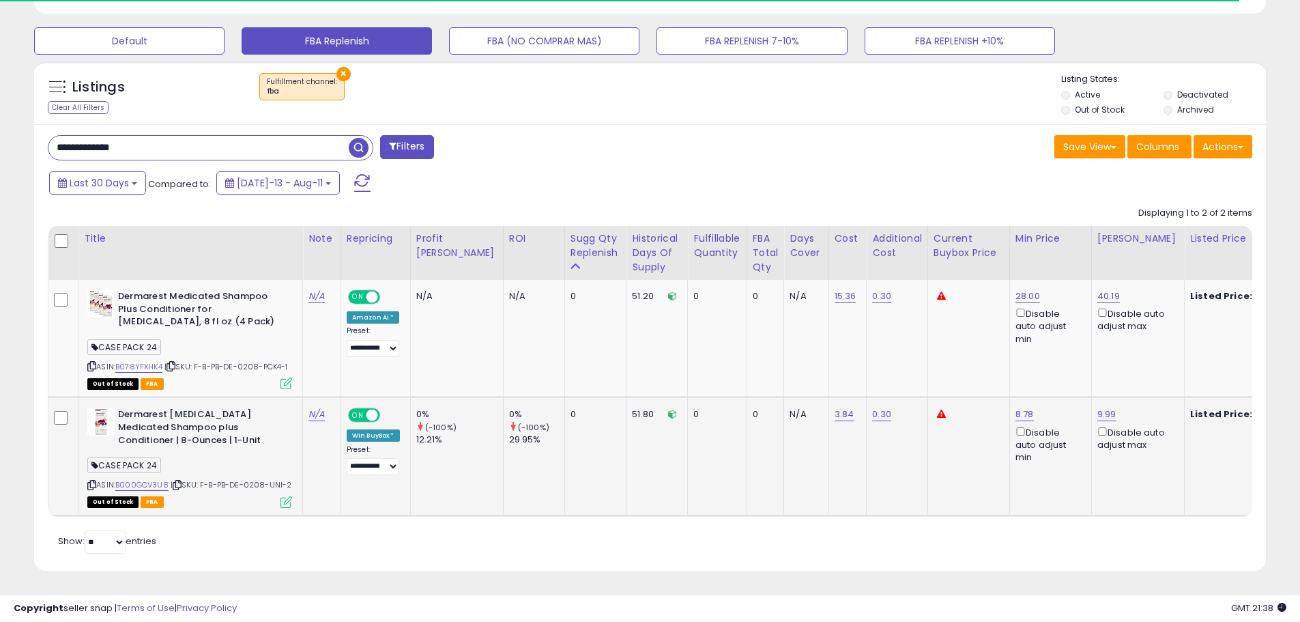
click at [255, 479] on span "| SKU: F-B-PB-DE-0208-UNI-2" at bounding box center [231, 484] width 121 height 11
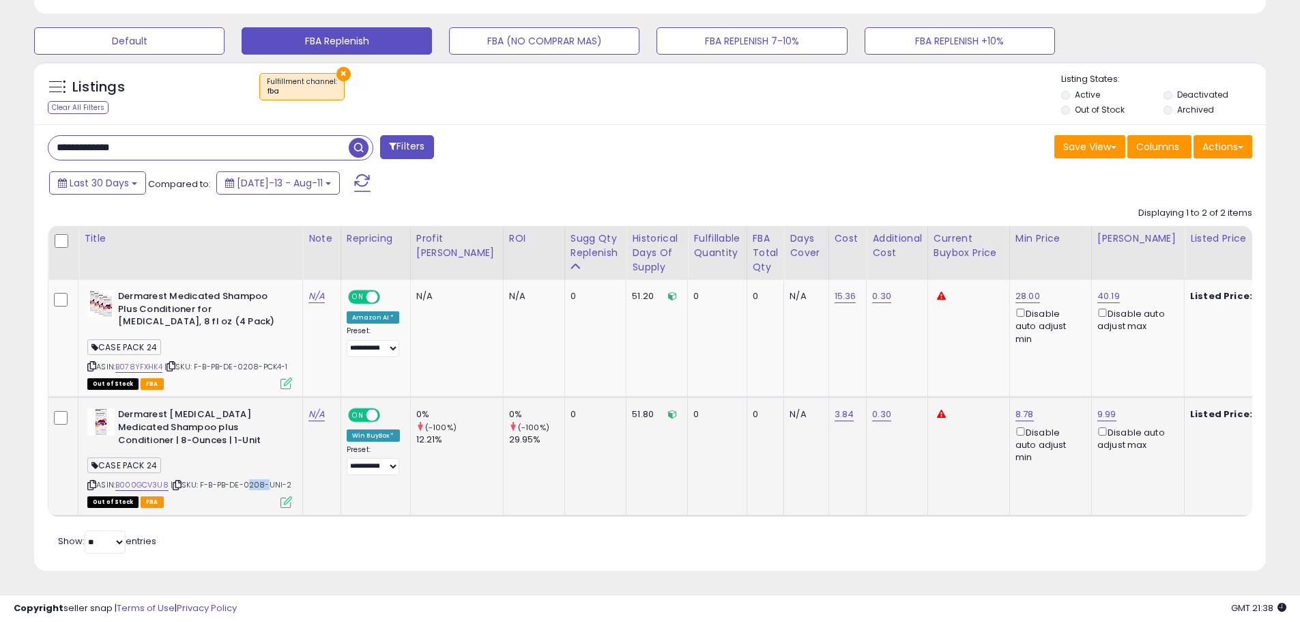
copy span "0208"
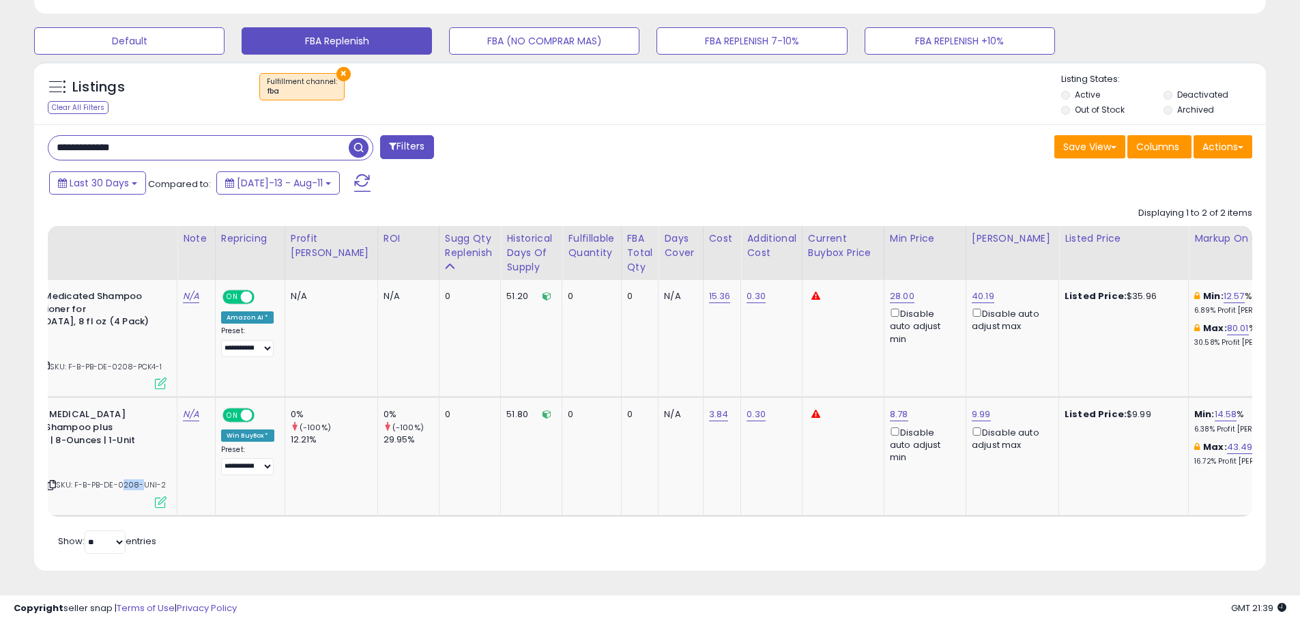
scroll to position [0, 227]
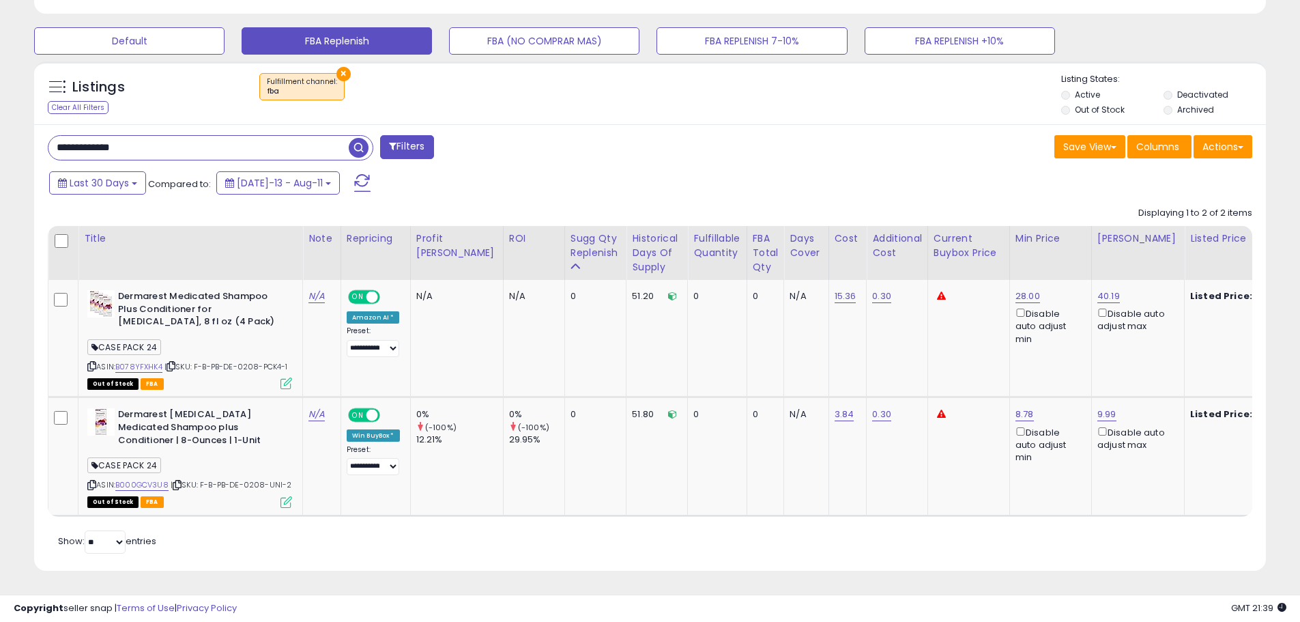
drag, startPoint x: 138, startPoint y: 135, endPoint x: -85, endPoint y: 84, distance: 228.3
paste input "text"
click at [354, 138] on span "button" at bounding box center [359, 148] width 20 height 20
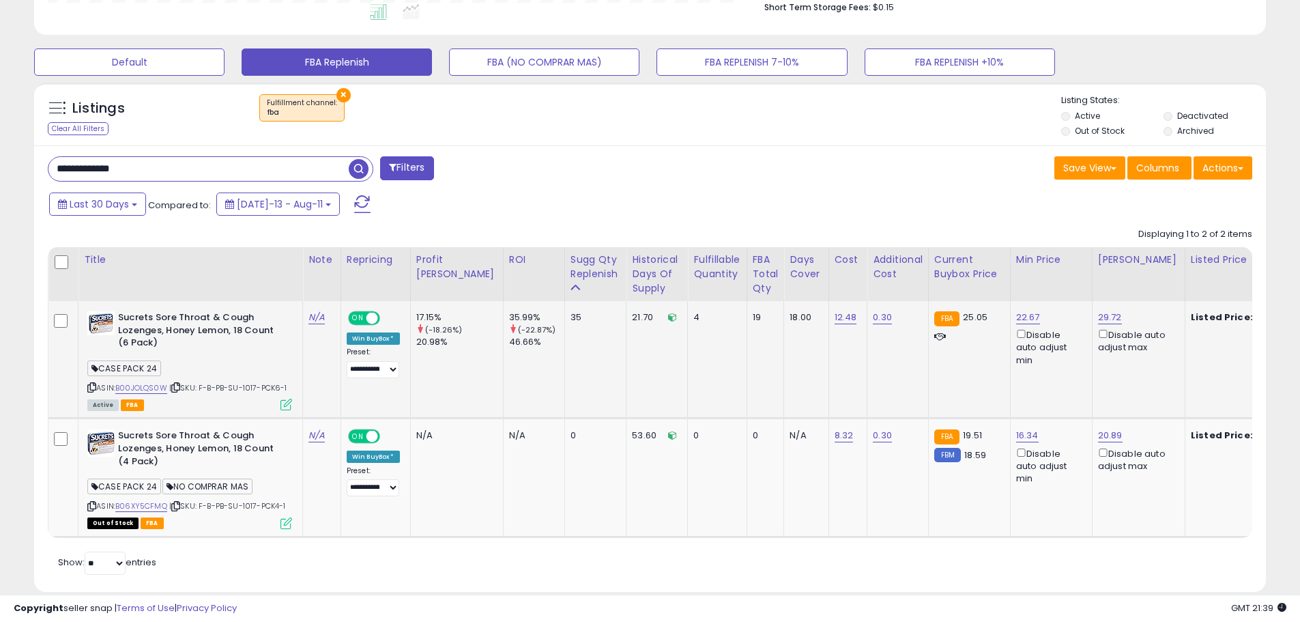
click at [249, 386] on span "| SKU: F-B-PB-SU-1017-PCK6-1" at bounding box center [228, 387] width 118 height 11
copy span "1017"
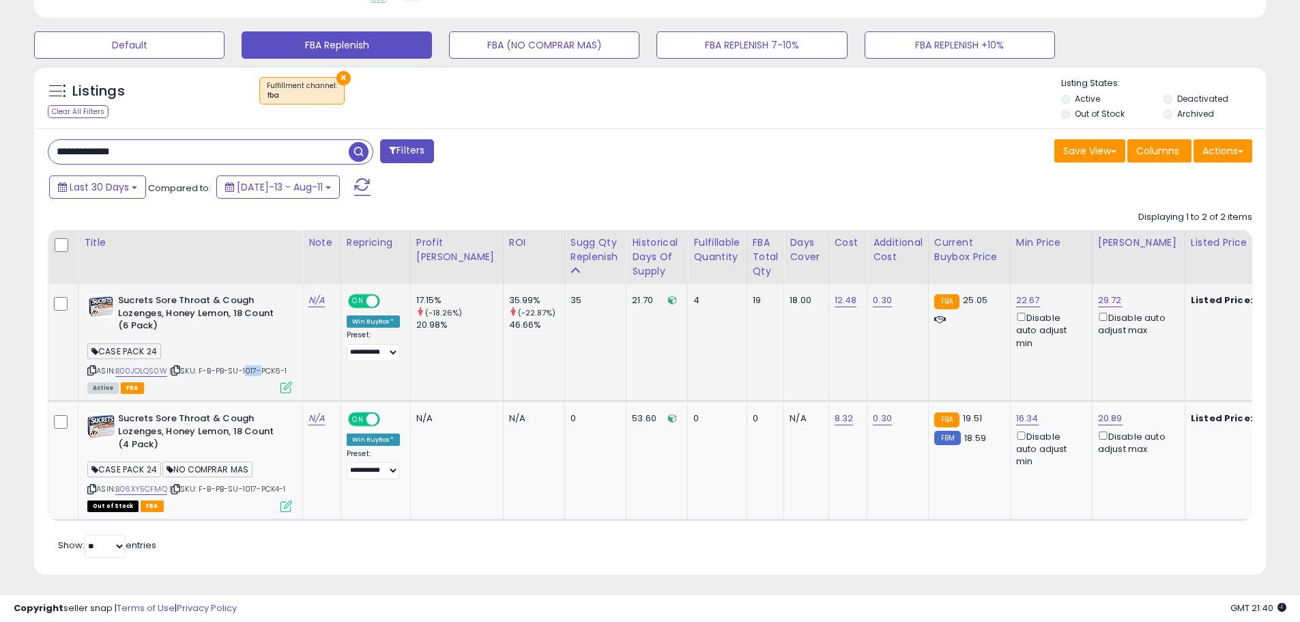
scroll to position [413, 0]
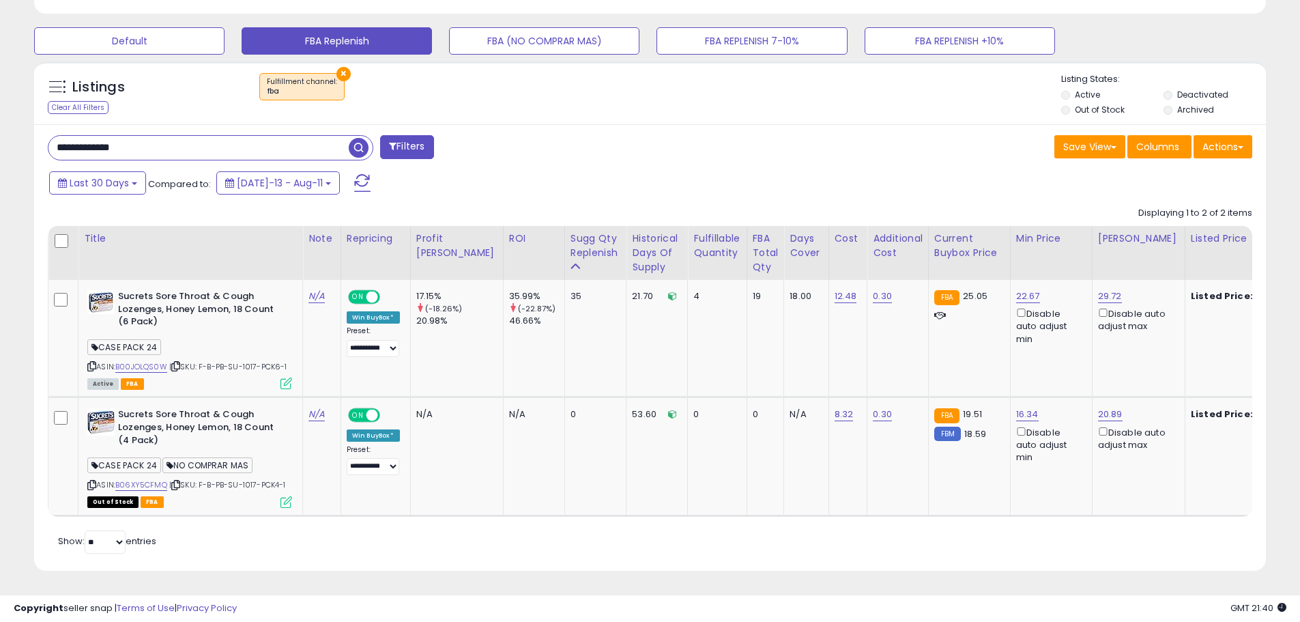
drag, startPoint x: 153, startPoint y: 143, endPoint x: -54, endPoint y: 127, distance: 207.4
paste input "text"
click at [361, 141] on span "button" at bounding box center [359, 148] width 20 height 20
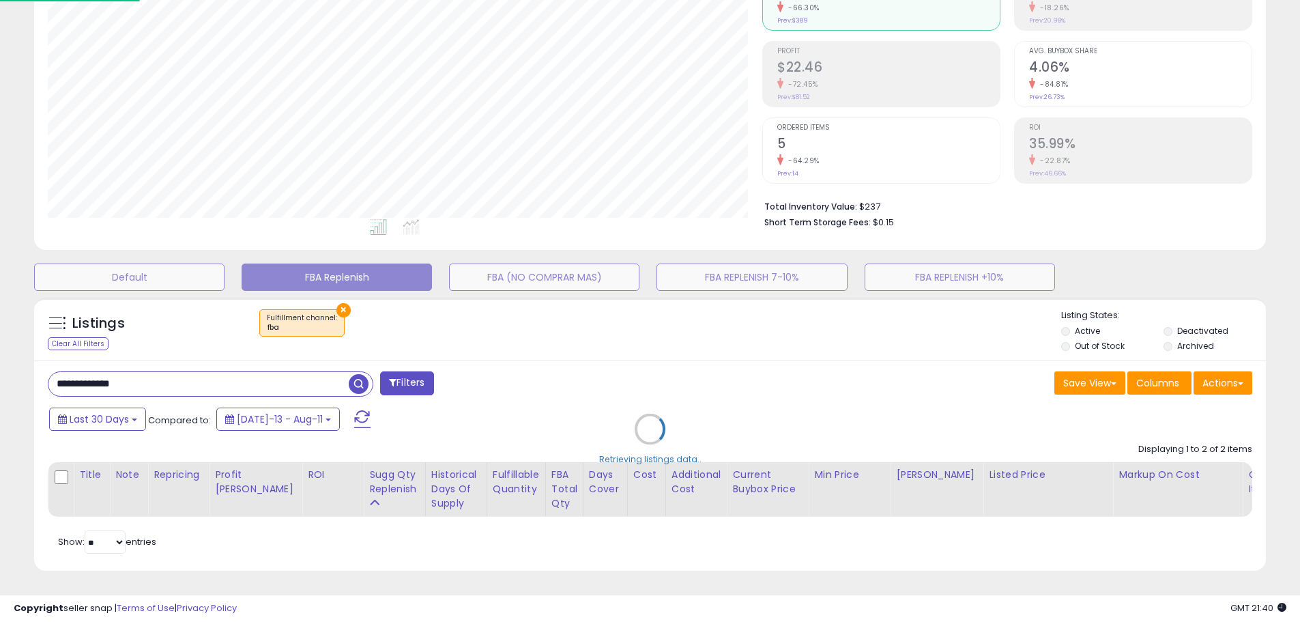
scroll to position [280, 721]
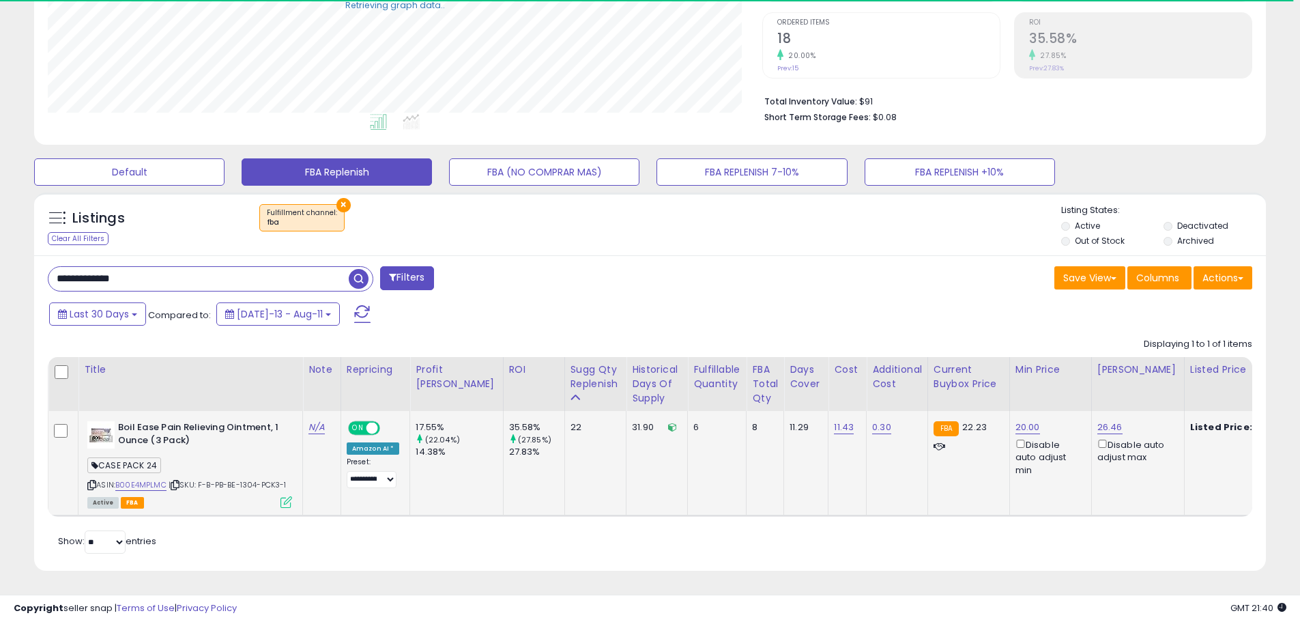
click at [249, 479] on span "| SKU: F-B-PB-BE-1304-PCK3-1" at bounding box center [228, 484] width 118 height 11
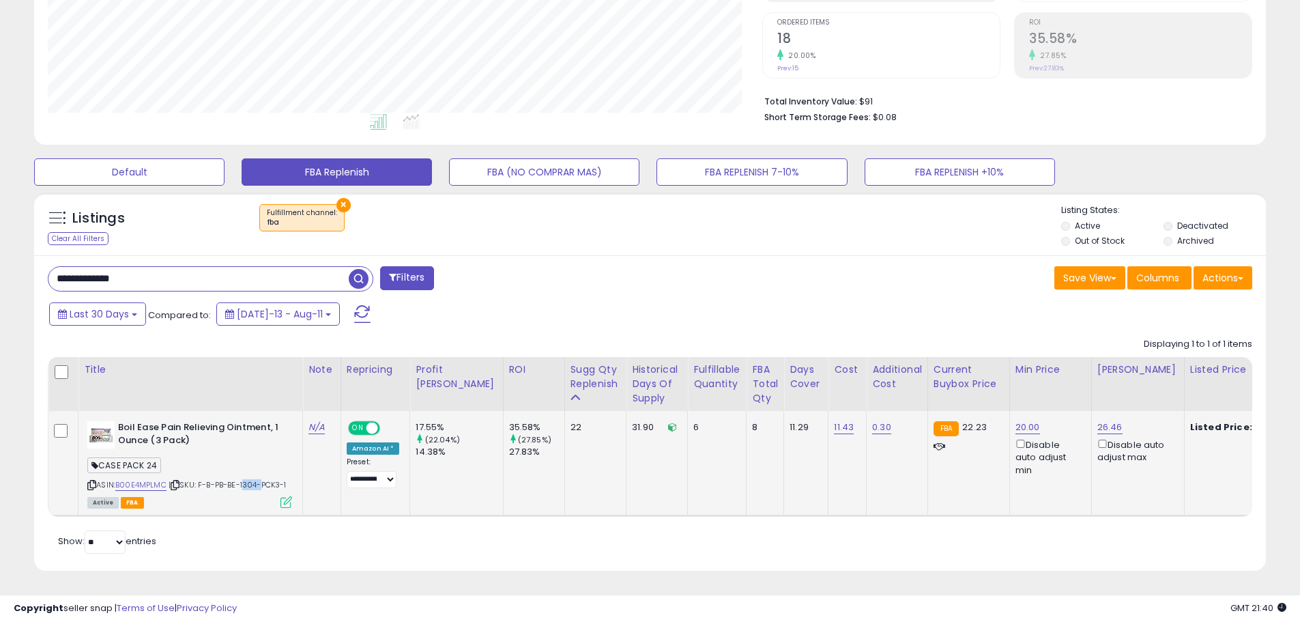
copy span "1304"
drag, startPoint x: 173, startPoint y: 278, endPoint x: -72, endPoint y: 259, distance: 245.7
click at [0, 259] on html "Unable to login Retrieving listings data.. has not yet accepted the Terms of Us…" at bounding box center [650, 39] width 1300 height 622
paste input "text"
type input "**********"
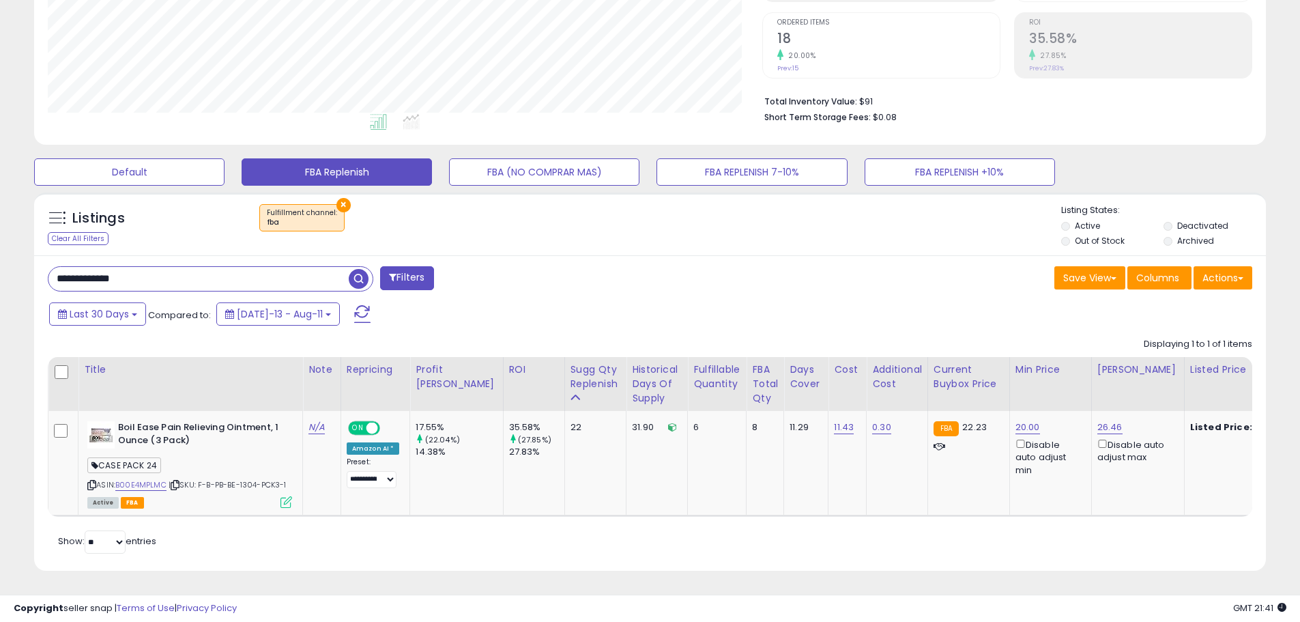
click at [358, 271] on span "button" at bounding box center [359, 279] width 20 height 20
click at [252, 479] on span "| SKU: F-B-PB-NR-1280-PCK3-1" at bounding box center [225, 484] width 121 height 11
